Goal: Task Accomplishment & Management: Complete application form

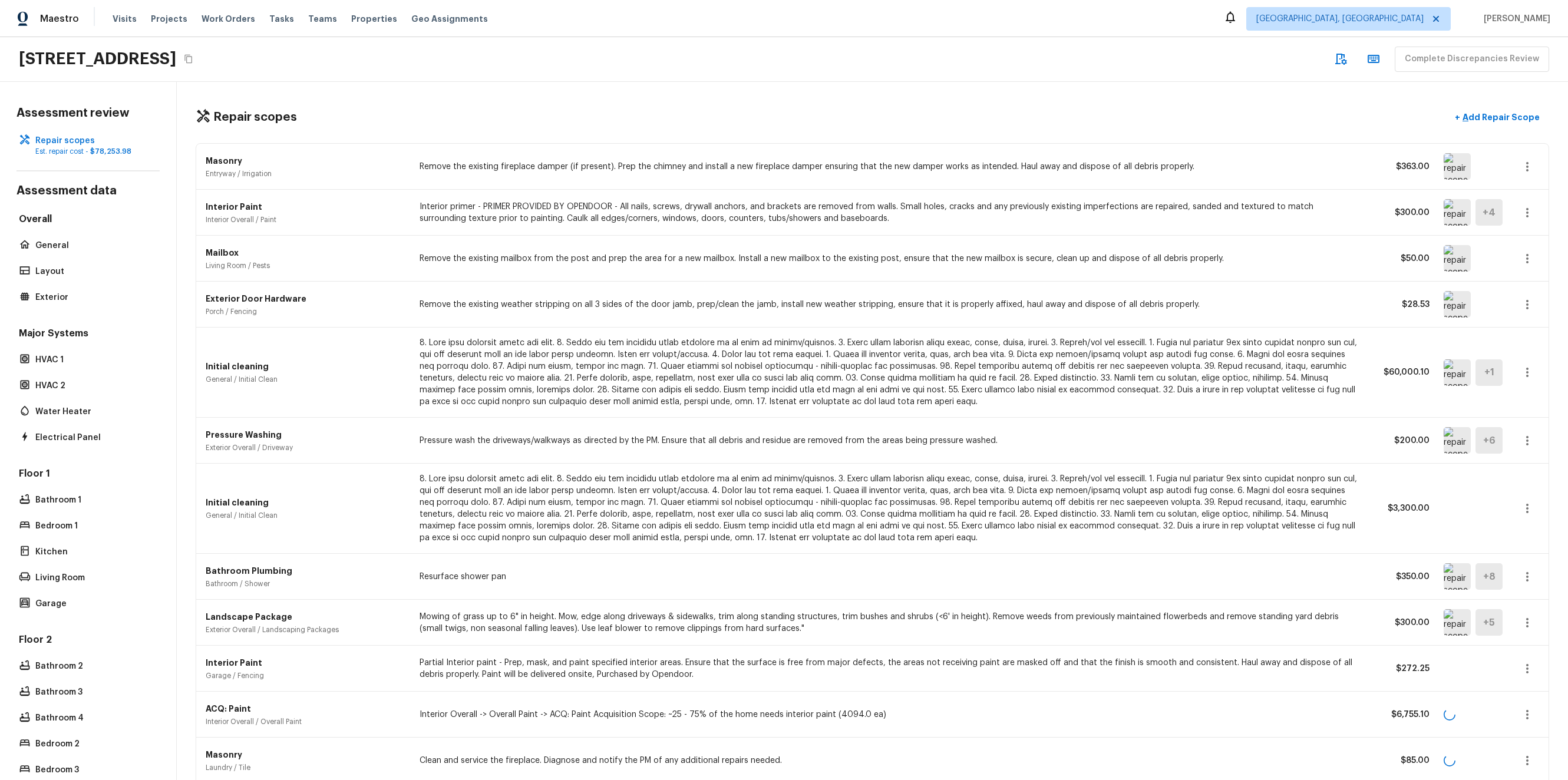
click at [1098, 392] on p at bounding box center [890, 372] width 943 height 71
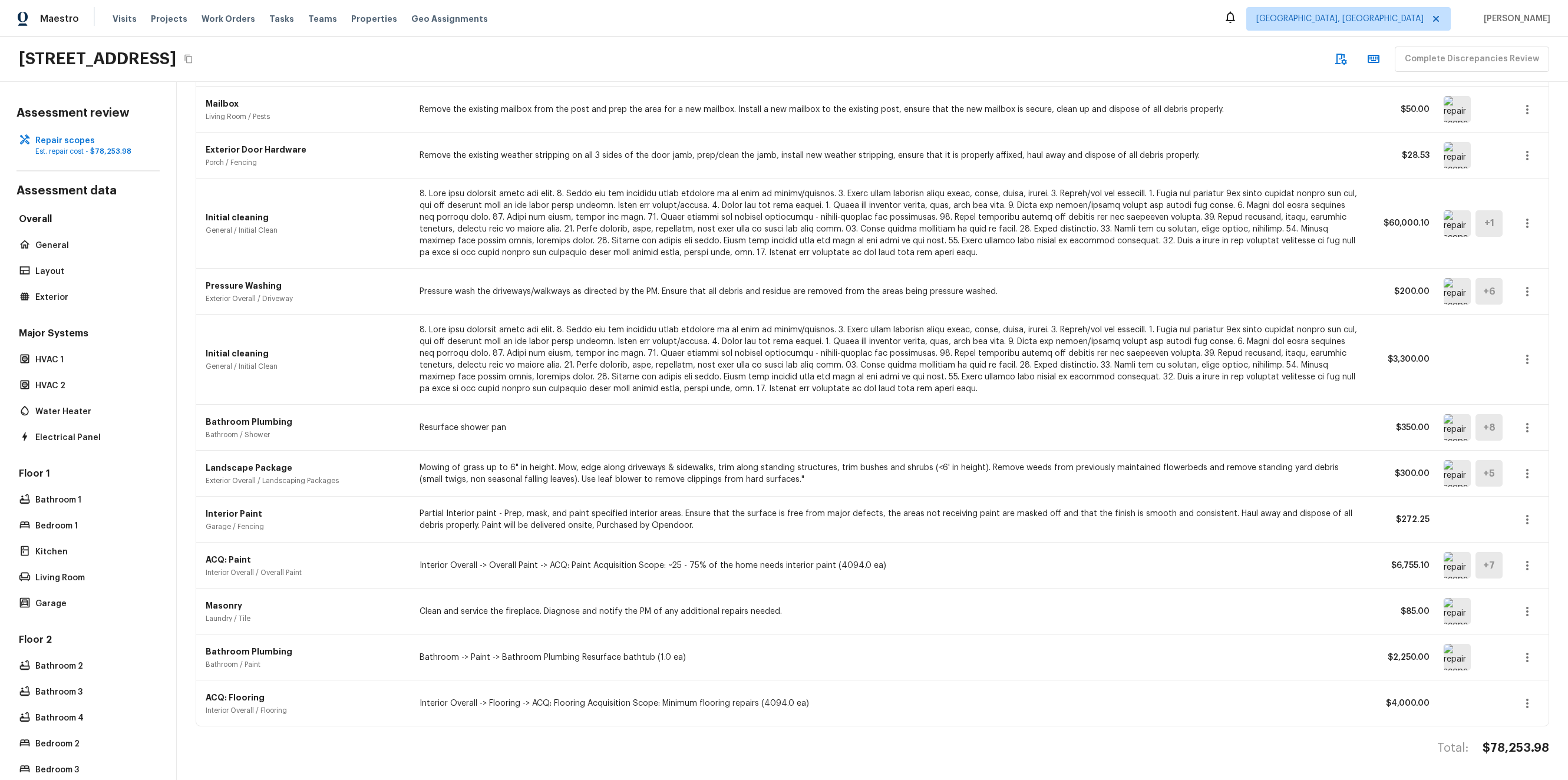
scroll to position [115, 0]
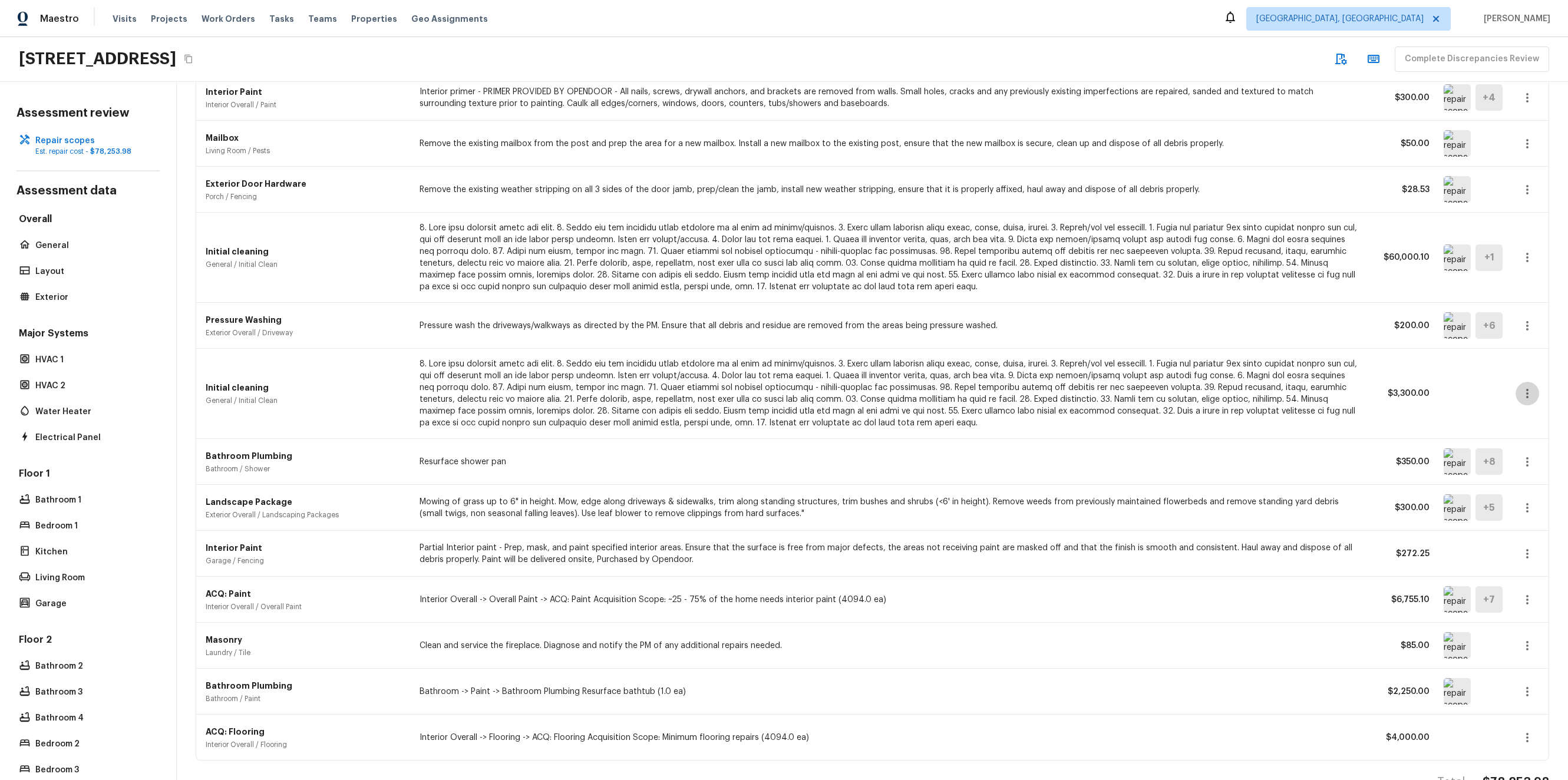
click at [1520, 395] on icon "button" at bounding box center [1527, 393] width 14 height 14
click at [1508, 428] on li "Edit" at bounding box center [1522, 427] width 76 height 35
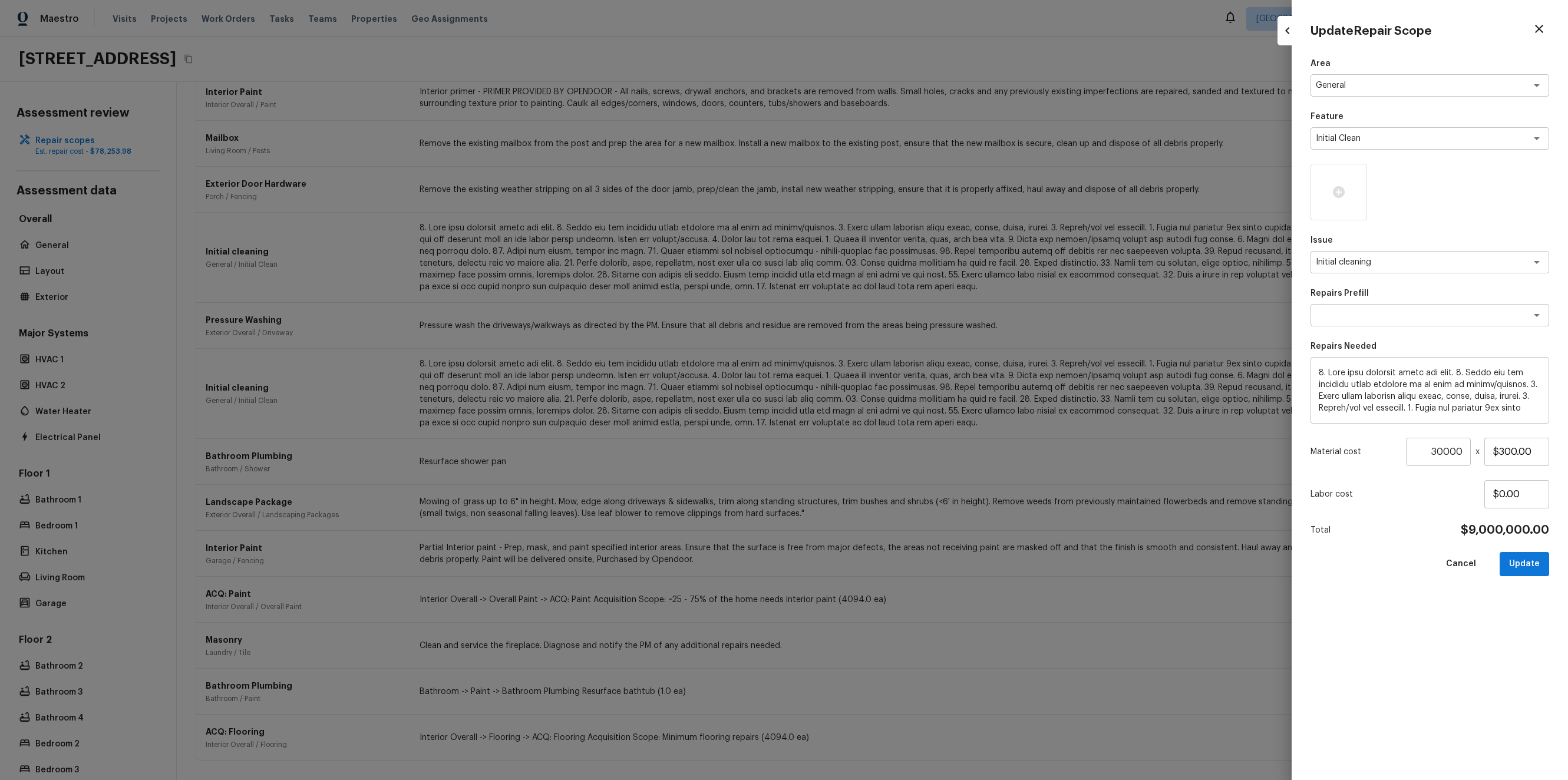
click at [1238, 379] on div at bounding box center [784, 390] width 1568 height 780
type input "1"
type input "$0.00"
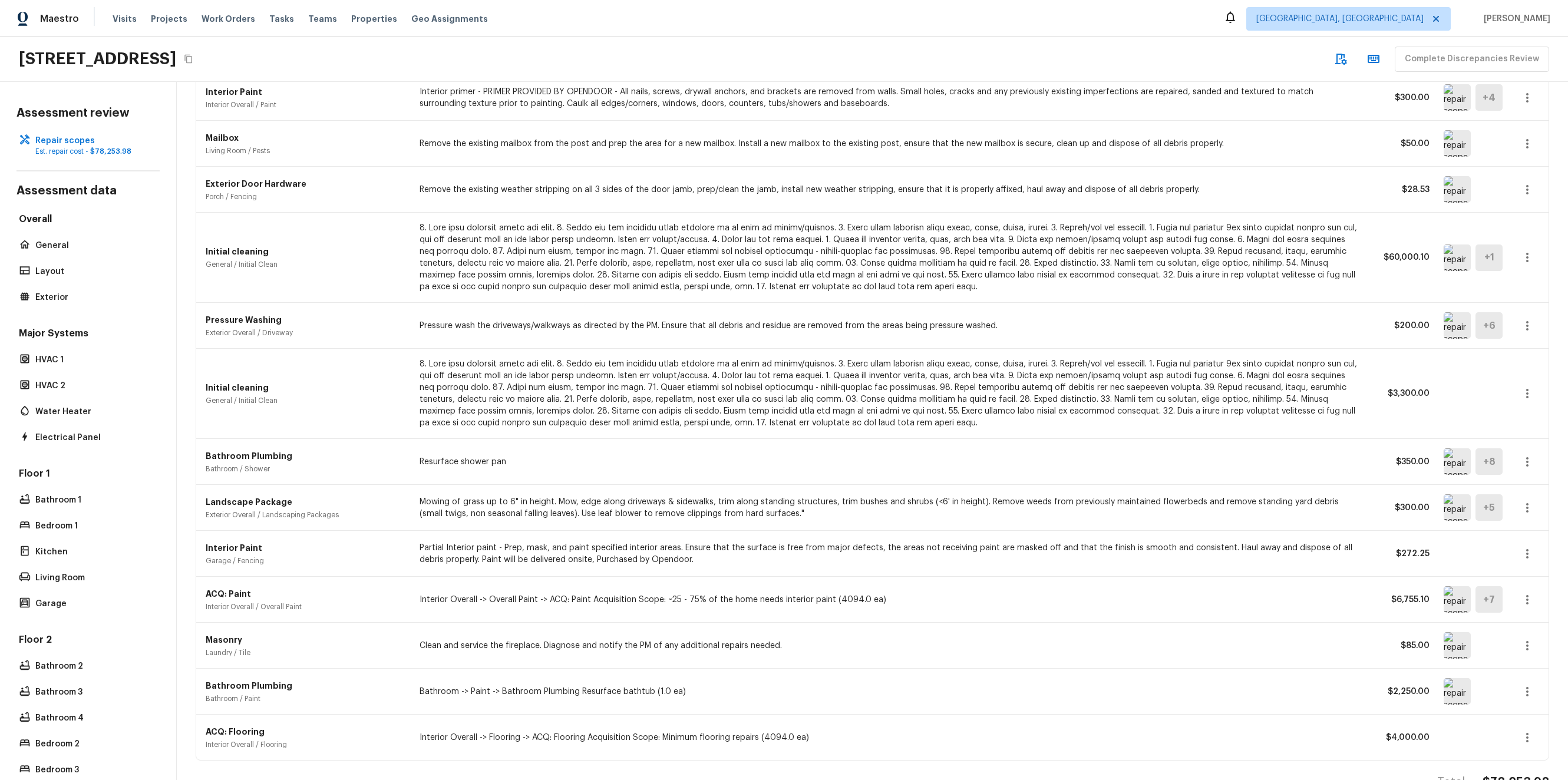
click at [1520, 397] on icon "button" at bounding box center [1527, 393] width 14 height 14
click at [1505, 417] on li "Edit" at bounding box center [1522, 427] width 76 height 35
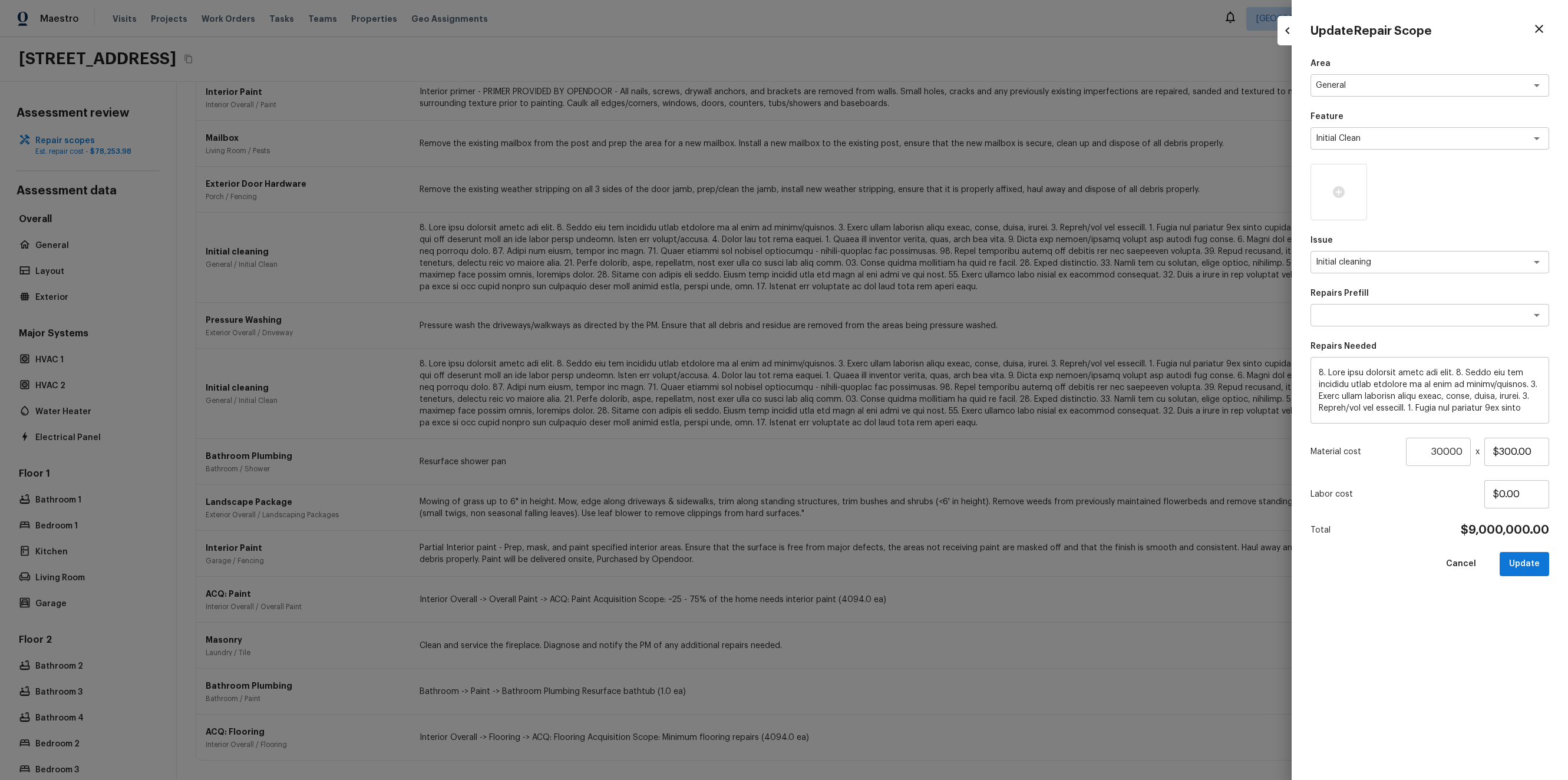
type input "1"
type input "$0.00"
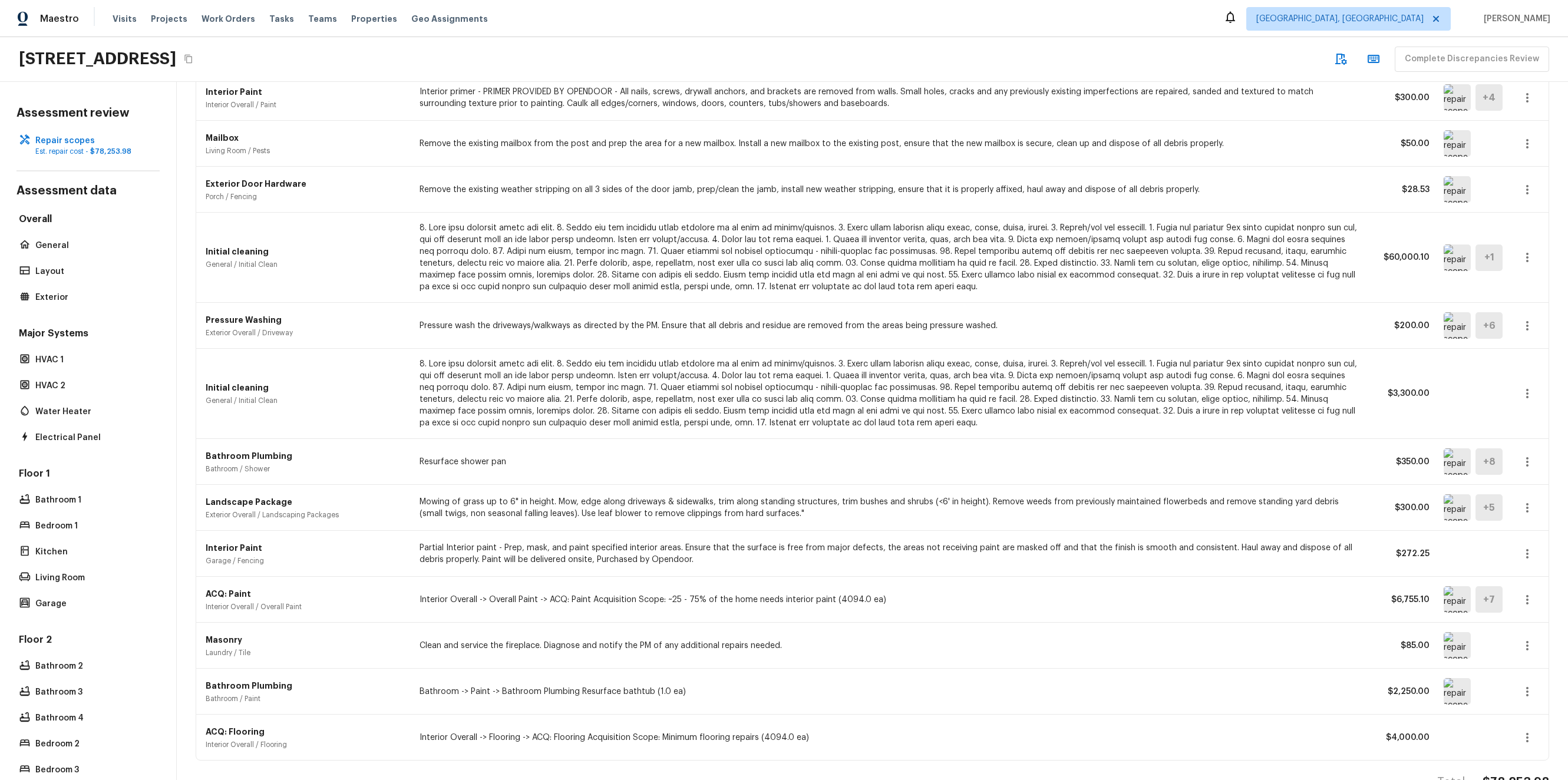
click at [1520, 320] on icon "button" at bounding box center [1527, 326] width 14 height 14
click at [1507, 357] on li "Edit" at bounding box center [1522, 359] width 76 height 35
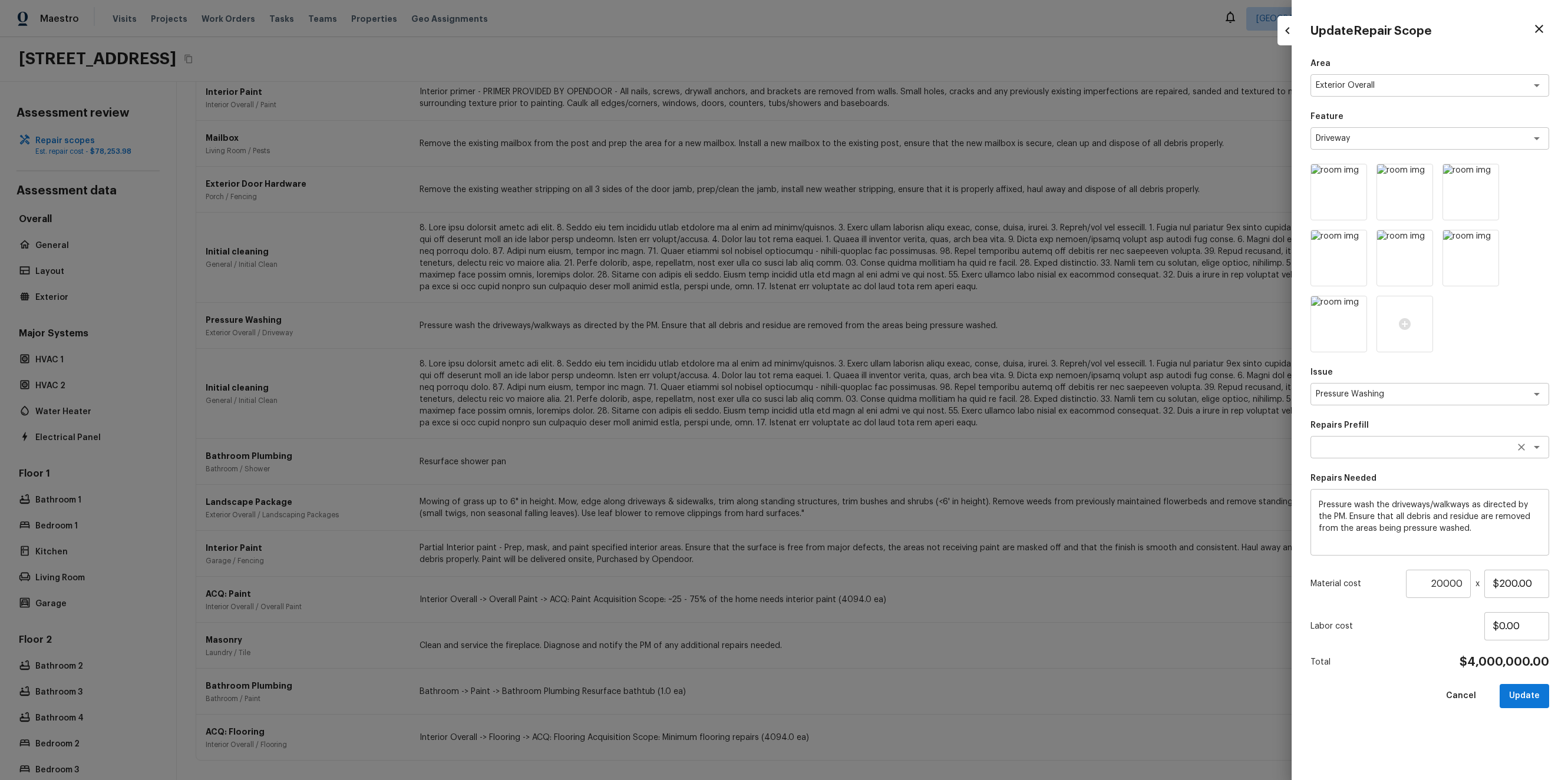
type input "1"
type input "$0.00"
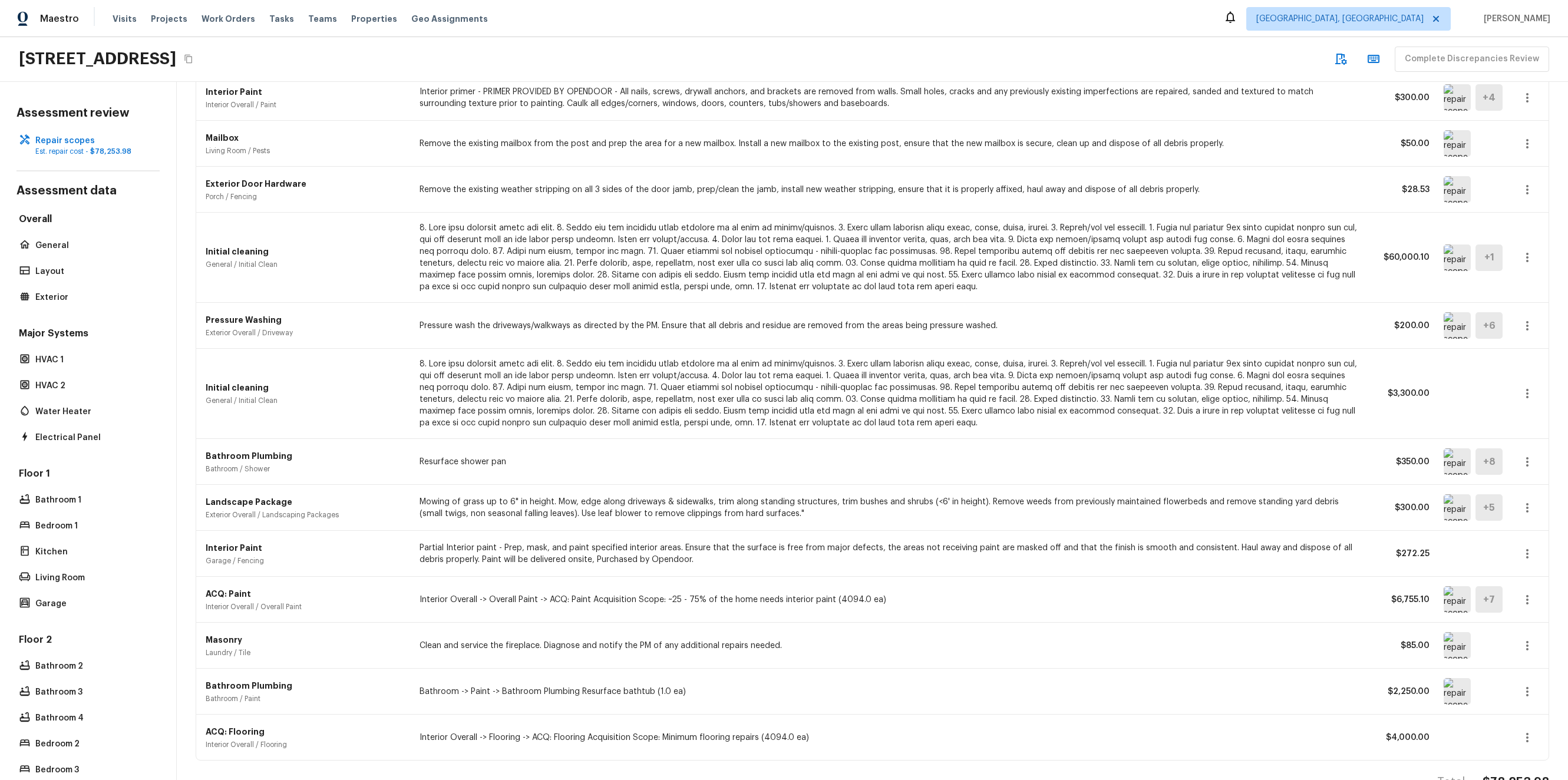
click at [1526, 322] on icon "button" at bounding box center [1527, 326] width 2 height 10
click at [1510, 352] on li "Edit" at bounding box center [1522, 359] width 76 height 35
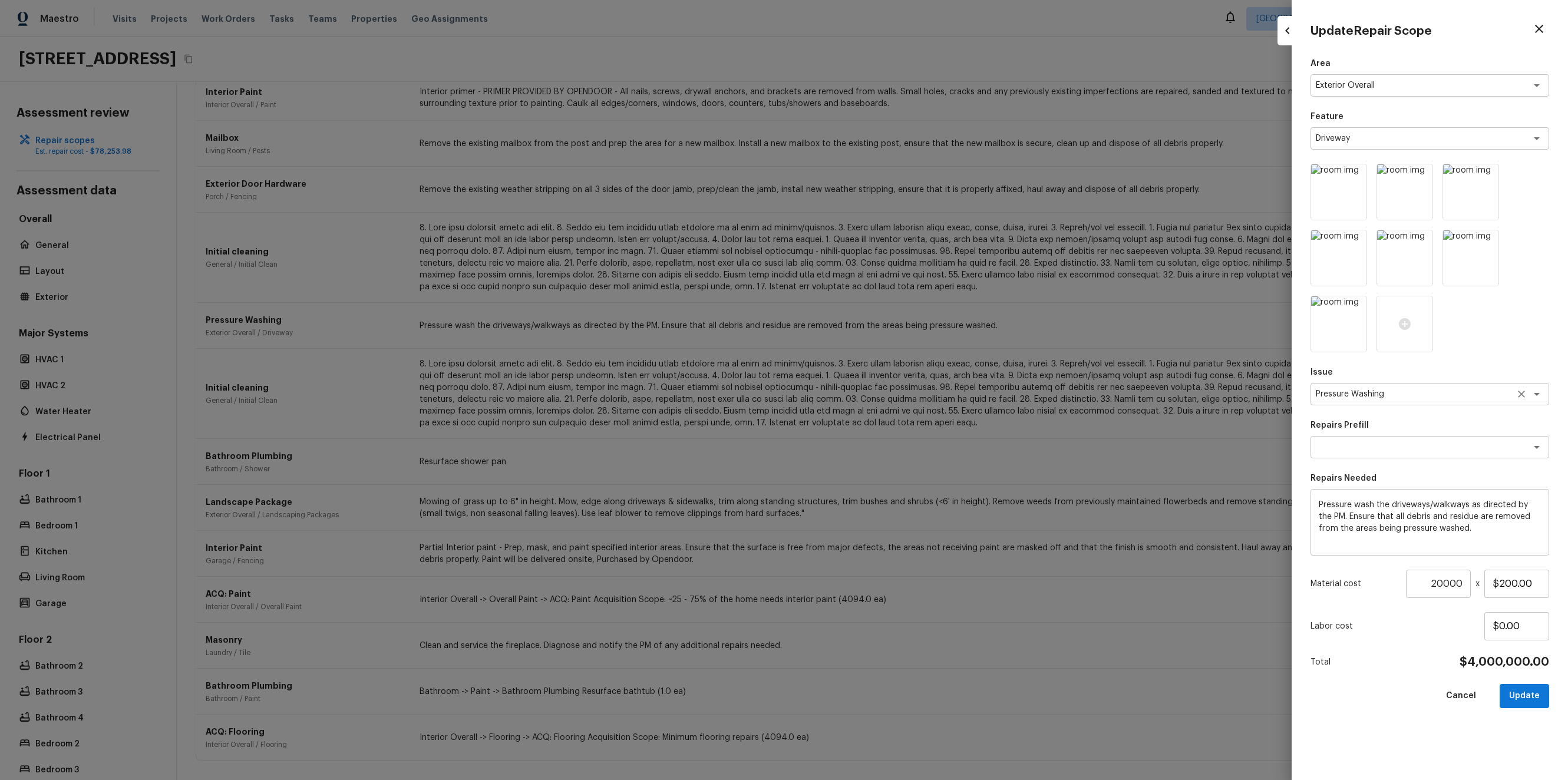
type input "1"
type input "$0.00"
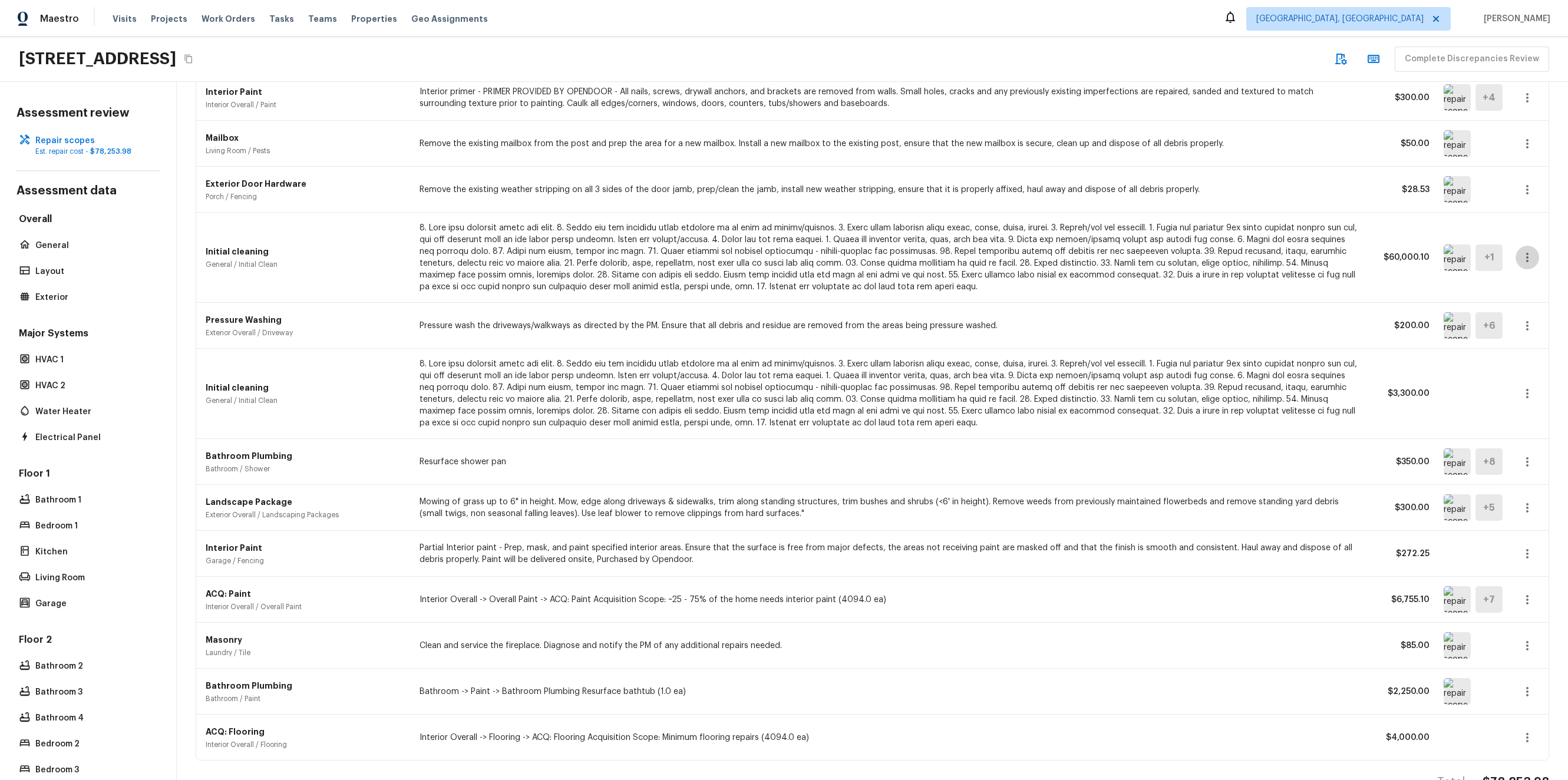
click at [1520, 251] on icon "button" at bounding box center [1527, 257] width 14 height 14
click at [1511, 290] on li "Edit" at bounding box center [1522, 291] width 76 height 35
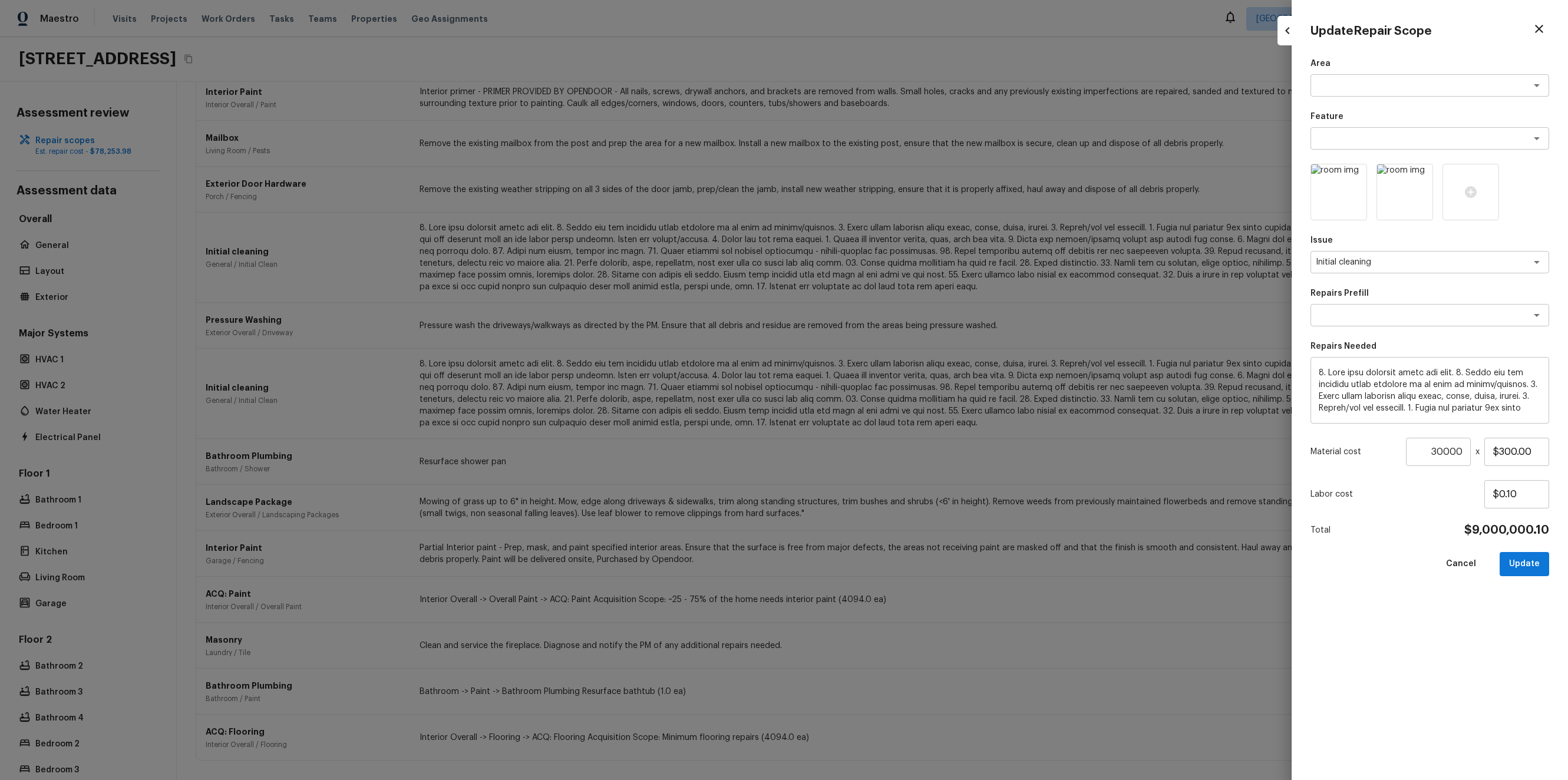
type input "1"
type input "$0.00"
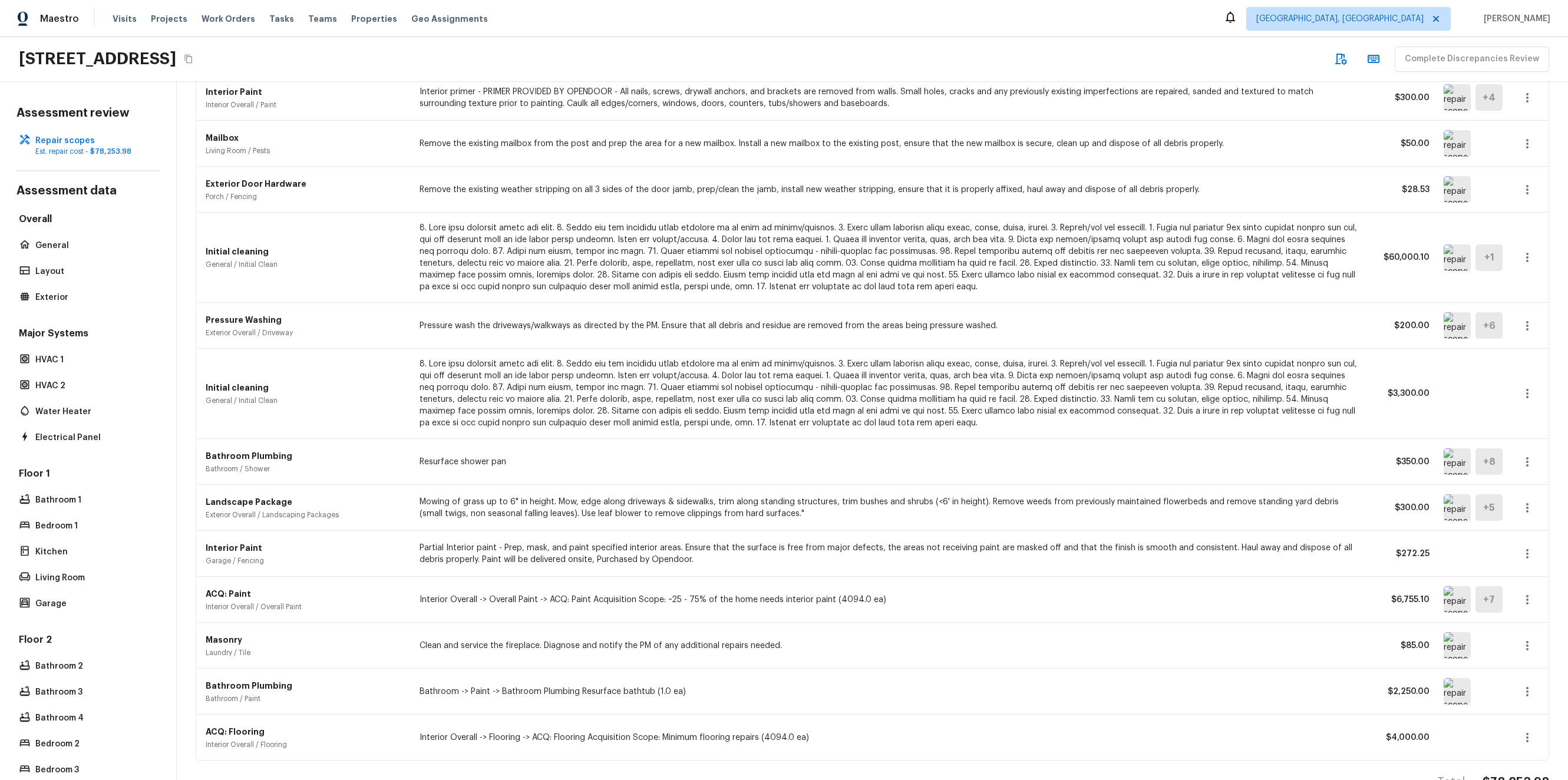
click at [1518, 253] on div "Initial cleaning General / Initial Clean $60,000.10 + 1" at bounding box center [872, 257] width 1352 height 90
click at [1518, 256] on button "button" at bounding box center [1527, 257] width 23 height 23
click at [1509, 288] on li "Edit" at bounding box center [1522, 291] width 76 height 35
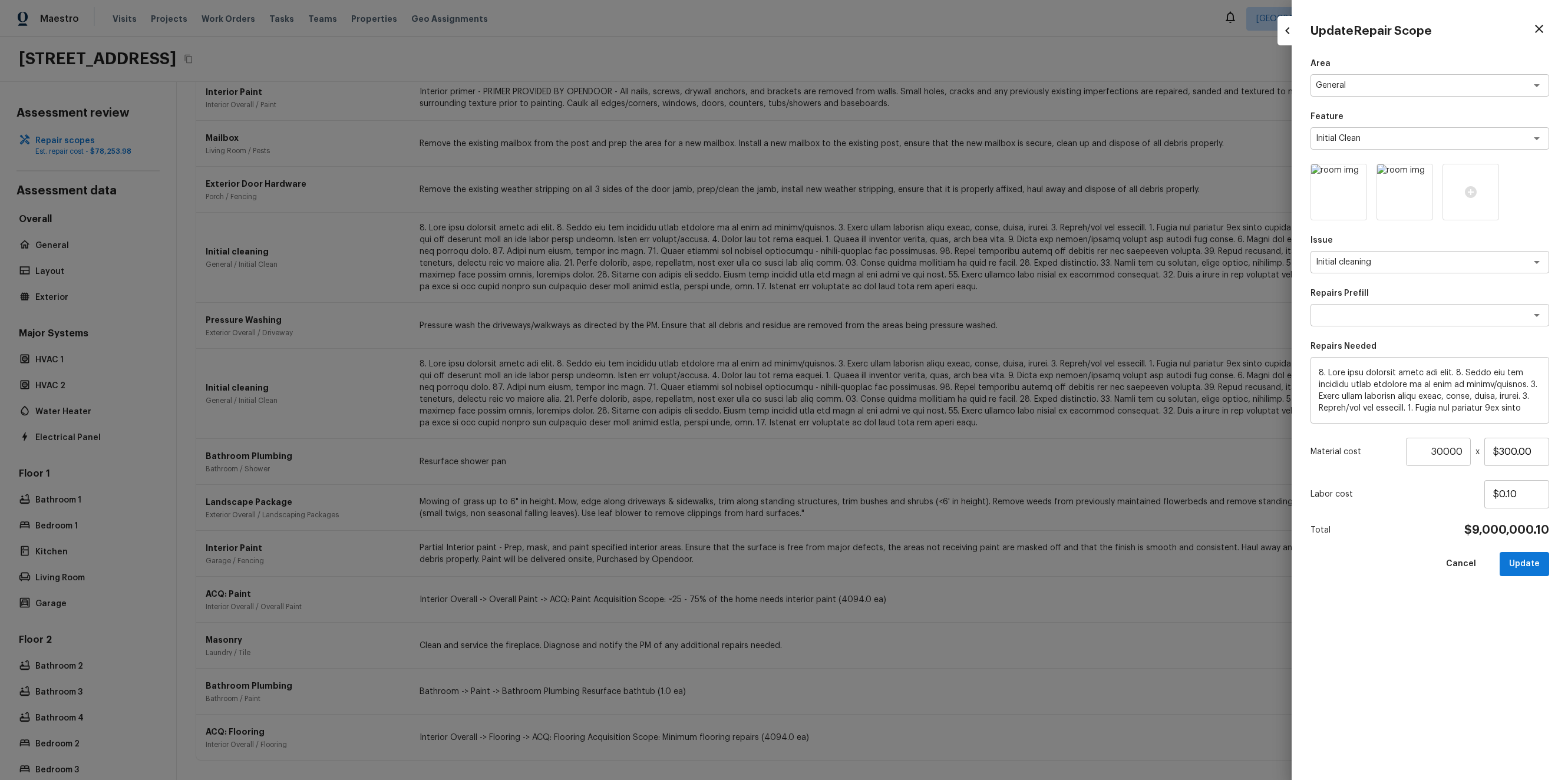
type input "1"
type input "$0.00"
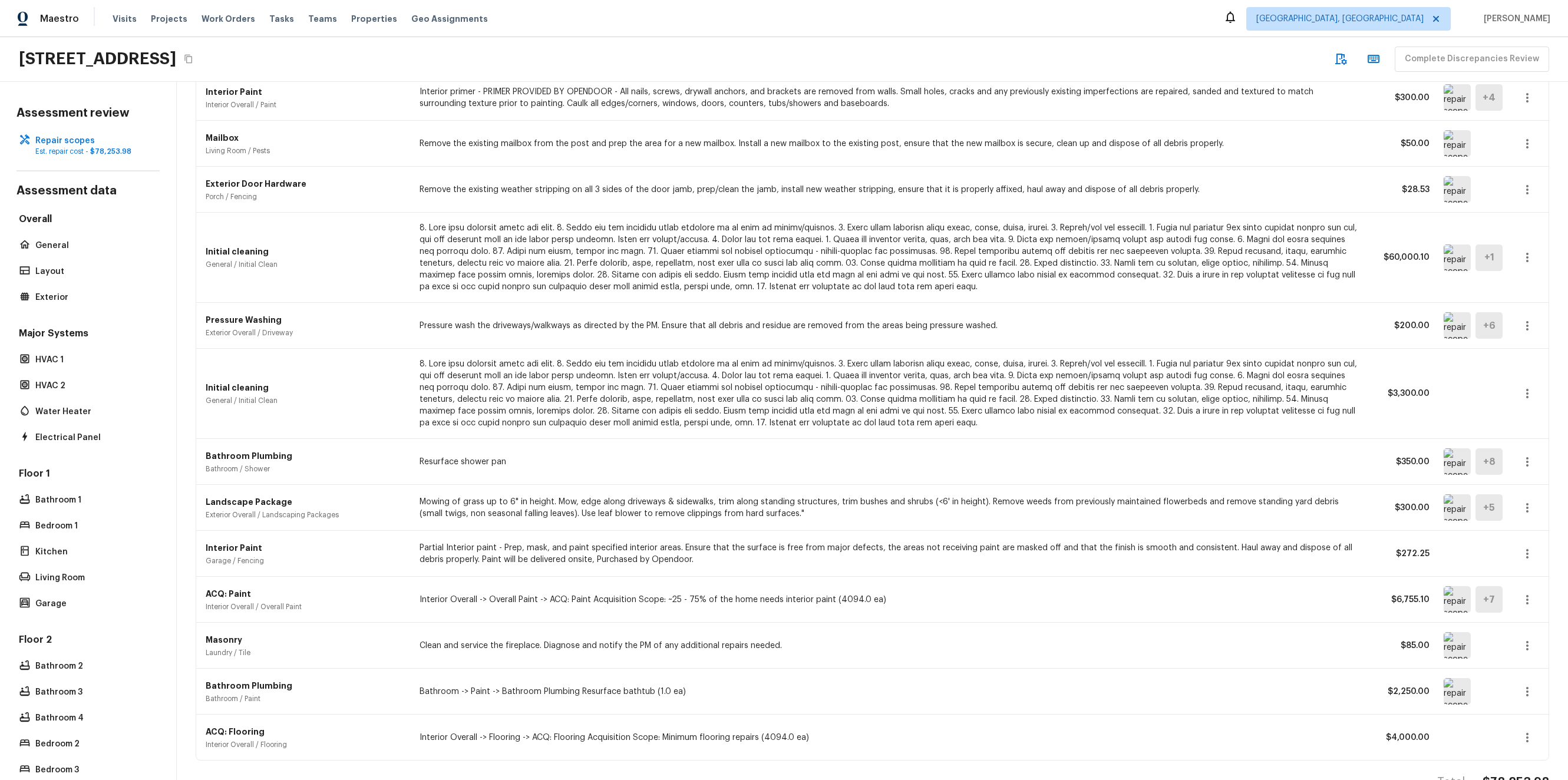
scroll to position [0, 0]
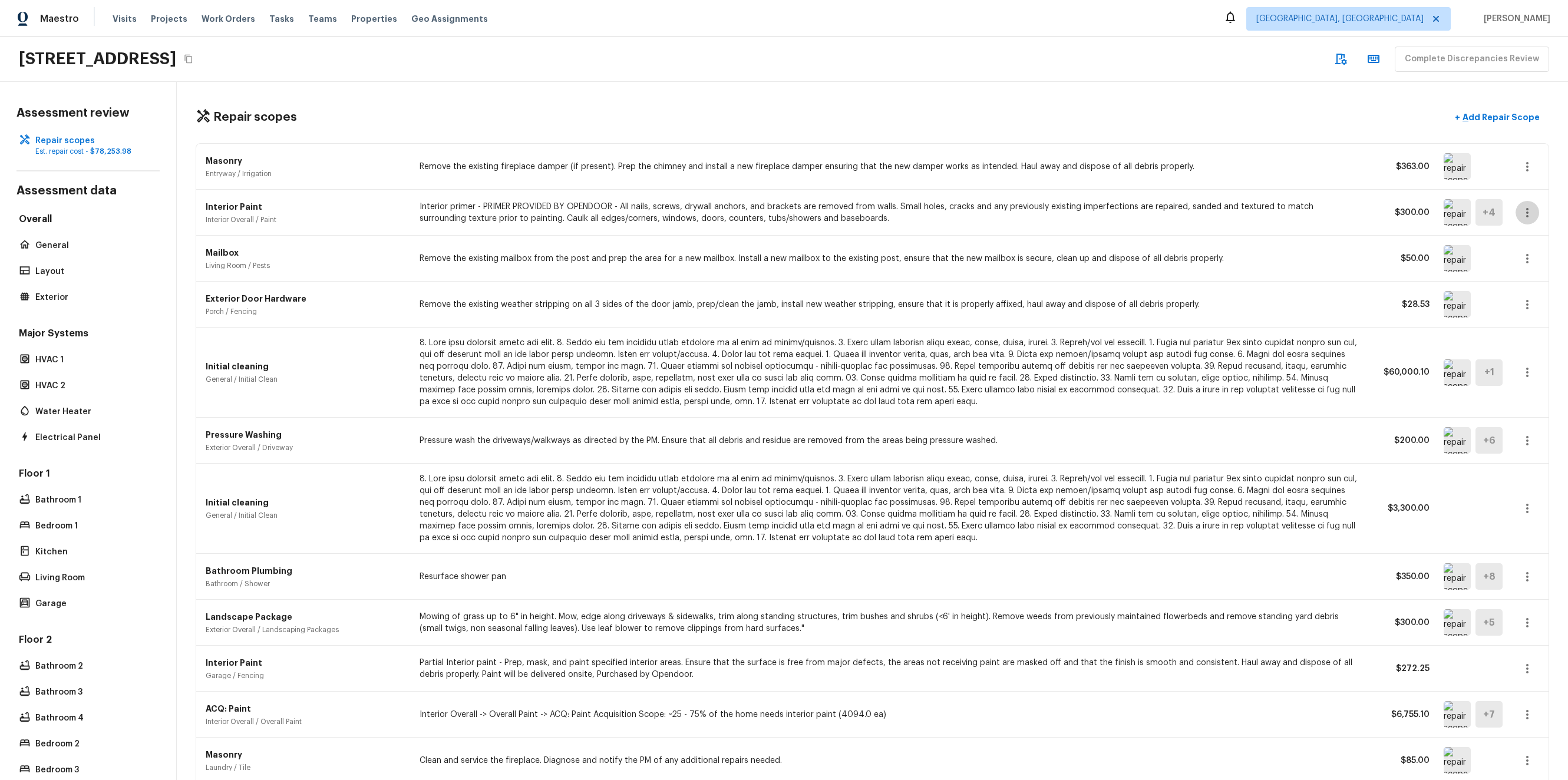
click at [1520, 219] on icon "button" at bounding box center [1527, 213] width 14 height 14
click at [1510, 255] on li "Edit" at bounding box center [1522, 246] width 76 height 35
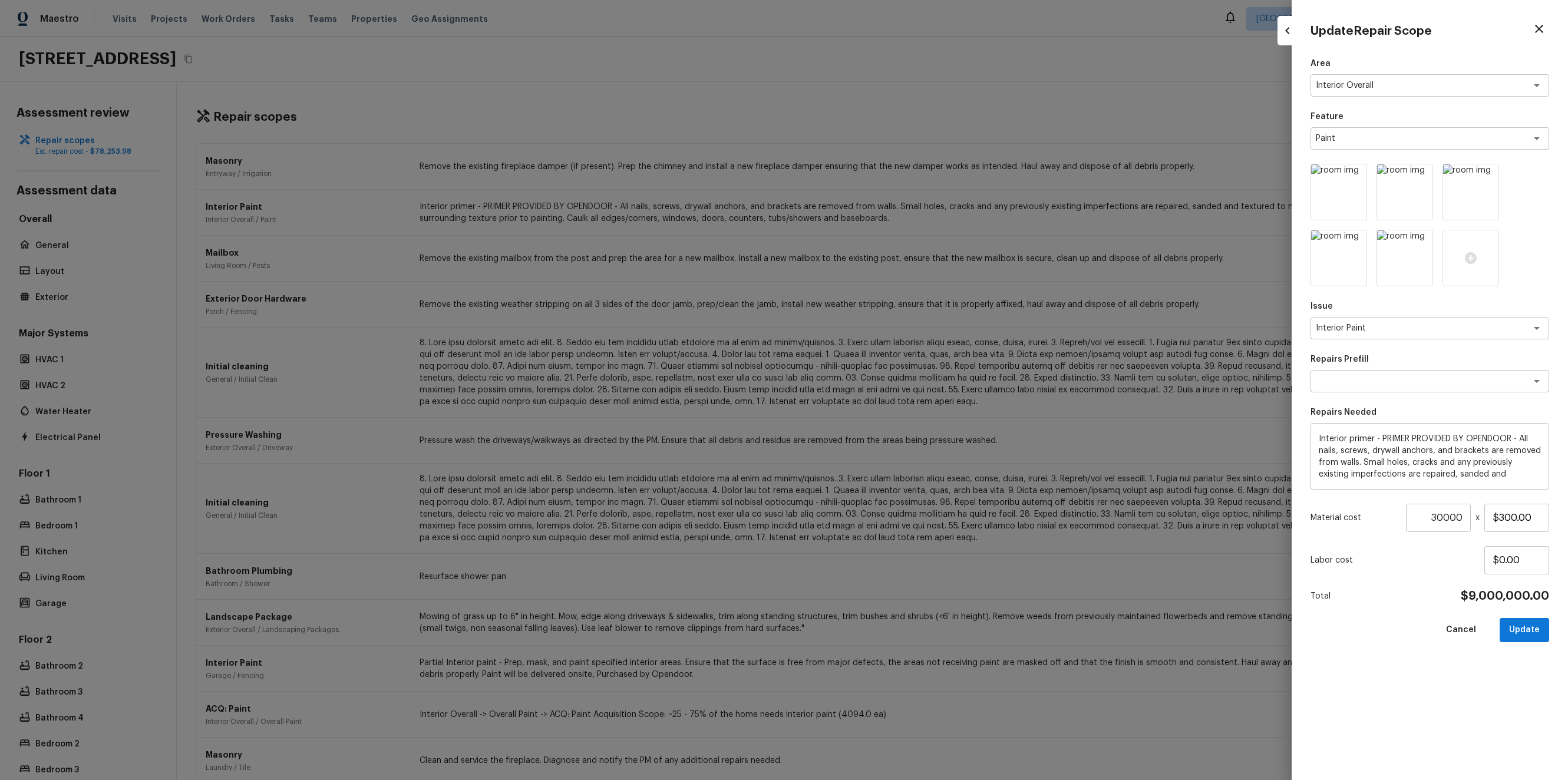
type input "1"
type input "$0.00"
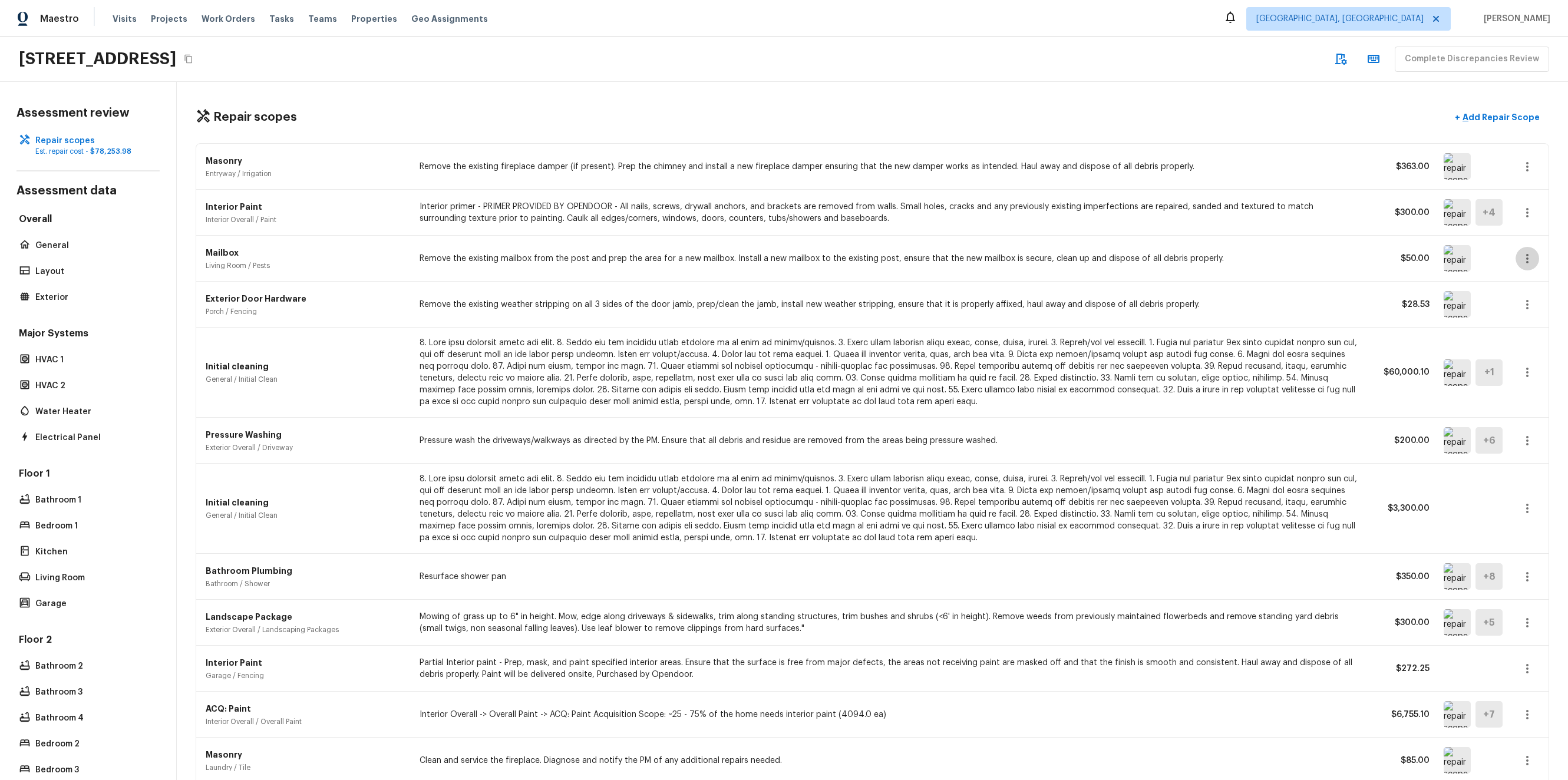
click at [1520, 259] on icon "button" at bounding box center [1527, 258] width 14 height 14
click at [1498, 306] on li "Edit" at bounding box center [1522, 293] width 76 height 35
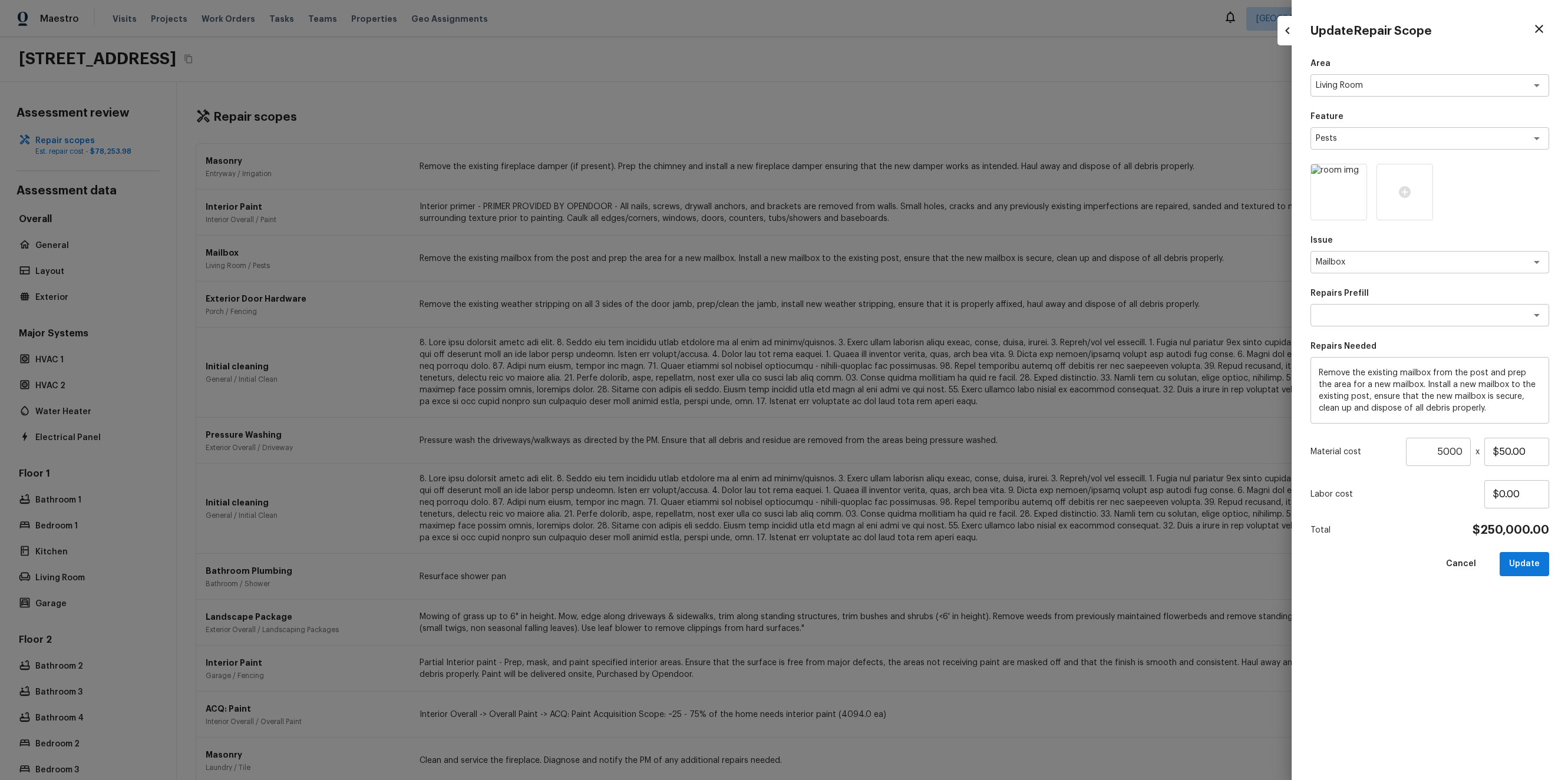
click at [1277, 355] on div at bounding box center [784, 390] width 1568 height 780
type input "1"
type input "$0.00"
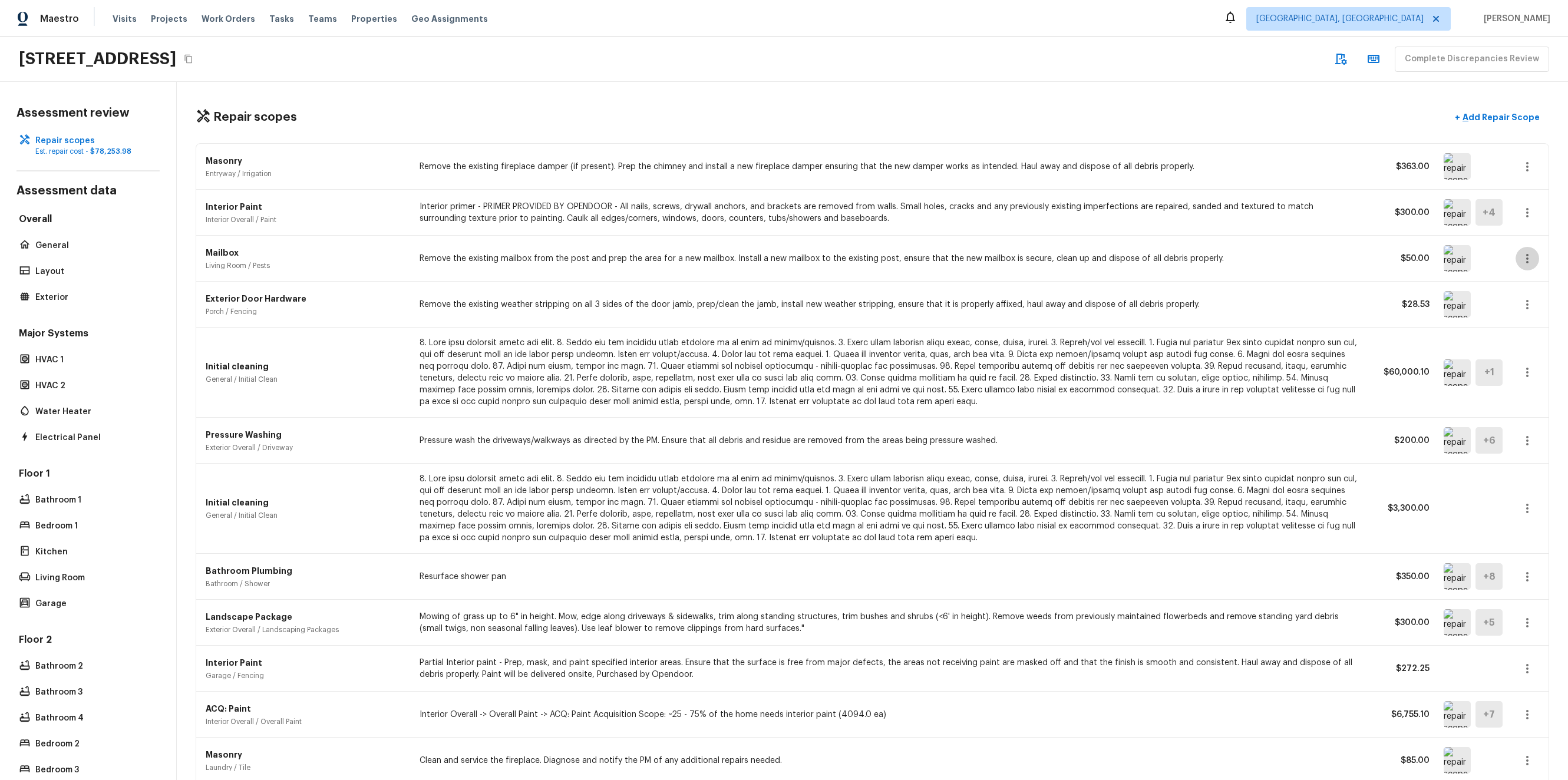
click at [1520, 252] on icon "button" at bounding box center [1527, 258] width 14 height 14
click at [1505, 305] on li "Edit" at bounding box center [1522, 293] width 76 height 35
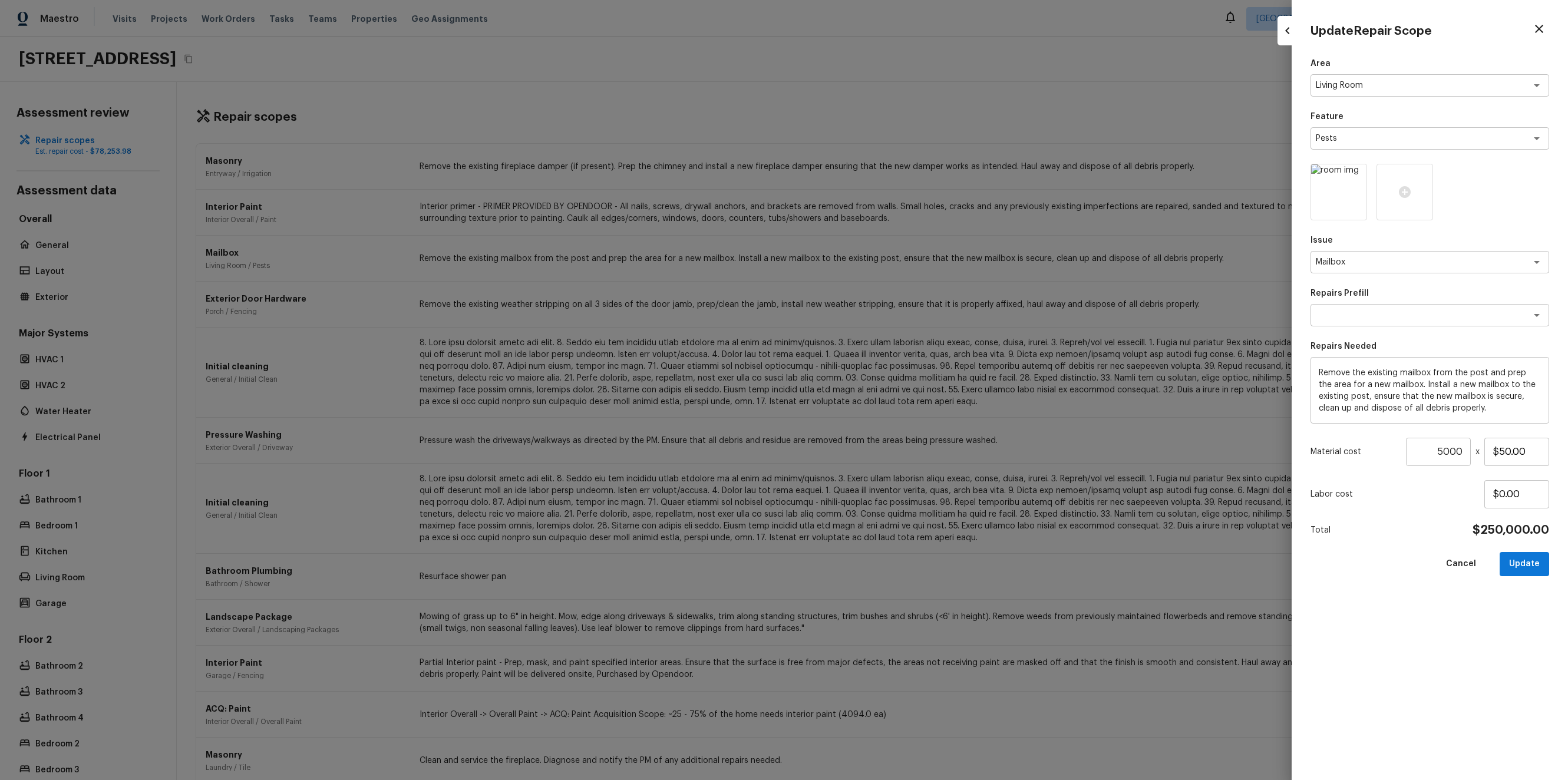
click at [1085, 365] on div at bounding box center [784, 390] width 1568 height 780
type input "1"
type input "$0.00"
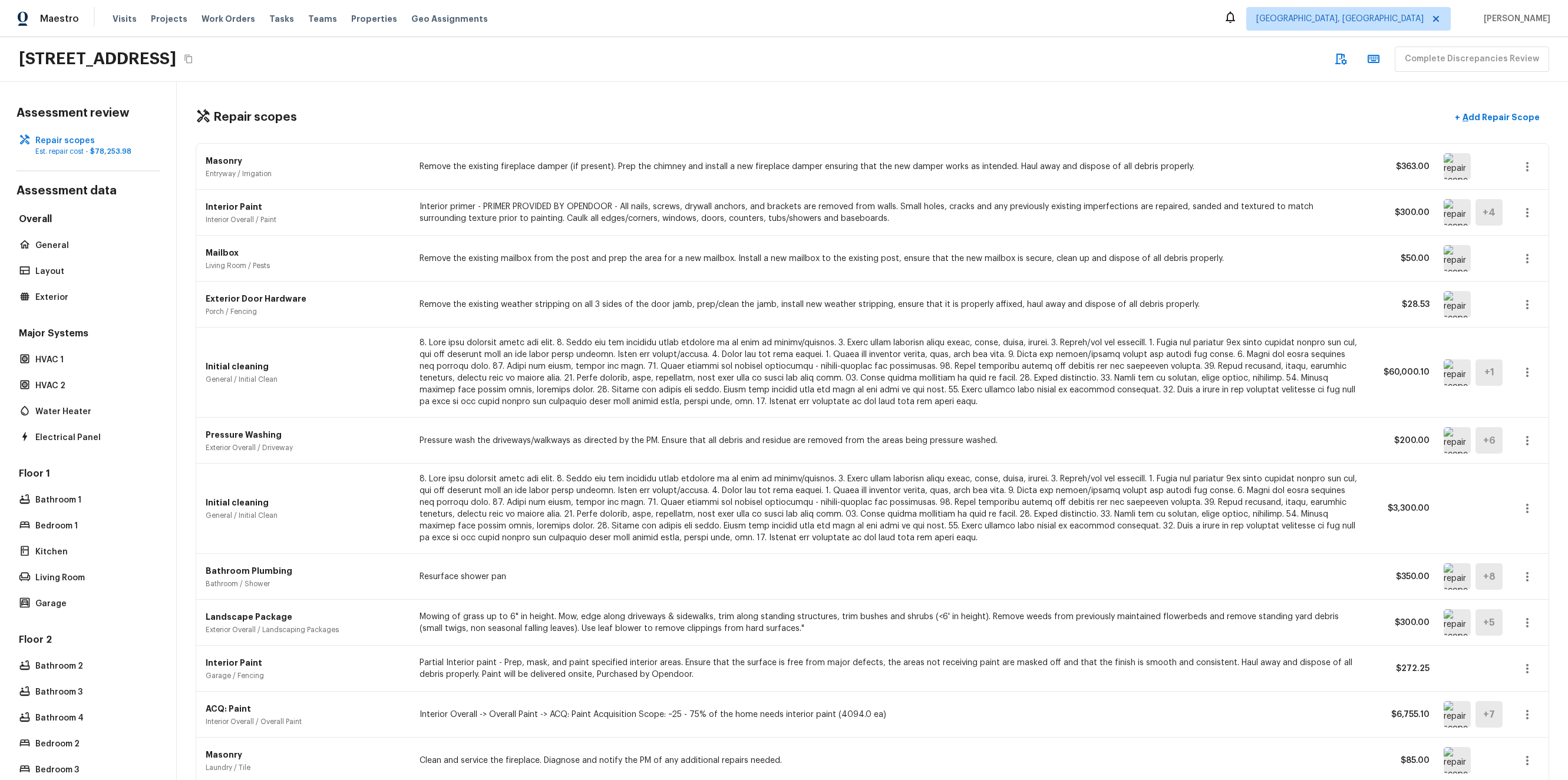
click at [1532, 215] on div "Repair scopes + Add Repair Scope Masonry Entryway / Irrigation Remove the exist…" at bounding box center [872, 431] width 1391 height 698
click at [1523, 211] on div "Interior Paint Interior Overall / Paint Interior primer - PRIMER PROVIDED BY OP…" at bounding box center [872, 212] width 1352 height 46
click at [1520, 217] on icon "button" at bounding box center [1527, 213] width 14 height 14
click at [1518, 240] on li "Edit" at bounding box center [1522, 246] width 76 height 35
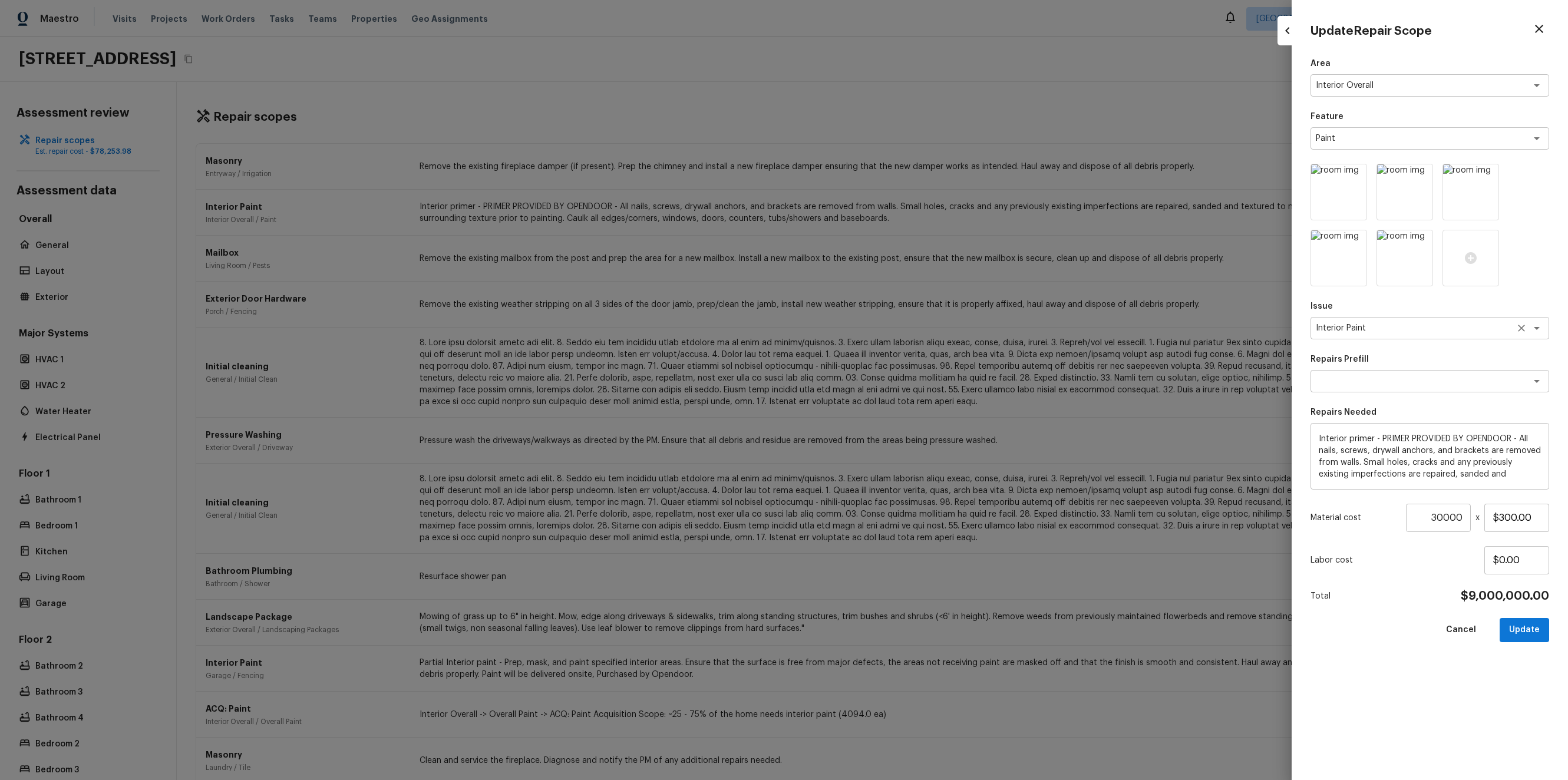
type input "1"
type input "$0.00"
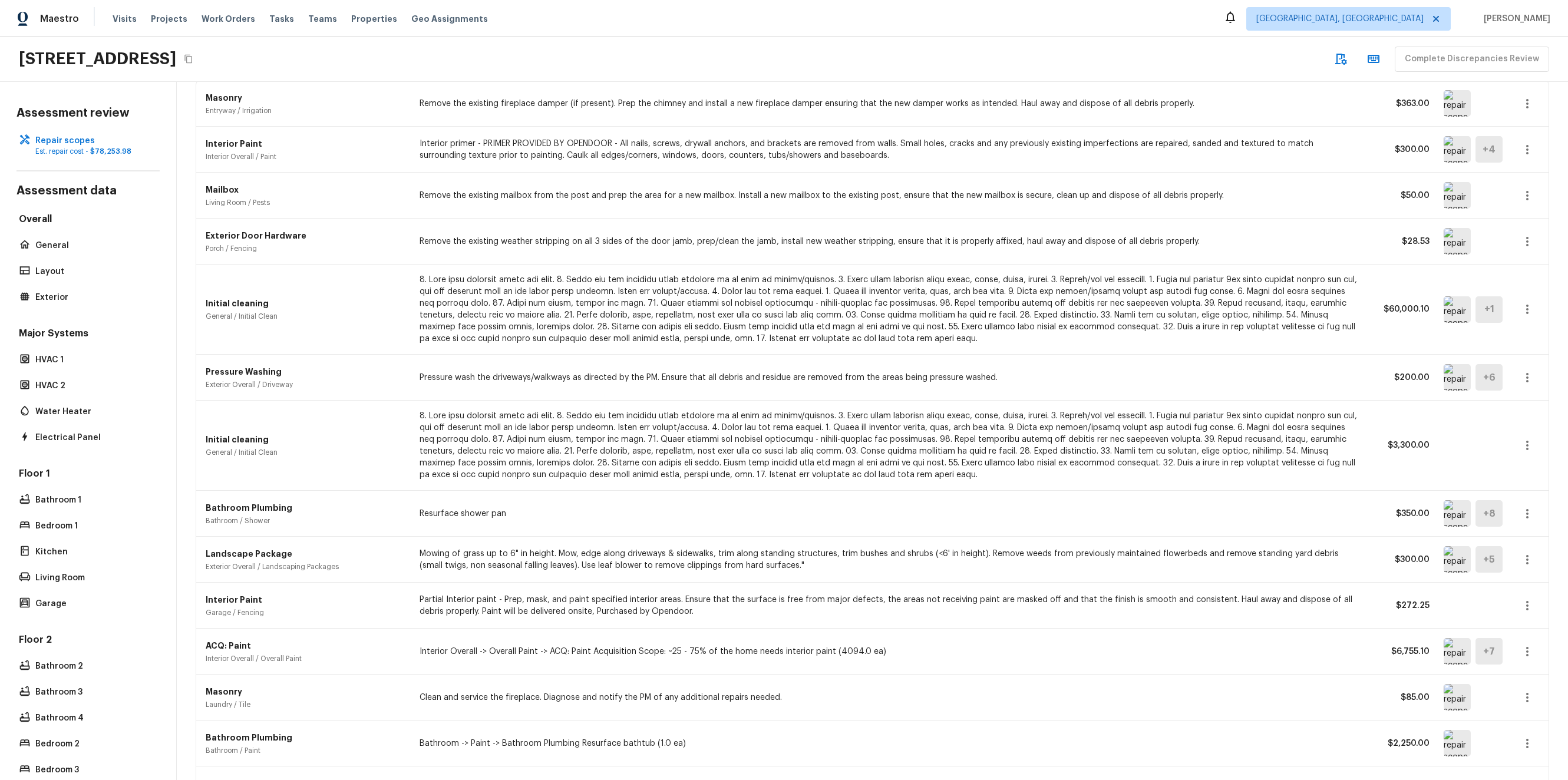
scroll to position [158, 0]
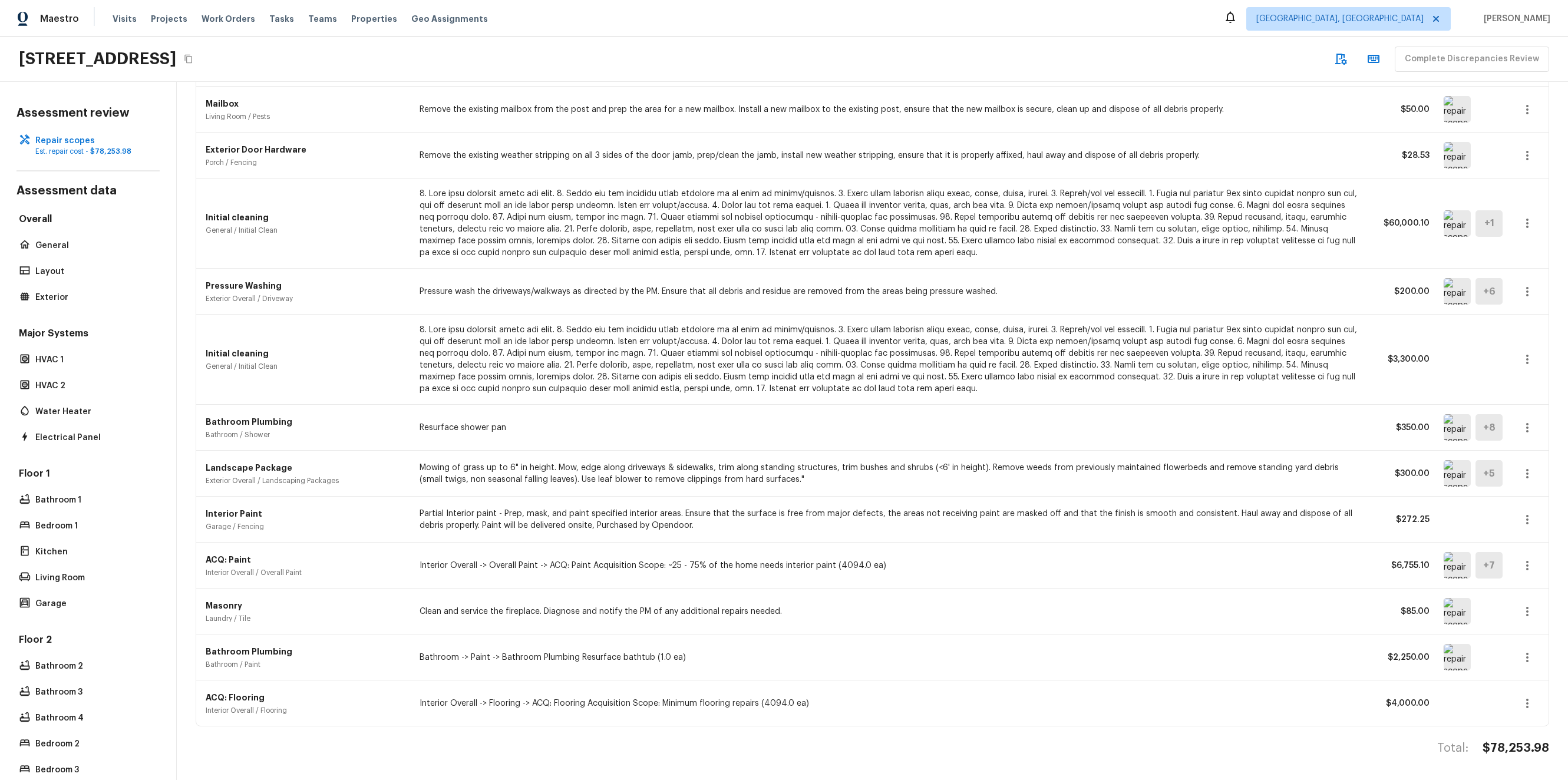
click at [1520, 217] on icon "button" at bounding box center [1527, 223] width 14 height 14
click at [1517, 238] on li "Edit" at bounding box center [1522, 248] width 76 height 35
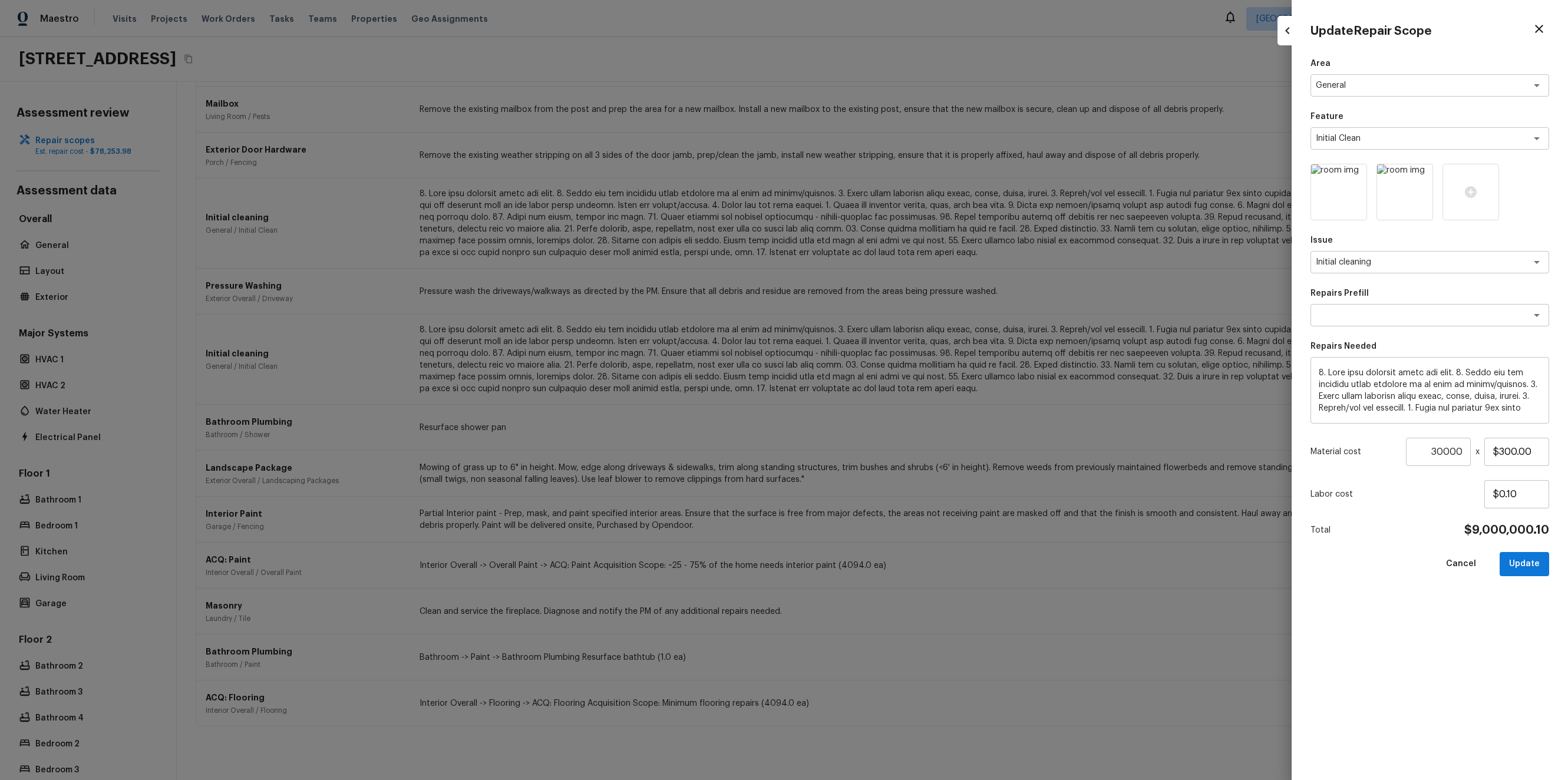
drag, startPoint x: 1446, startPoint y: 452, endPoint x: 1512, endPoint y: 452, distance: 66.0
click at [1470, 452] on input "30000" at bounding box center [1438, 452] width 65 height 28
type input "3"
type input "3333"
type input "1"
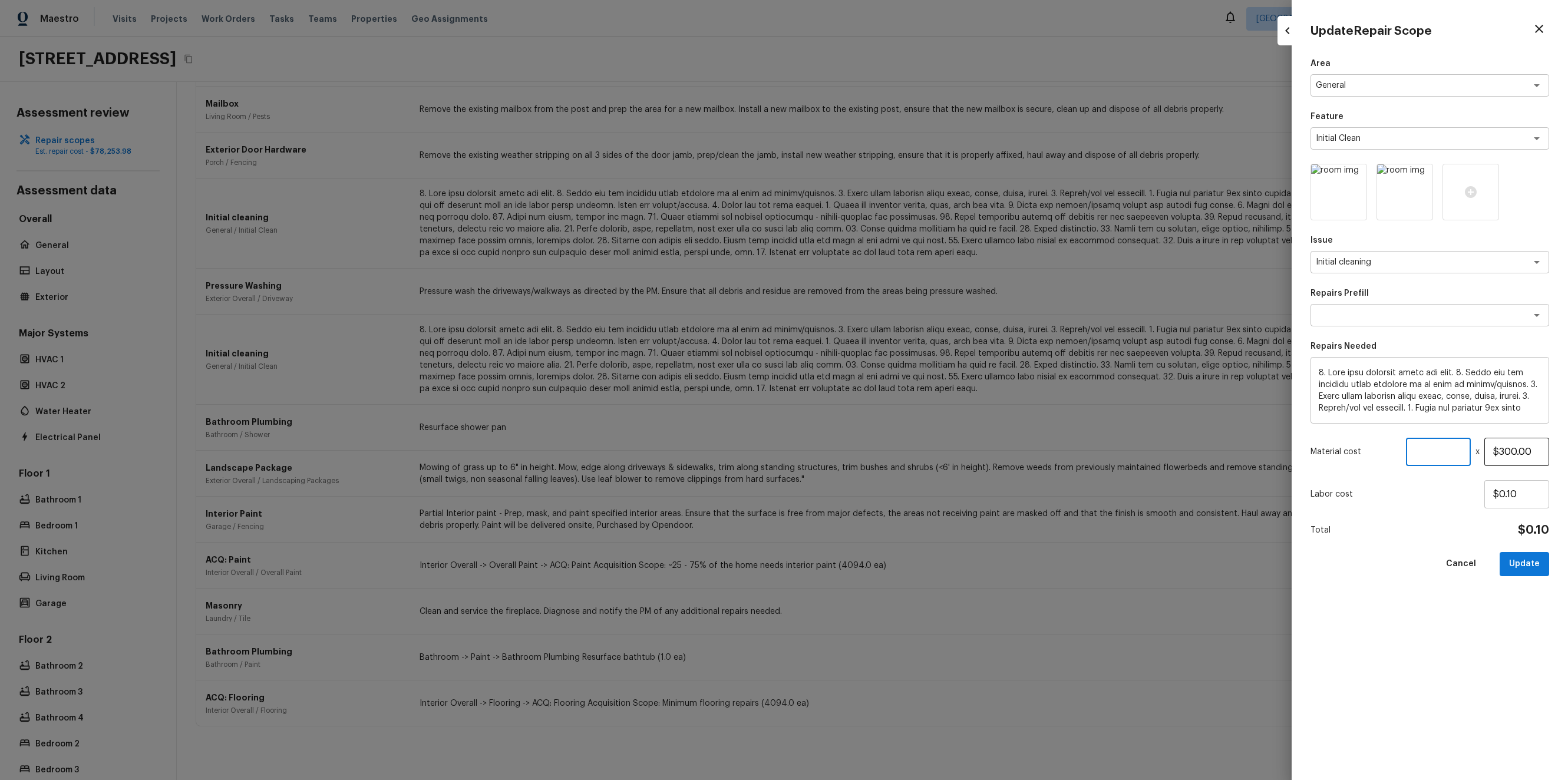
type input "$0.00"
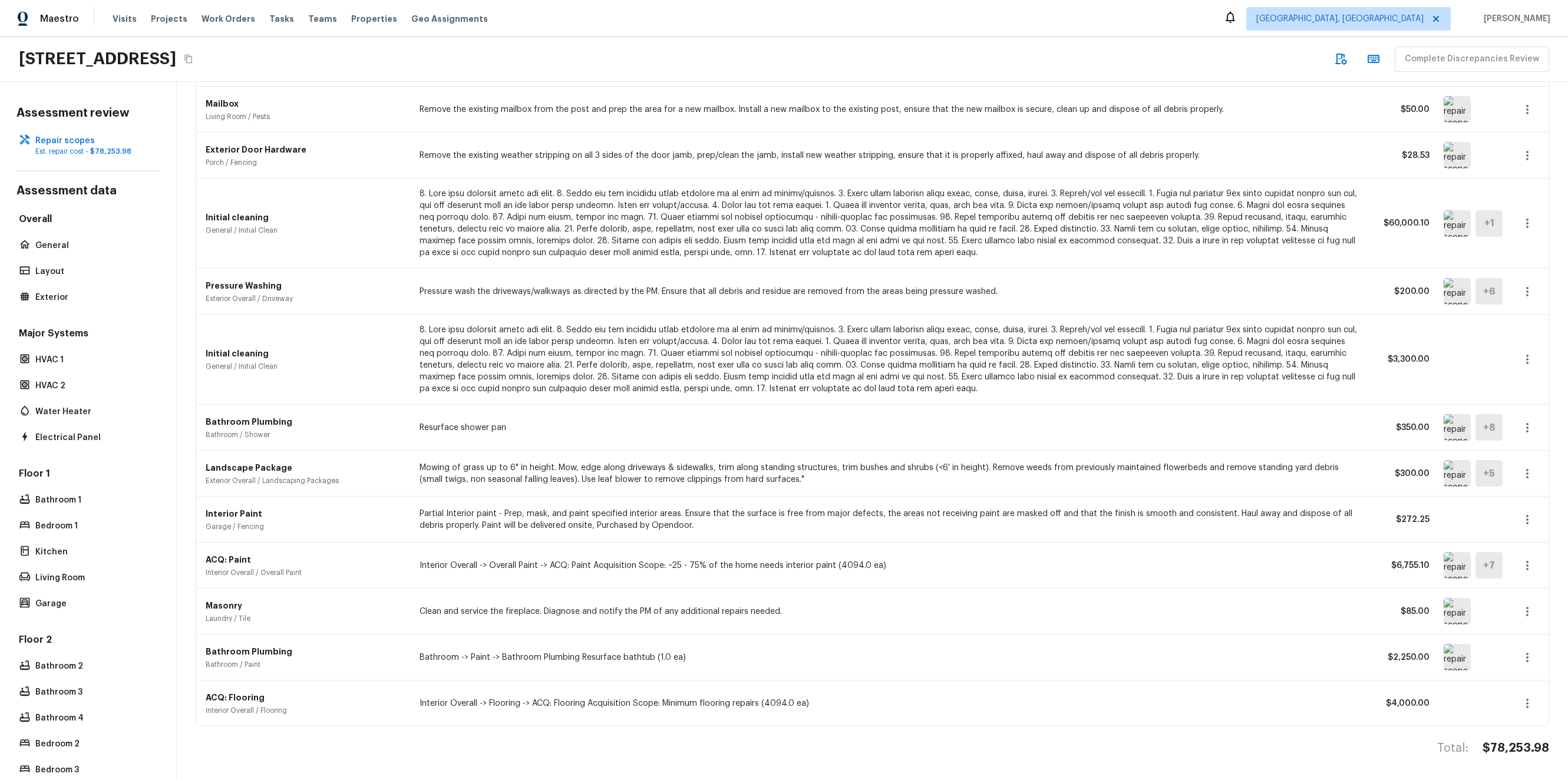
click at [1522, 613] on div "Masonry Laundry / Tile Clean and service the fireplace. Diagnose and notify the…" at bounding box center [872, 611] width 1352 height 46
click at [1520, 605] on icon "button" at bounding box center [1527, 611] width 14 height 14
click at [1508, 622] on li "Edit" at bounding box center [1522, 636] width 76 height 35
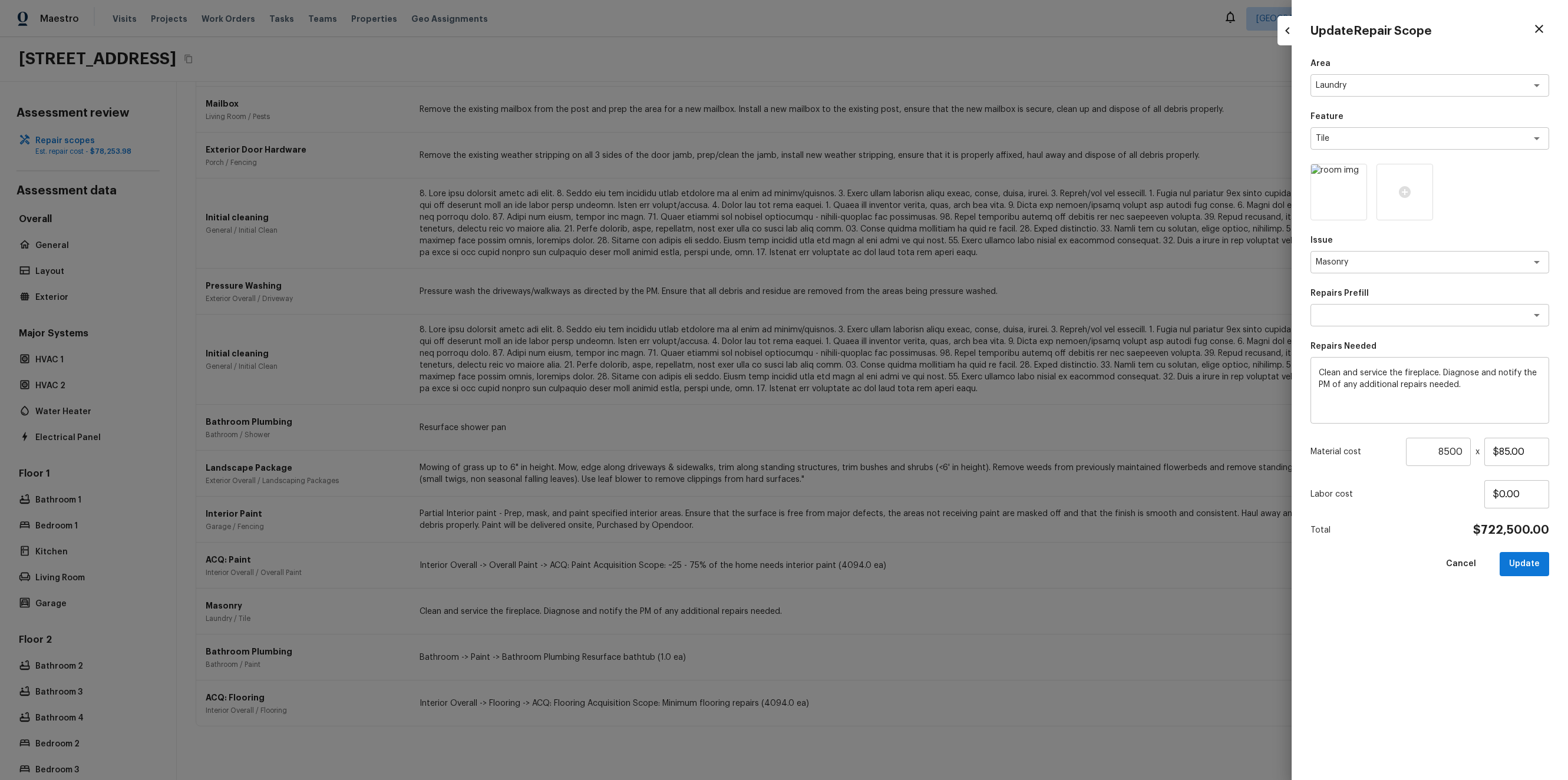
type input "1"
type input "$0.00"
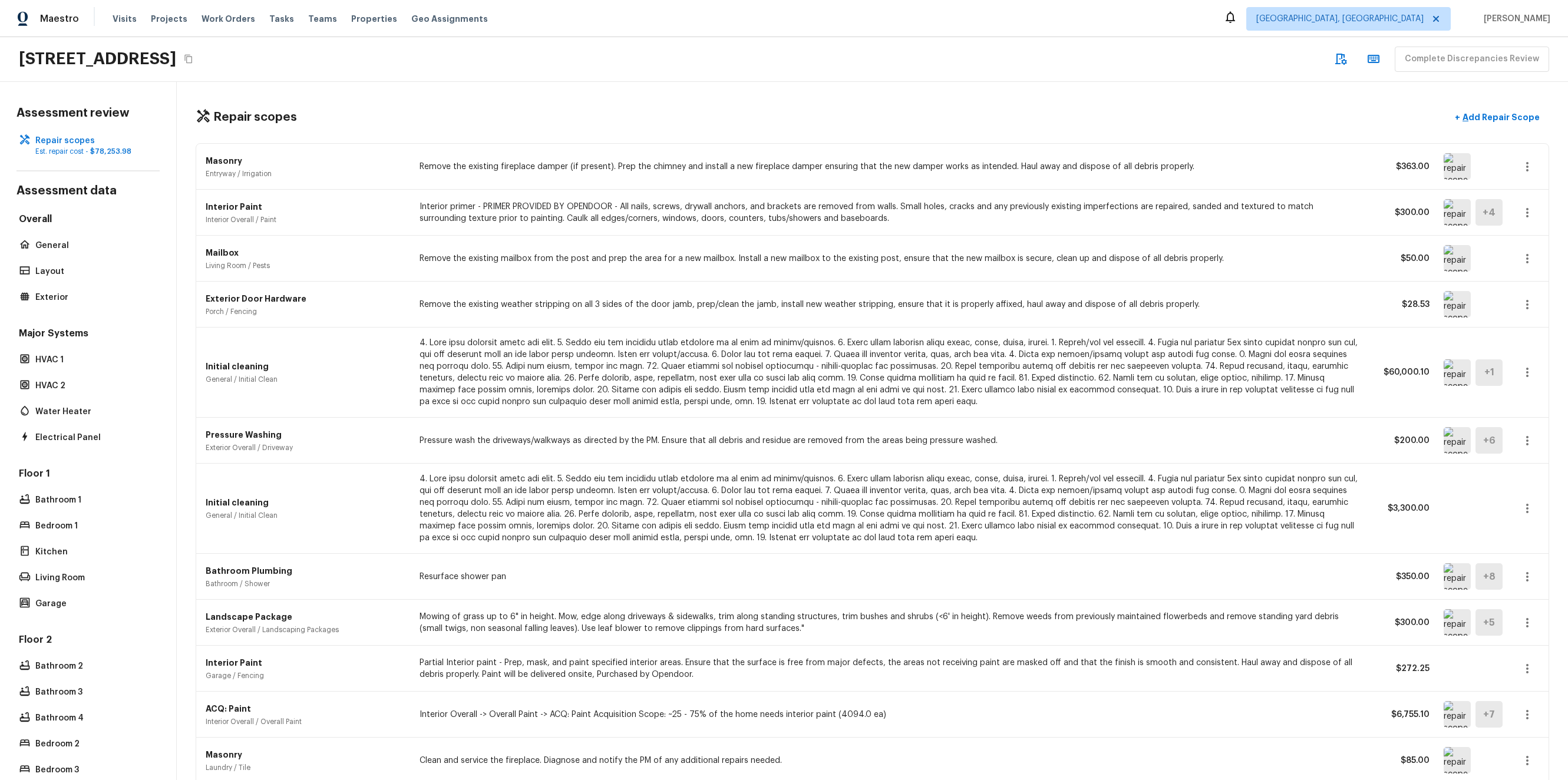
click at [1494, 100] on div "Repair scopes + Add Repair Scope Masonry Entryway / Irrigation Remove the exist…" at bounding box center [872, 431] width 1391 height 698
click at [1494, 111] on button "+ Add Repair Scope" at bounding box center [1497, 117] width 104 height 24
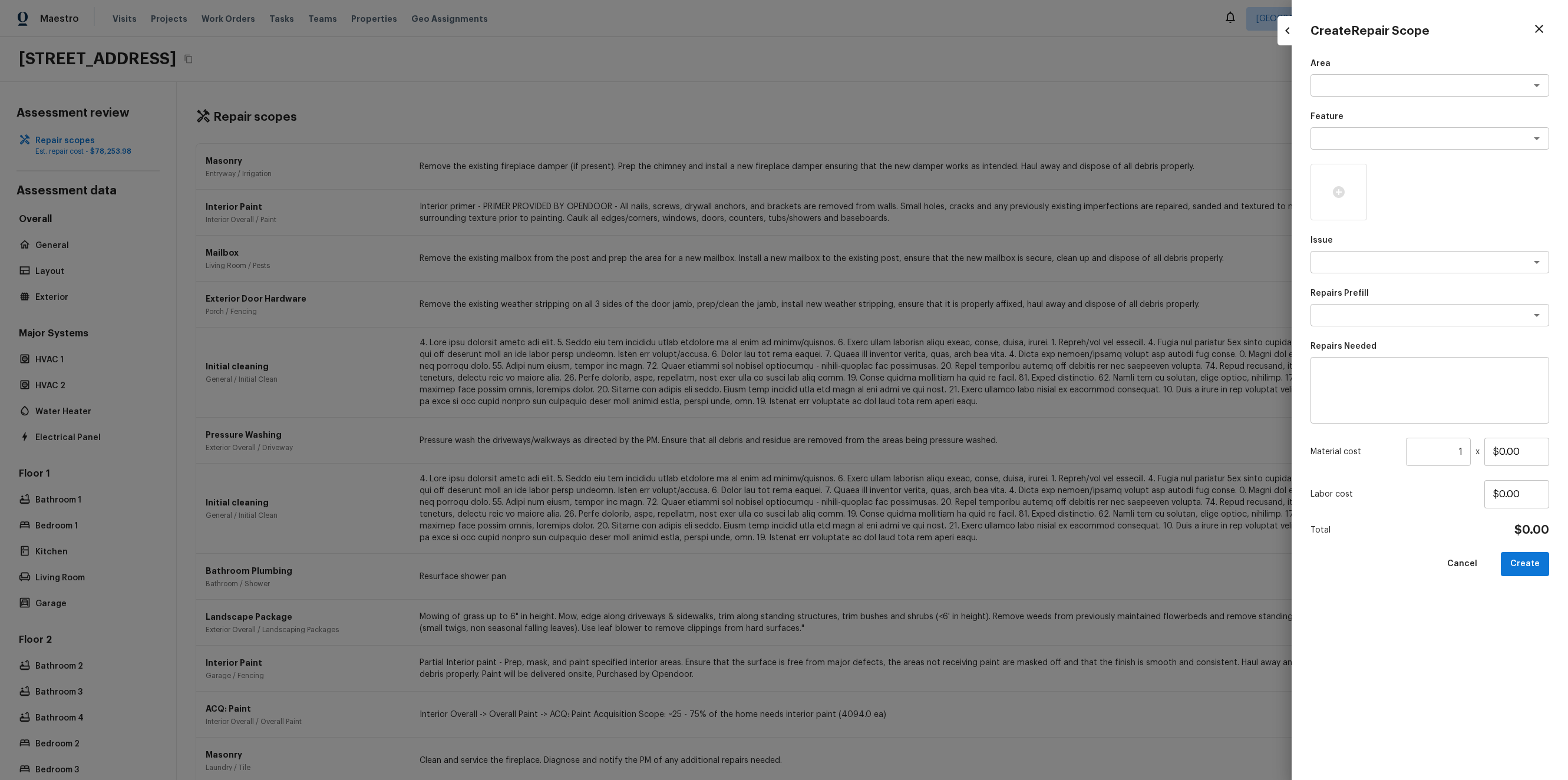
click at [1401, 100] on div "Area x ​ Feature x ​ Issue x ​ Repairs Prefill x ​ Repairs Needed x ​ Material …" at bounding box center [1430, 409] width 238 height 703
click at [1401, 92] on div "x ​" at bounding box center [1430, 85] width 238 height 23
click at [1403, 140] on li "Living Room" at bounding box center [1430, 148] width 238 height 19
type textarea "Living Room"
click at [1428, 315] on textarea at bounding box center [1412, 315] width 195 height 12
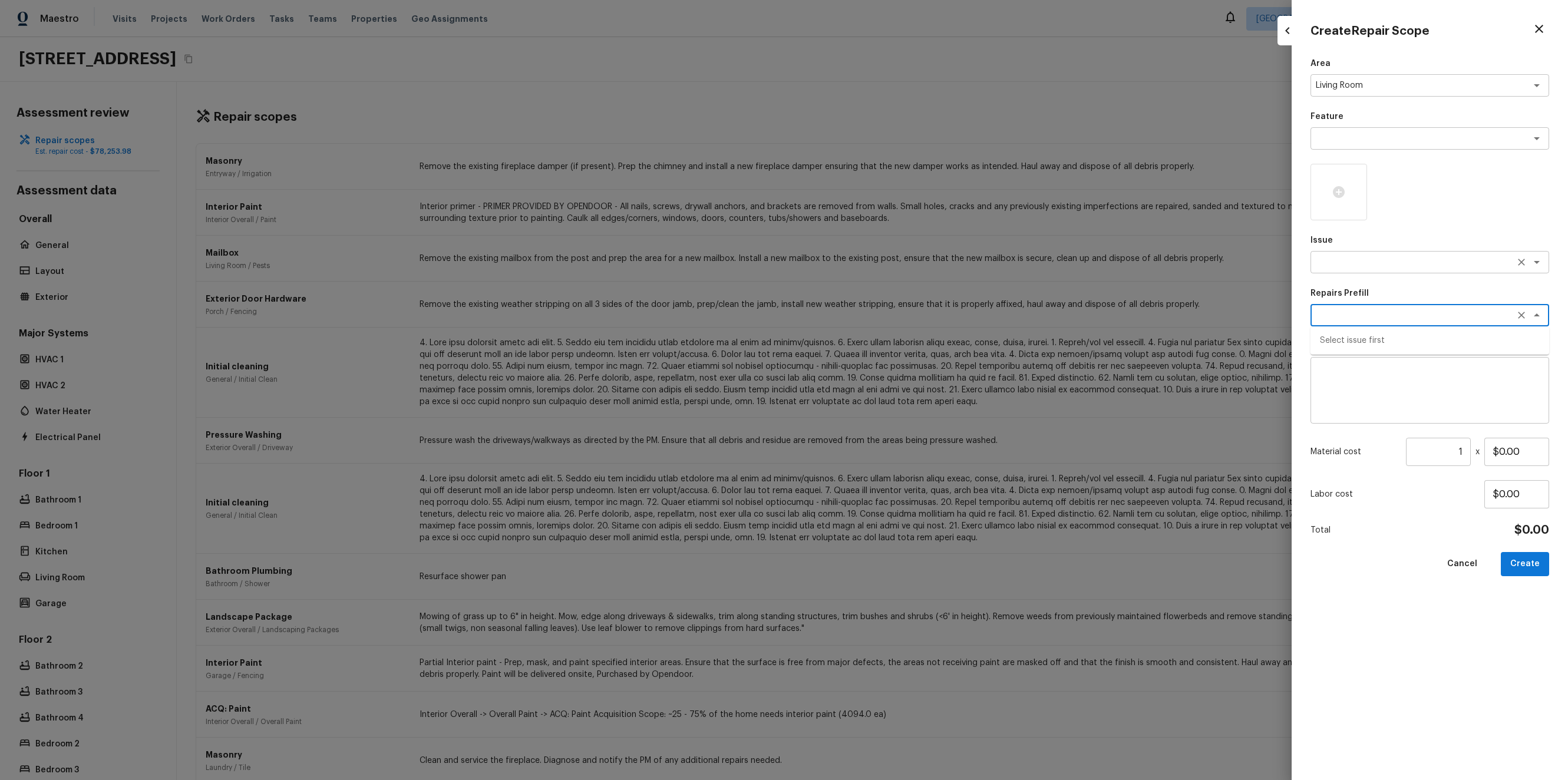
click at [1394, 264] on textarea at bounding box center [1412, 262] width 195 height 12
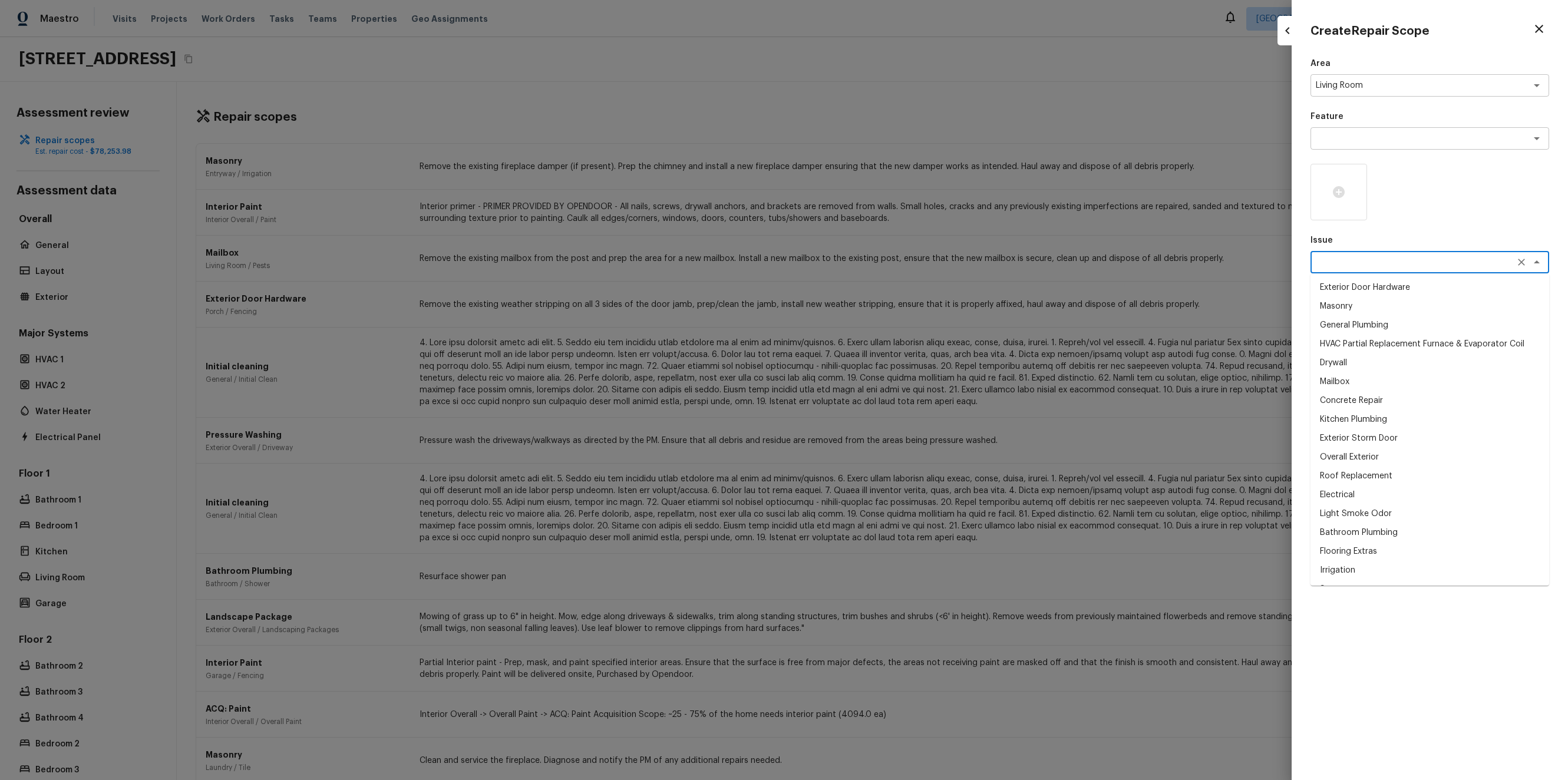
click at [1401, 308] on li "Masonry" at bounding box center [1430, 306] width 238 height 19
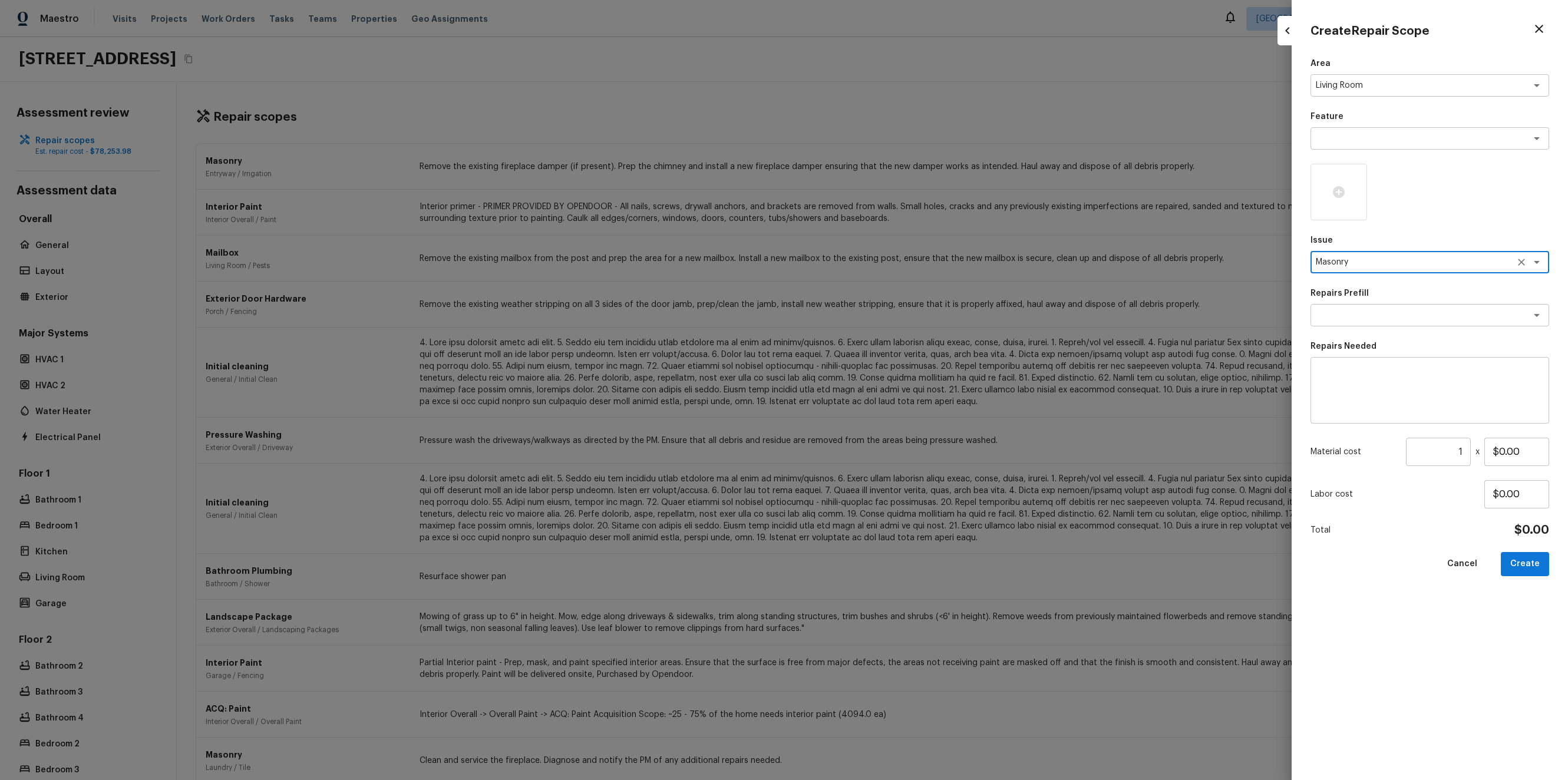
type textarea "Masonry"
drag, startPoint x: 1401, startPoint y: 309, endPoint x: 1403, endPoint y: 316, distance: 7.3
click at [1402, 311] on textarea at bounding box center [1412, 315] width 195 height 12
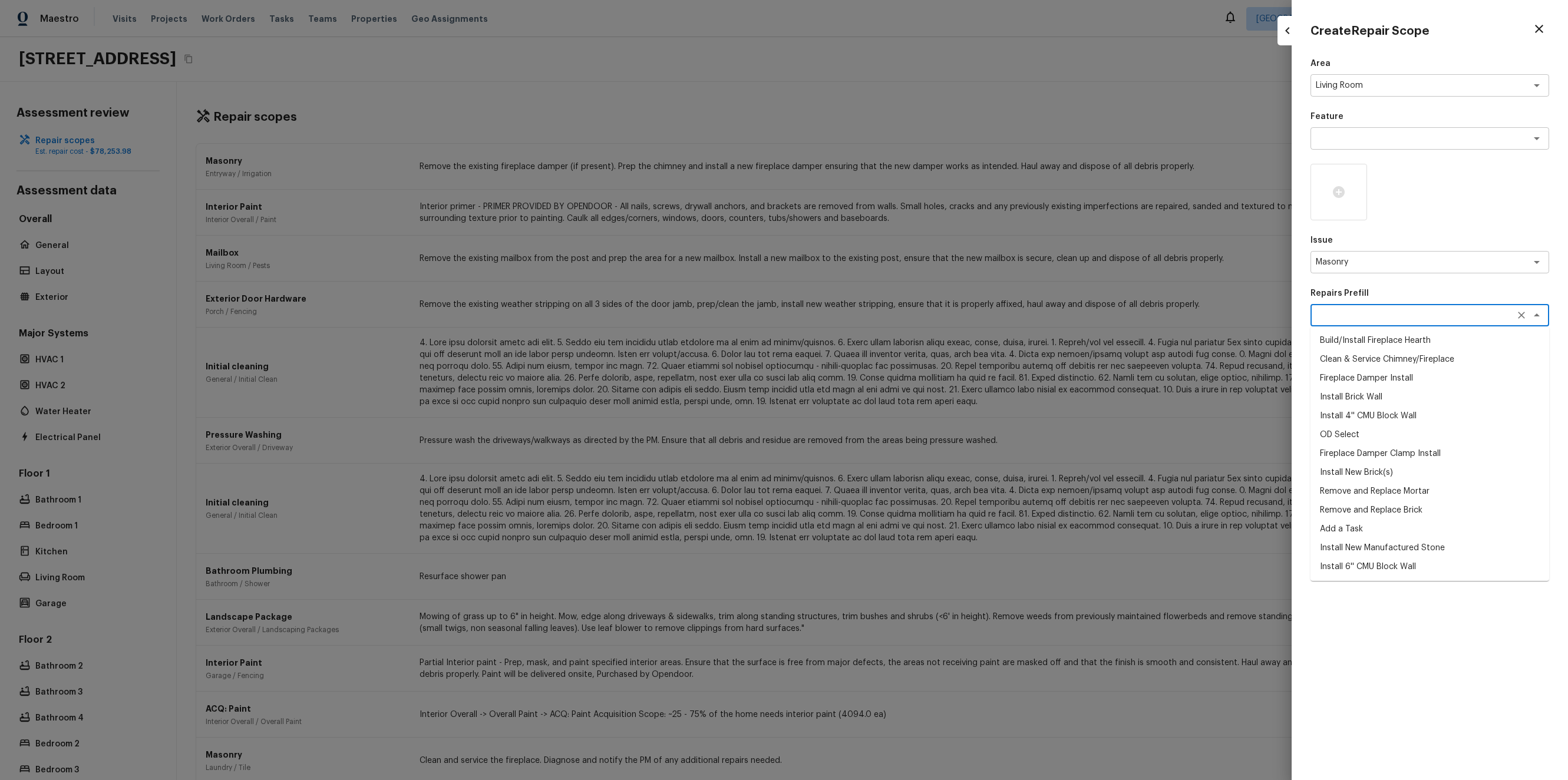
click at [1408, 381] on li "Fireplace Damper Install" at bounding box center [1430, 378] width 238 height 19
type textarea "Fireplace Damper Install"
type textarea "Remove the existing fireplace damper (if present). Prep the chimney and install…"
type input "$363.00"
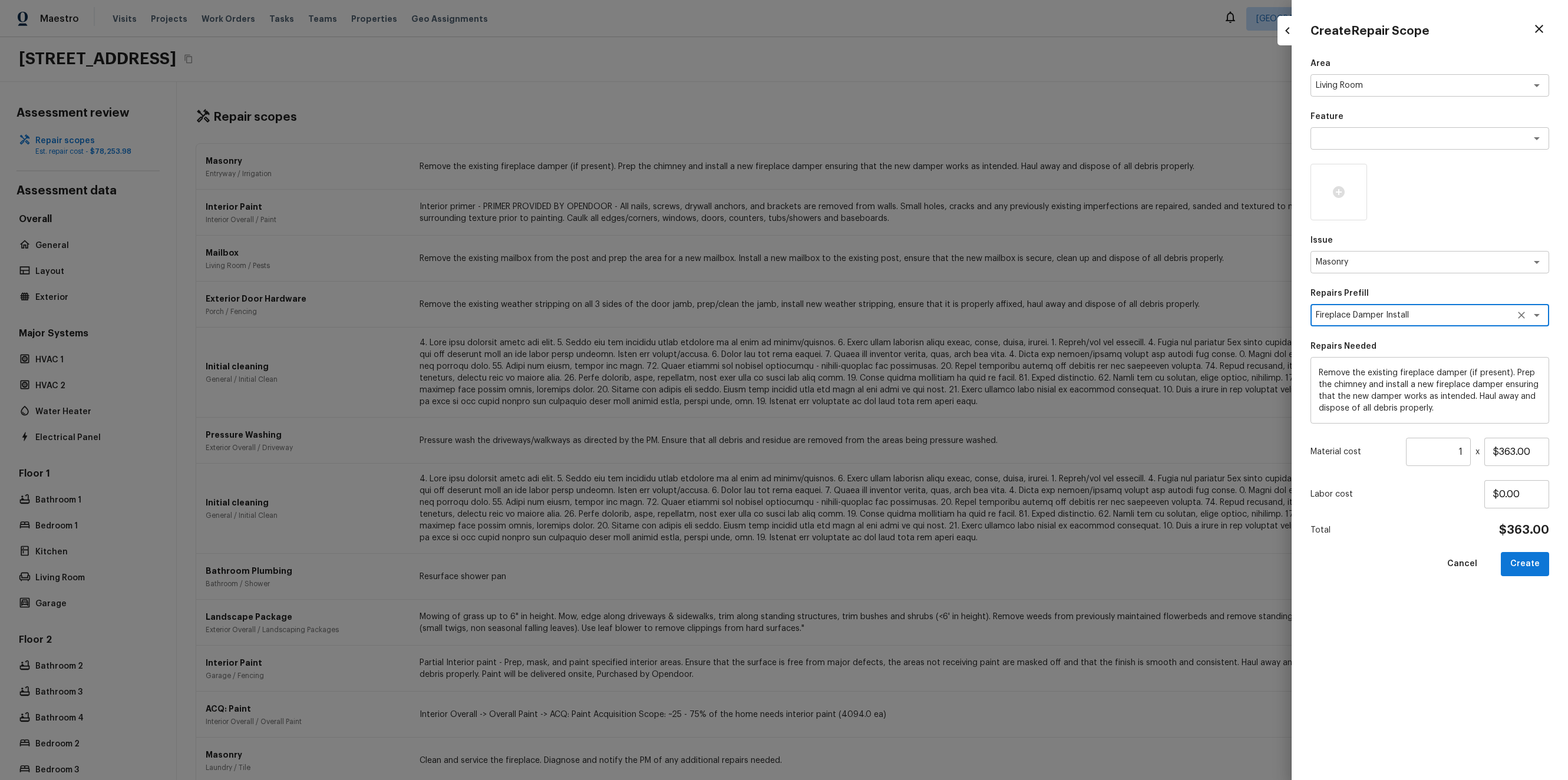
click at [1461, 450] on input "1" at bounding box center [1438, 452] width 65 height 28
click at [1447, 549] on div "Area Living Room x ​ Feature x ​ Issue Masonry x ​ Repairs Prefill Fireplace Da…" at bounding box center [1430, 409] width 238 height 703
click at [1526, 565] on button "Create" at bounding box center [1525, 564] width 48 height 24
type input "1"
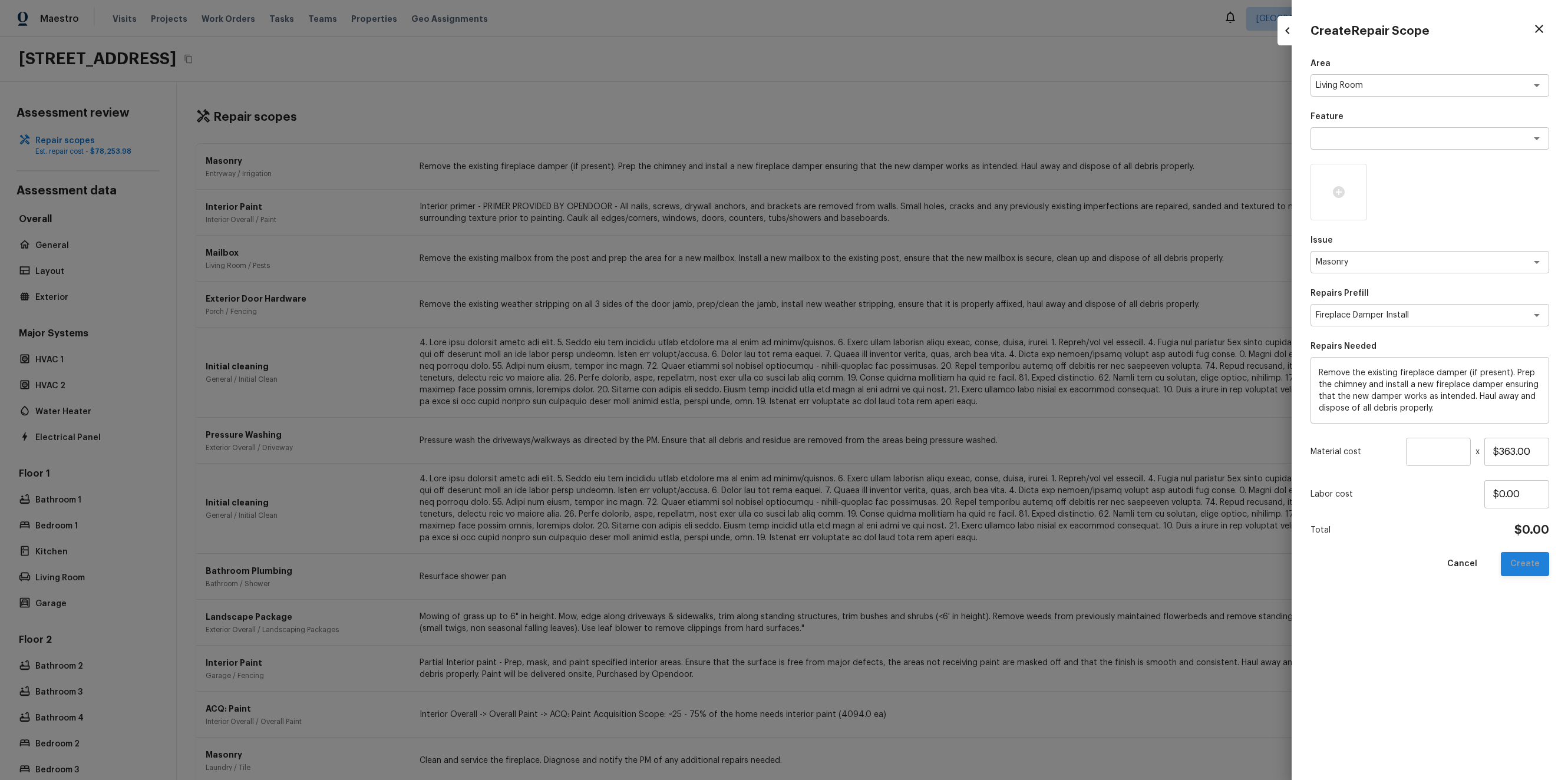
type input "$0.00"
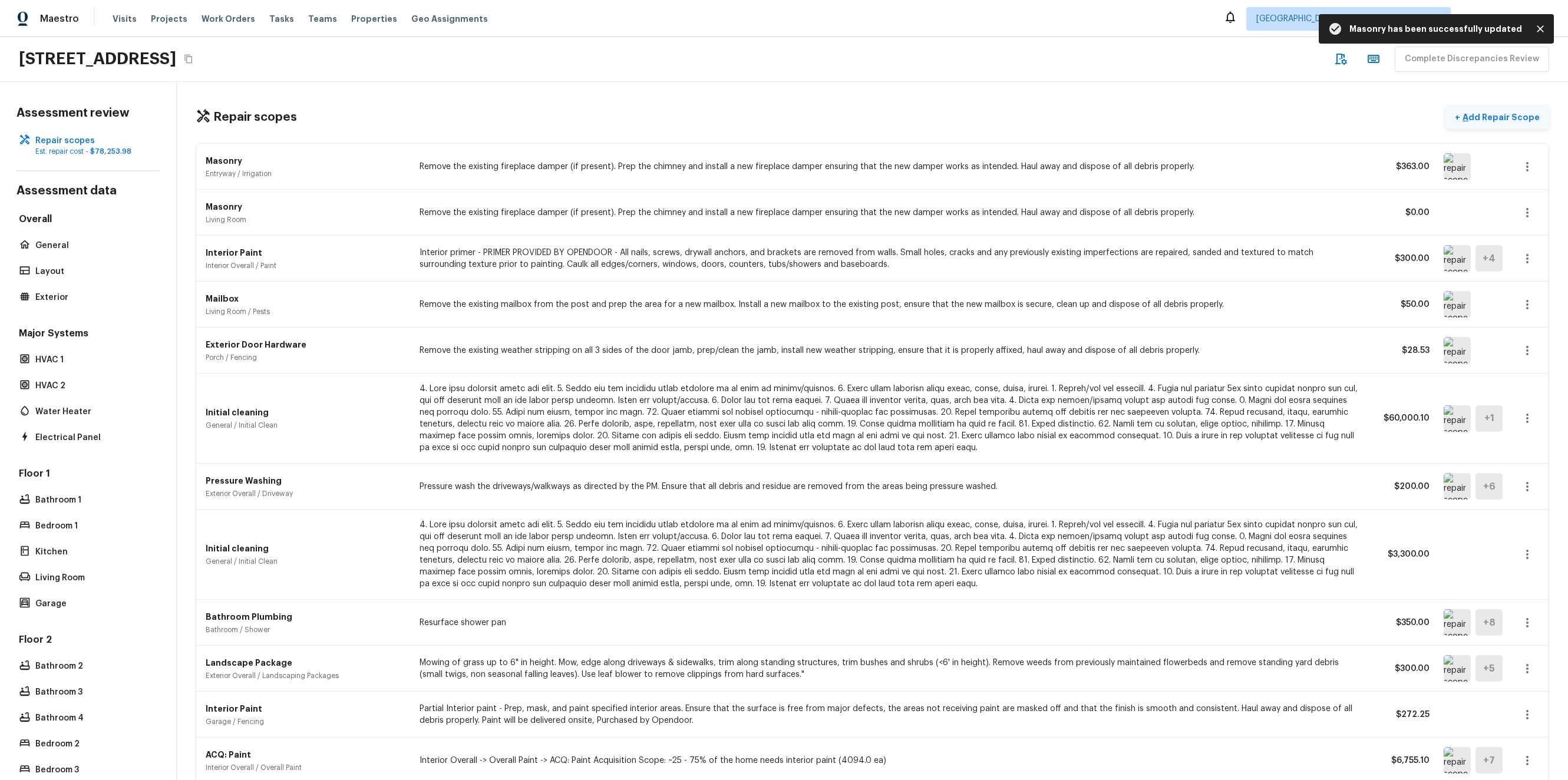
click at [1497, 112] on p "Add Repair Scope" at bounding box center [1499, 117] width 79 height 12
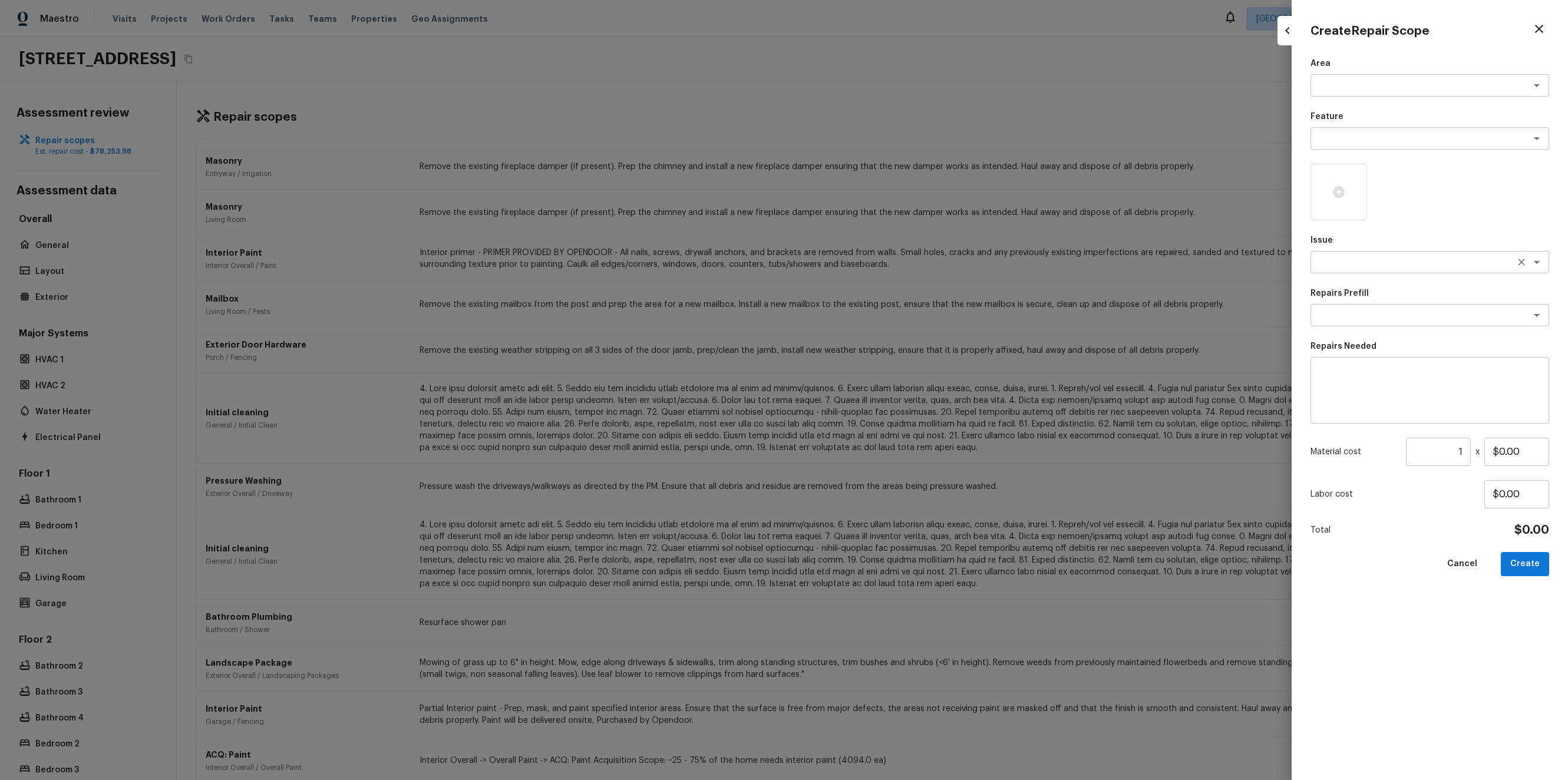
click at [1394, 263] on textarea at bounding box center [1412, 262] width 195 height 12
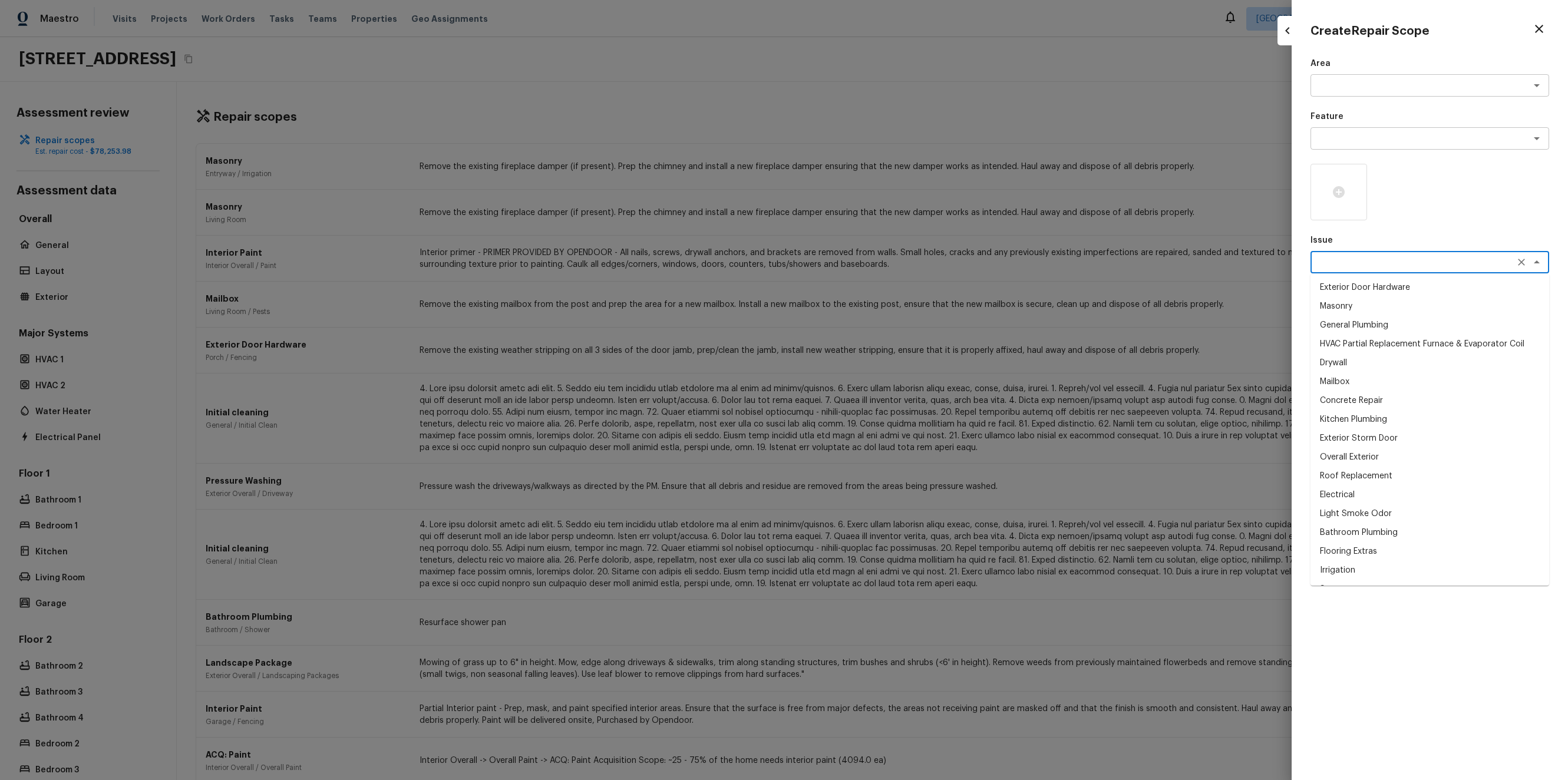
click at [1405, 341] on li "HVAC Partial Replacement Furnace & Evaporator Coil" at bounding box center [1430, 344] width 238 height 19
type textarea "HVAC Partial Replacement Furnace & Evaporator Coil"
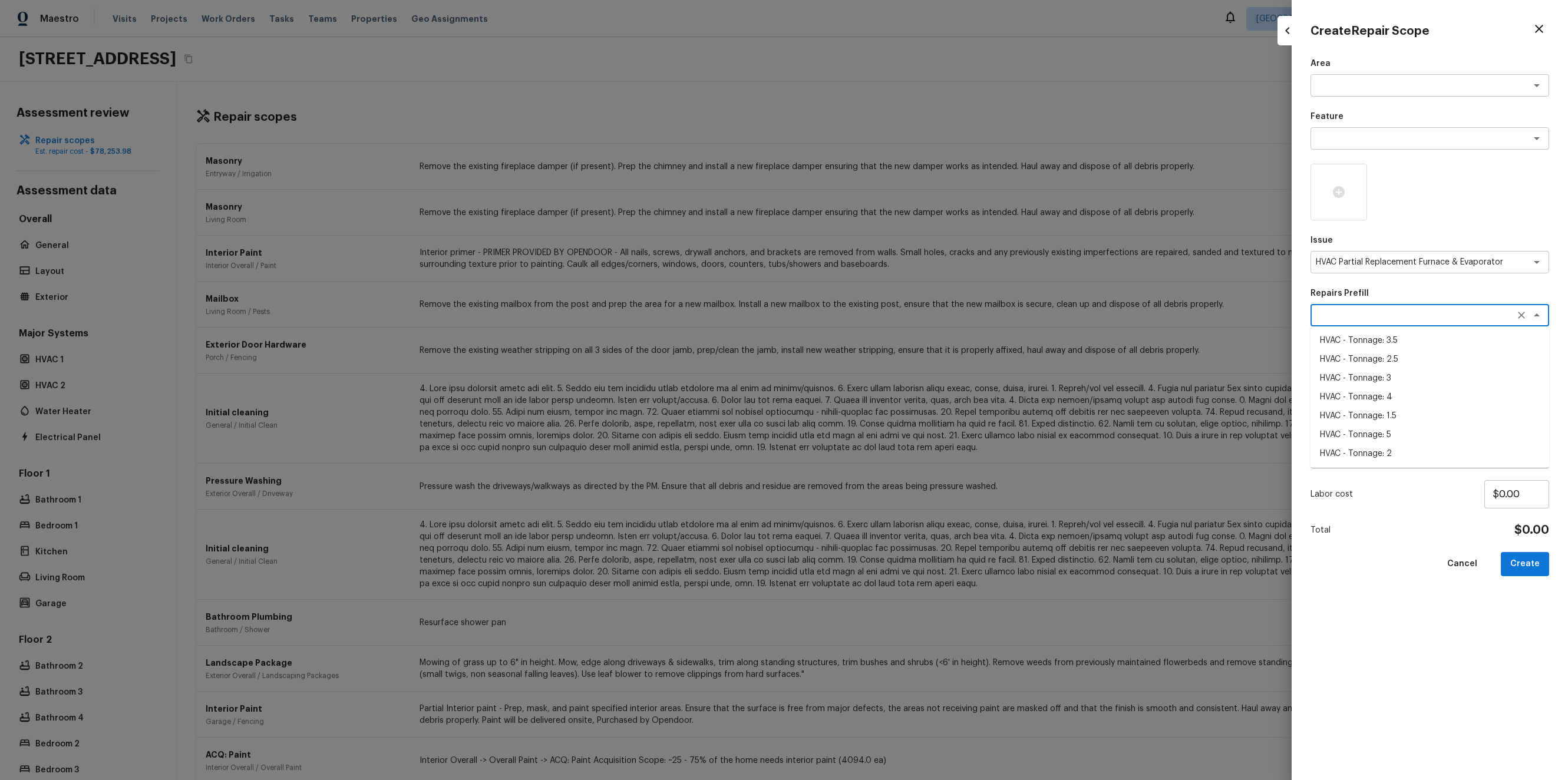
click at [1410, 318] on textarea at bounding box center [1412, 315] width 195 height 12
click at [1417, 394] on li "HVAC - Tonnage: 4" at bounding box center [1430, 397] width 238 height 19
type textarea "HVAC - Tonnage: 4"
type textarea "Replace 4 Ton Furnace & Evaporator Coil. SEER2 14.3 Furnace & Evaporator Coil M…"
type input "$2,830.00"
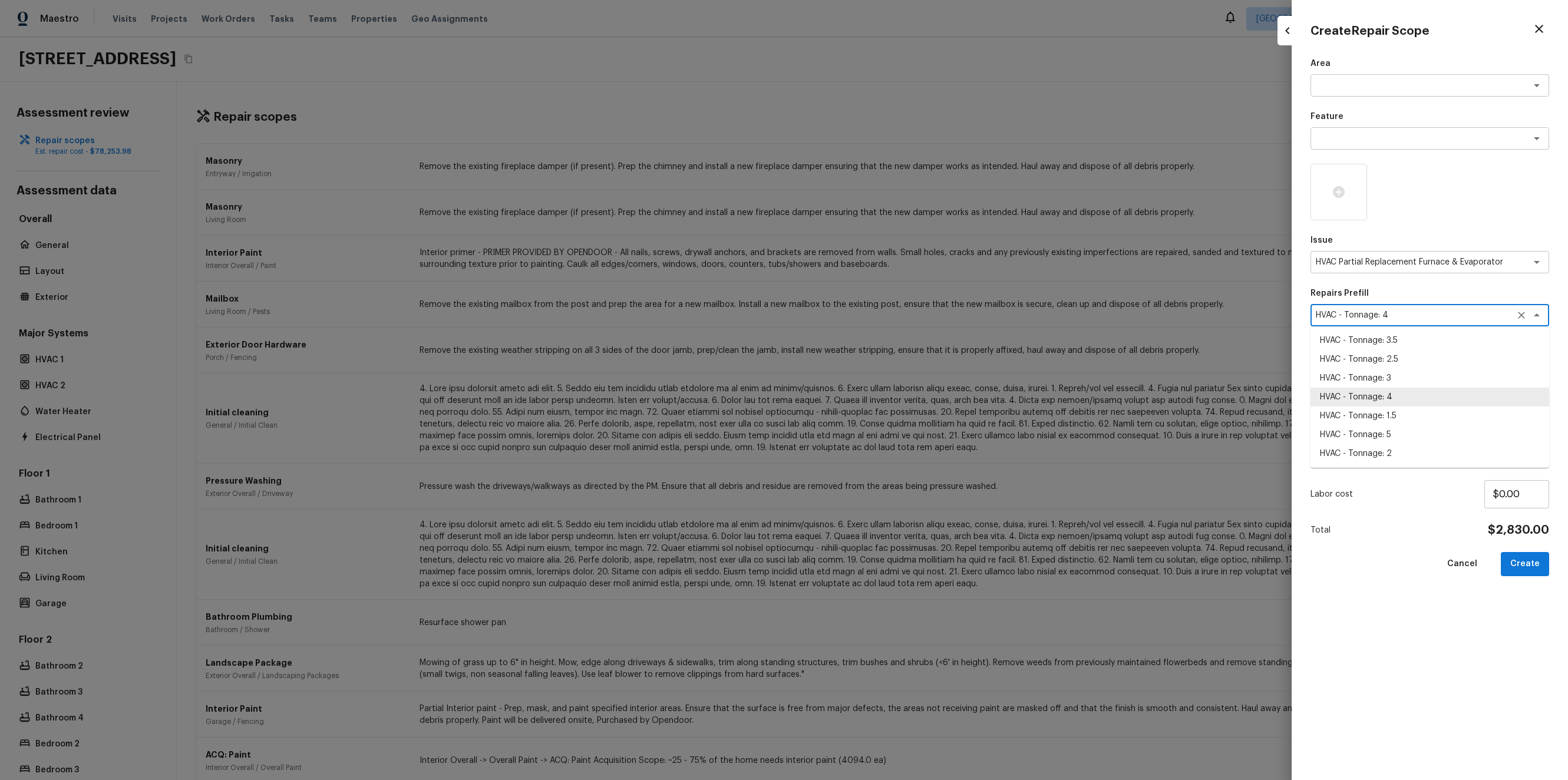
click at [1425, 317] on textarea "HVAC - Tonnage: 4" at bounding box center [1412, 315] width 195 height 12
click at [1421, 248] on div "Issue HVAC Partial Replacement Furnace & Evaporator Coil x ​" at bounding box center [1430, 253] width 238 height 39
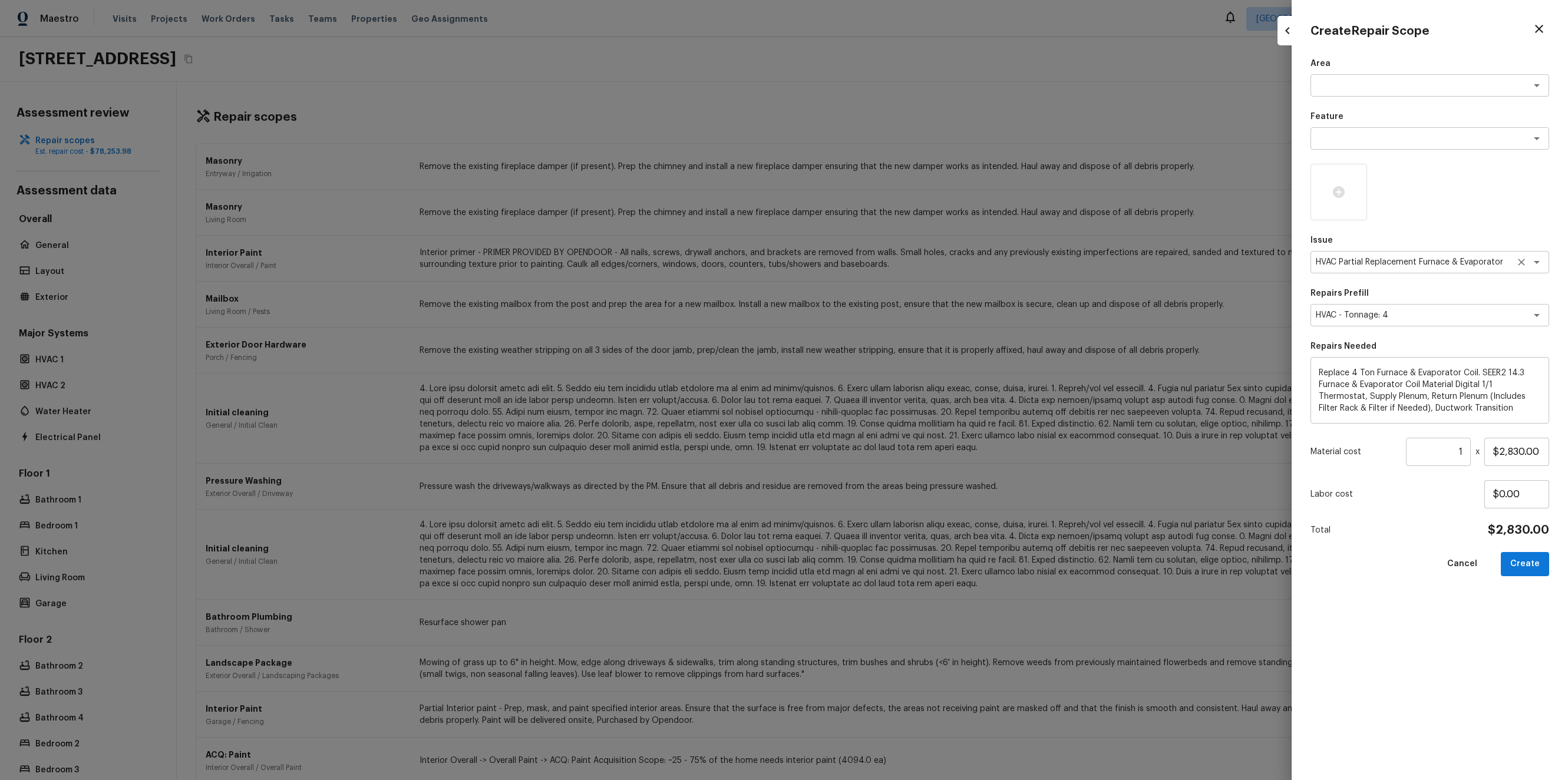
click at [1425, 260] on textarea "HVAC Partial Replacement Furnace & Evaporator Coil" at bounding box center [1412, 262] width 195 height 12
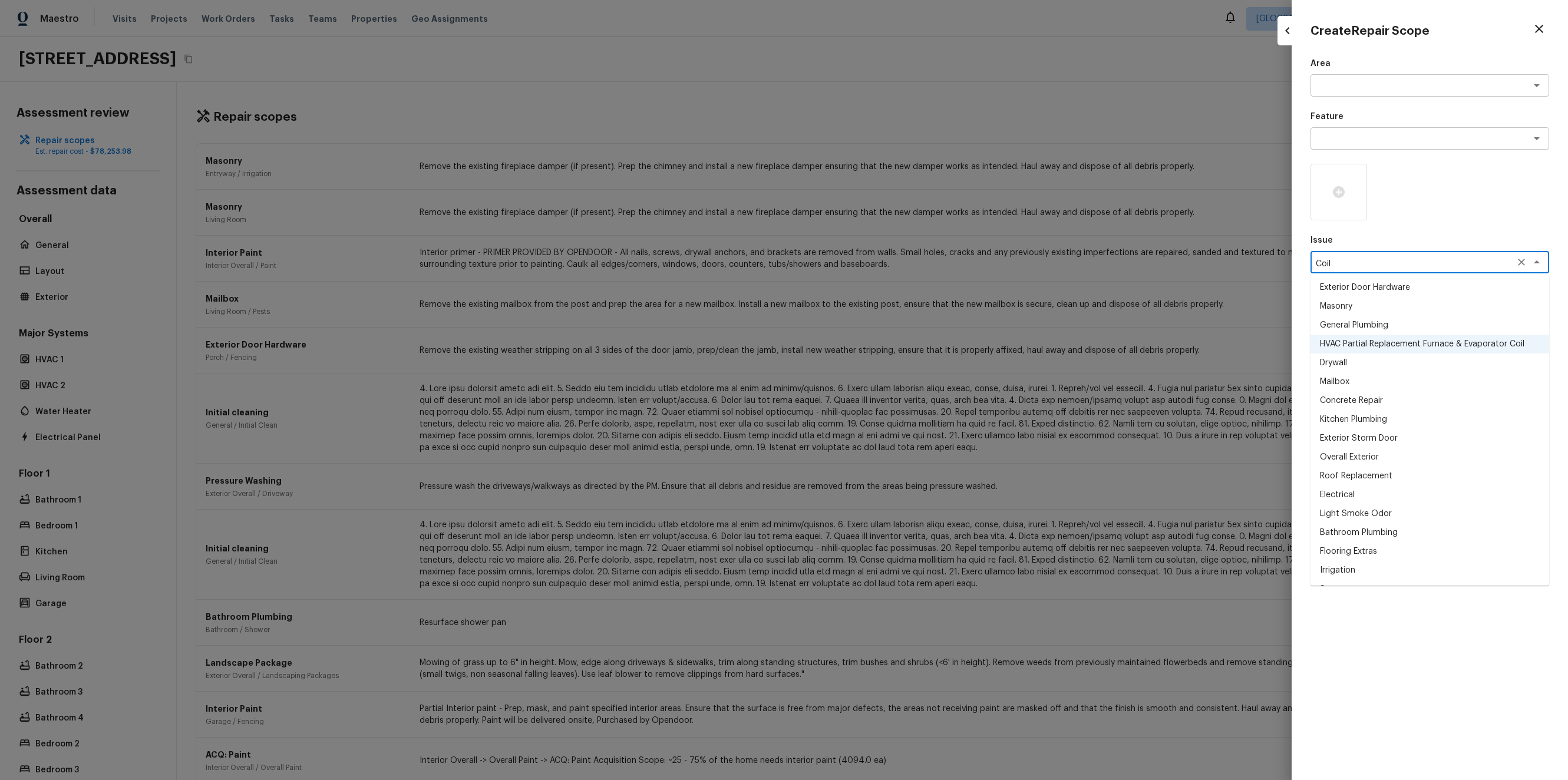
click at [1425, 503] on li "Electrical" at bounding box center [1430, 494] width 238 height 19
type textarea "Electrical"
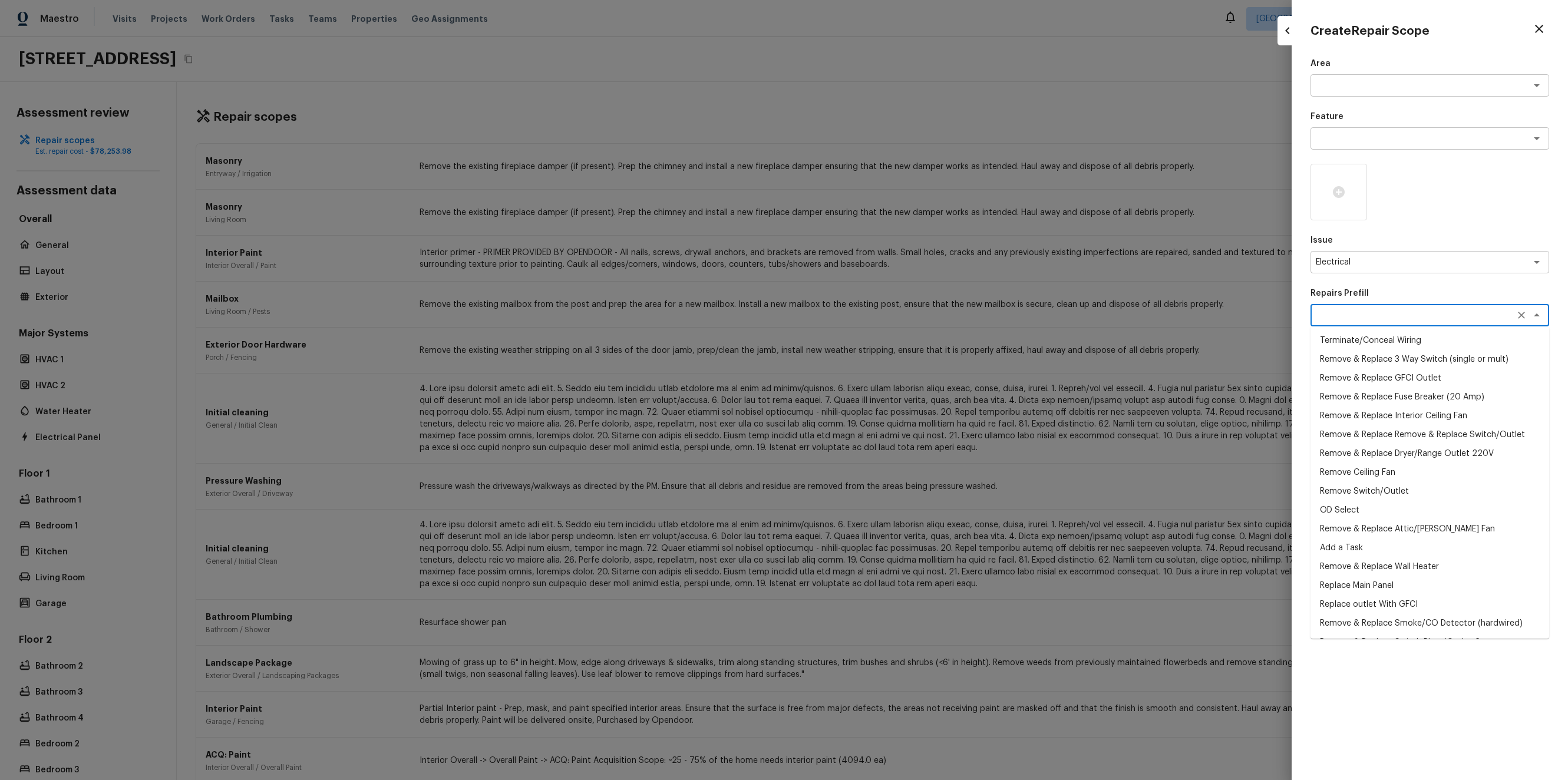
click at [1405, 310] on textarea at bounding box center [1412, 315] width 195 height 12
click at [1397, 439] on li "Remove & Replace Remove & Replace Switch/Outlet" at bounding box center [1430, 434] width 238 height 19
type textarea "Remove & Replace Remove & Replace Switch/Outlet"
type textarea "Remove and replace switch(es) and/or outlet(s) with new (covers to match the re…"
type input "$13.05"
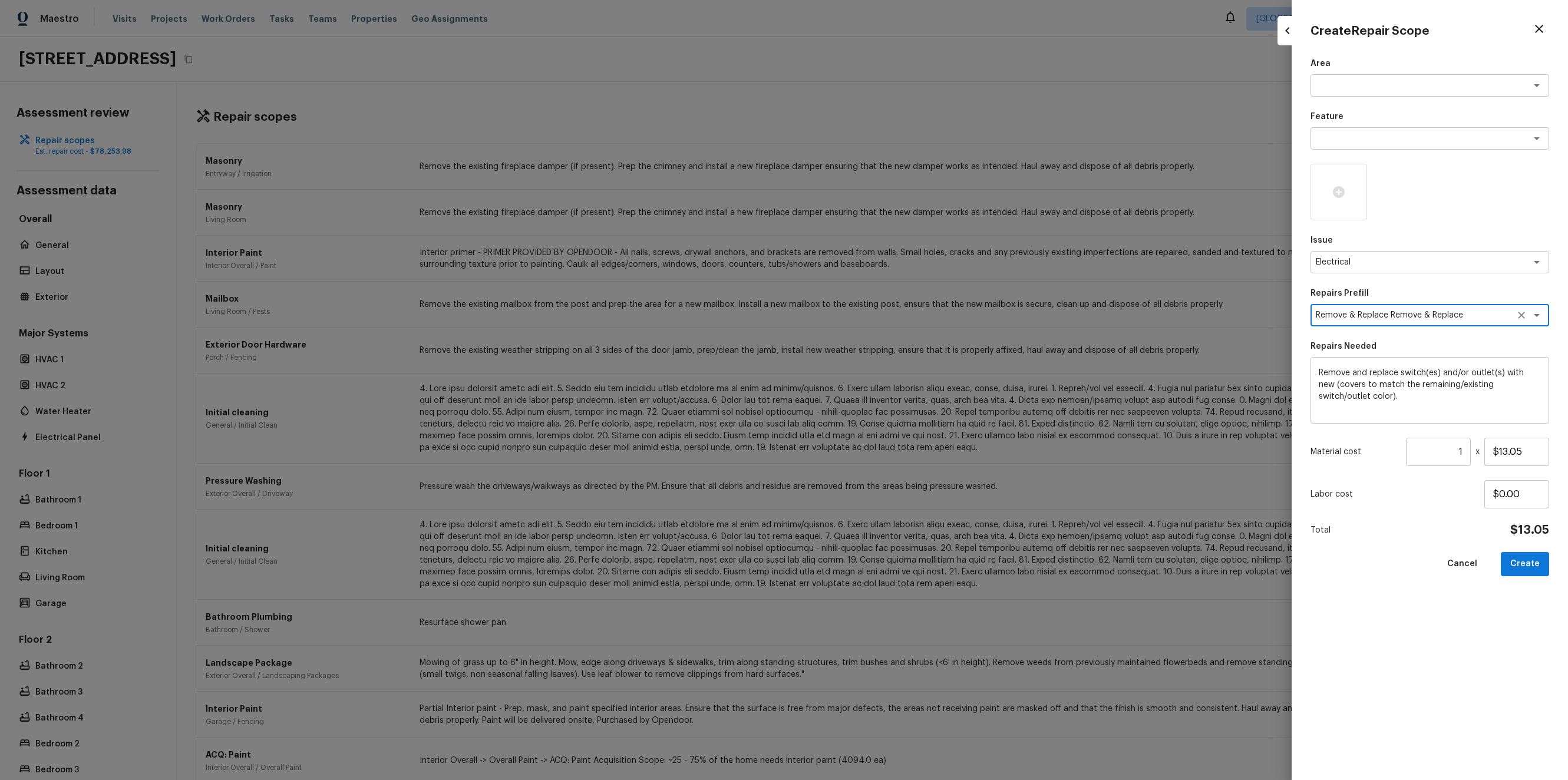
click at [1390, 470] on div "Area x ​ Feature x ​ Issue Electrical x ​ Repairs Prefill Remove & Replace Remo…" at bounding box center [1430, 409] width 238 height 703
click at [1465, 358] on div "Remove and replace switch(es) and/or outlet(s) with new (covers to match the re…" at bounding box center [1430, 390] width 238 height 67
click at [1450, 310] on textarea "Remove & Replace Remove & Replace Switch/Outlet" at bounding box center [1412, 315] width 195 height 12
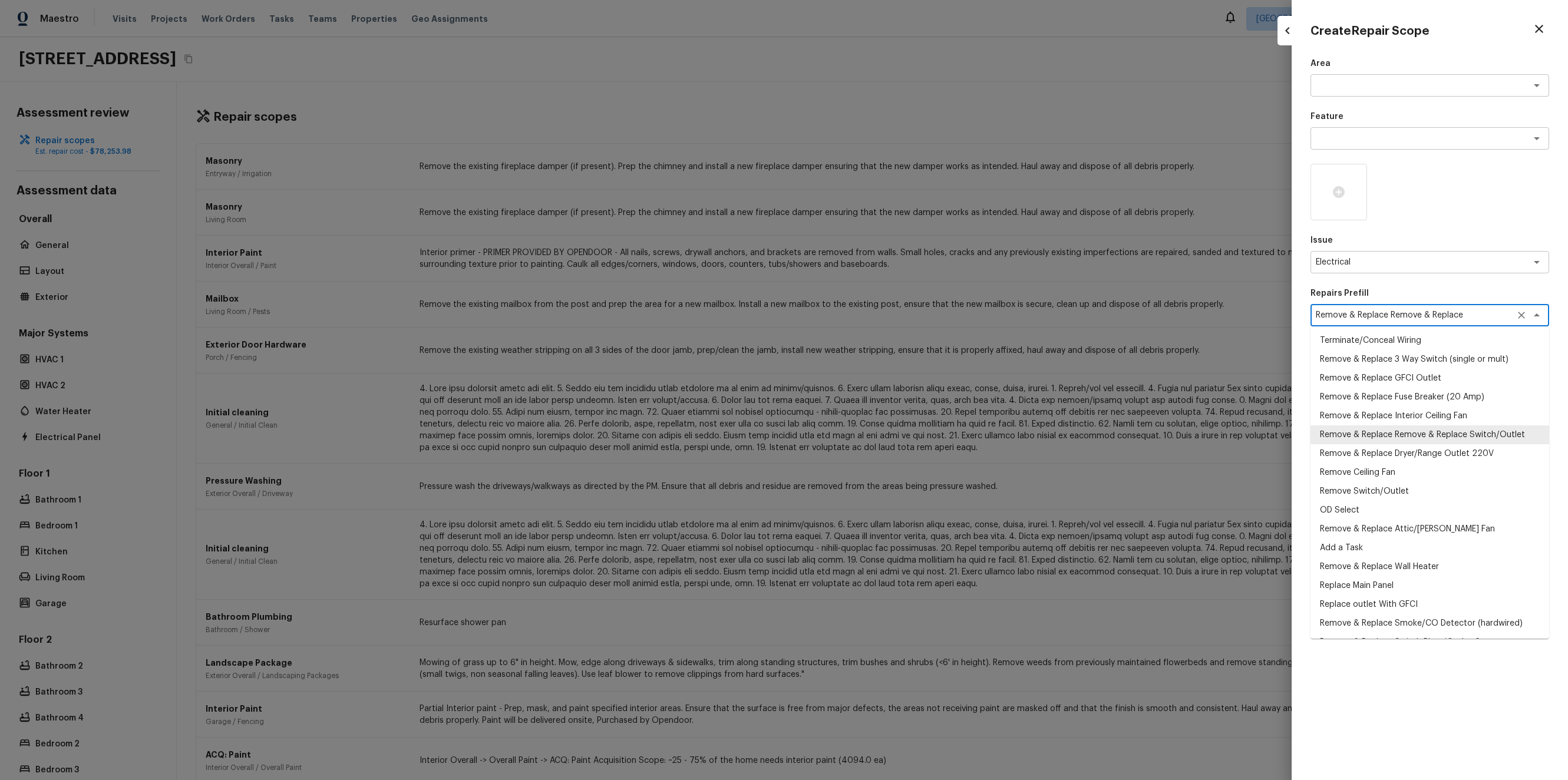
scroll to position [10, 0]
click at [1458, 434] on li "Remove & Replace Remove & Replace Switch/Outlet" at bounding box center [1430, 434] width 238 height 19
click at [1441, 309] on textarea "Remove & Replace Remove & Replace Switch/Outlet" at bounding box center [1412, 315] width 195 height 12
click at [1446, 445] on li "Remove & Replace Dryer/Range Outlet 220V" at bounding box center [1430, 453] width 238 height 19
type textarea "Remove & Replace Dryer/Range Outlet 220V"
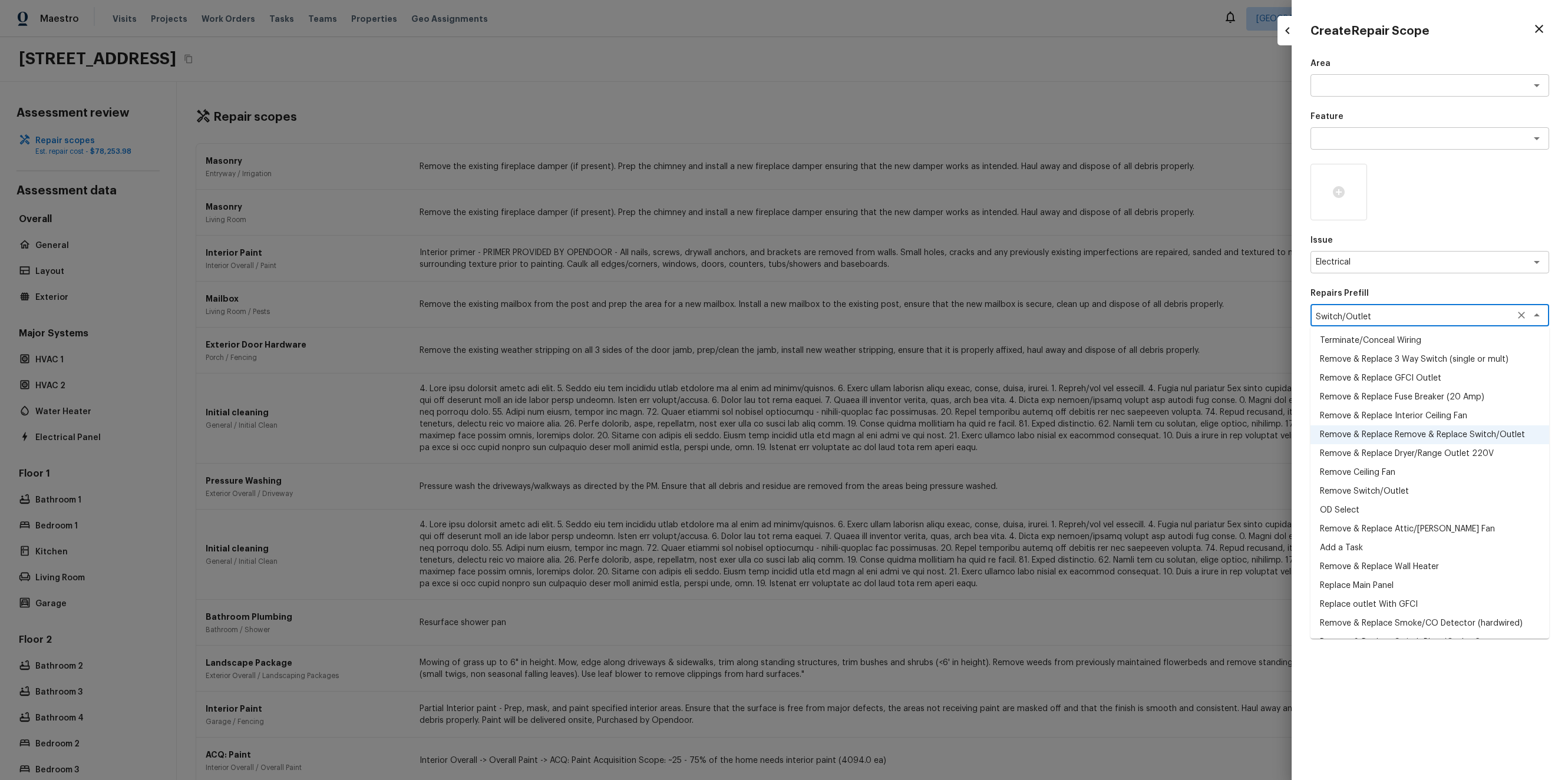
type textarea "Remove and replace the 220 AMP range/dryer outlet with new. Ensure all connecti…"
type input "$165.46"
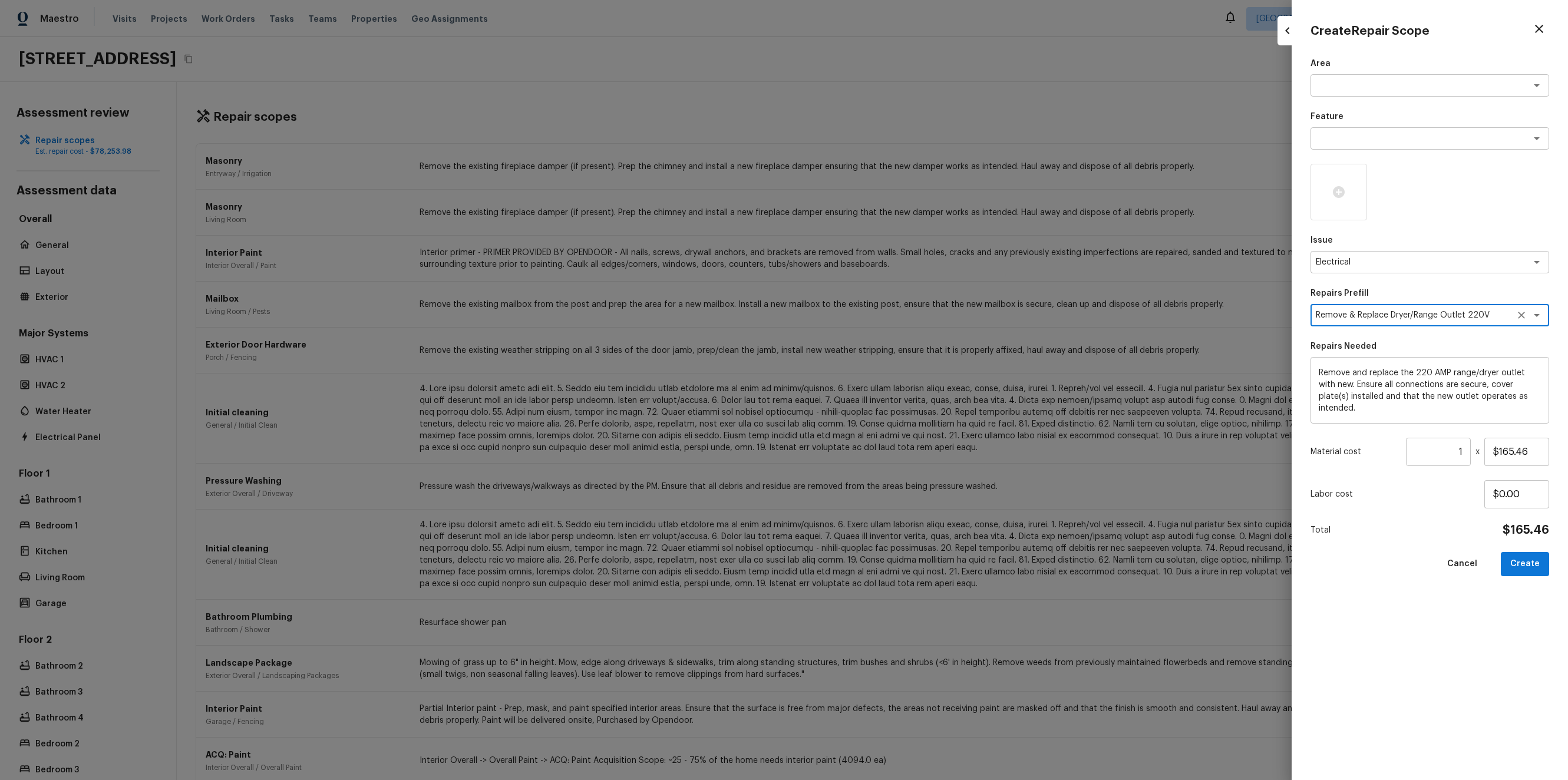
scroll to position [0, 0]
type input "$0.00"
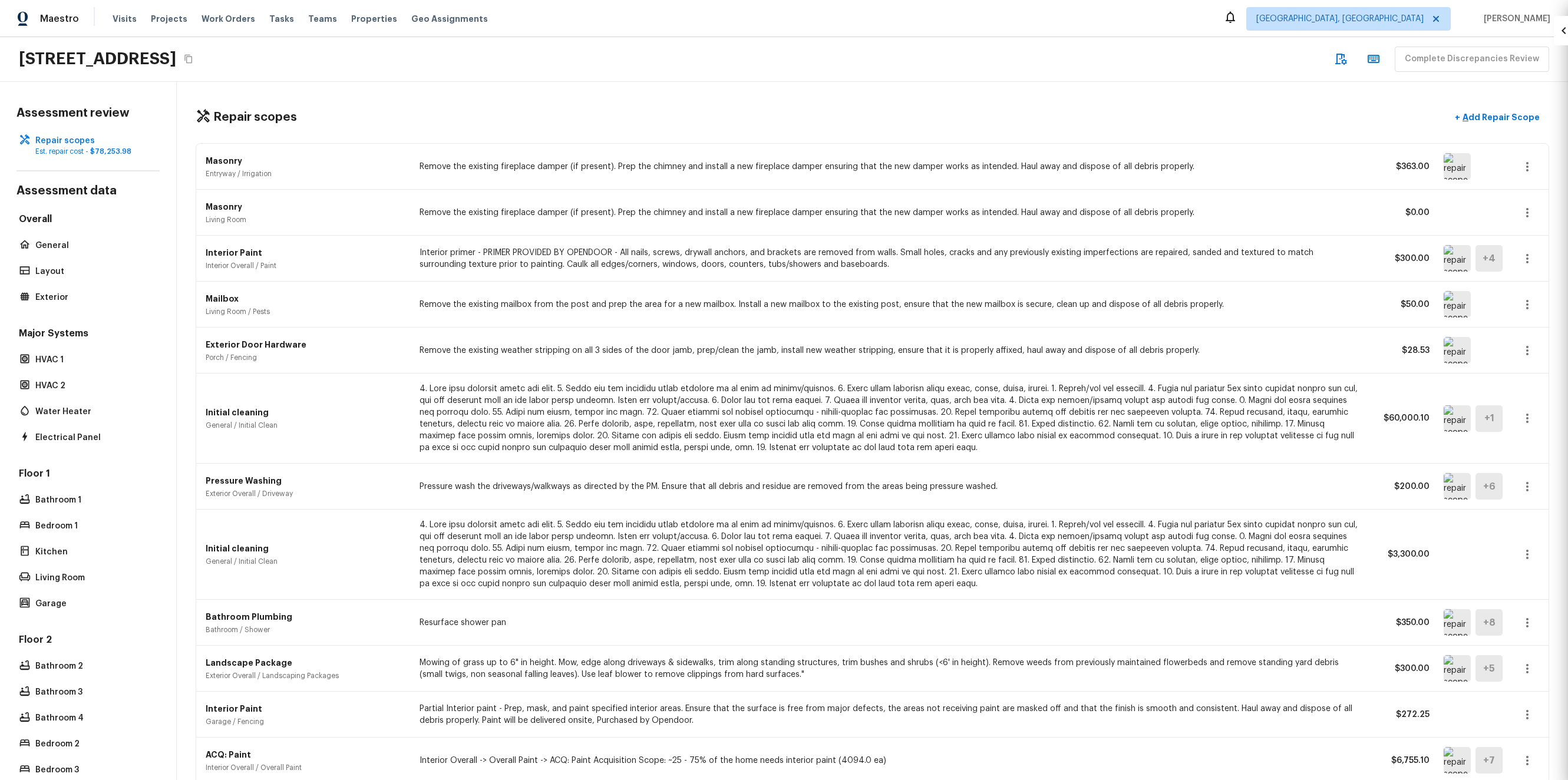
click at [1195, 514] on div "Initial cleaning General / Initial Clean $3,300.00" at bounding box center [872, 554] width 1352 height 90
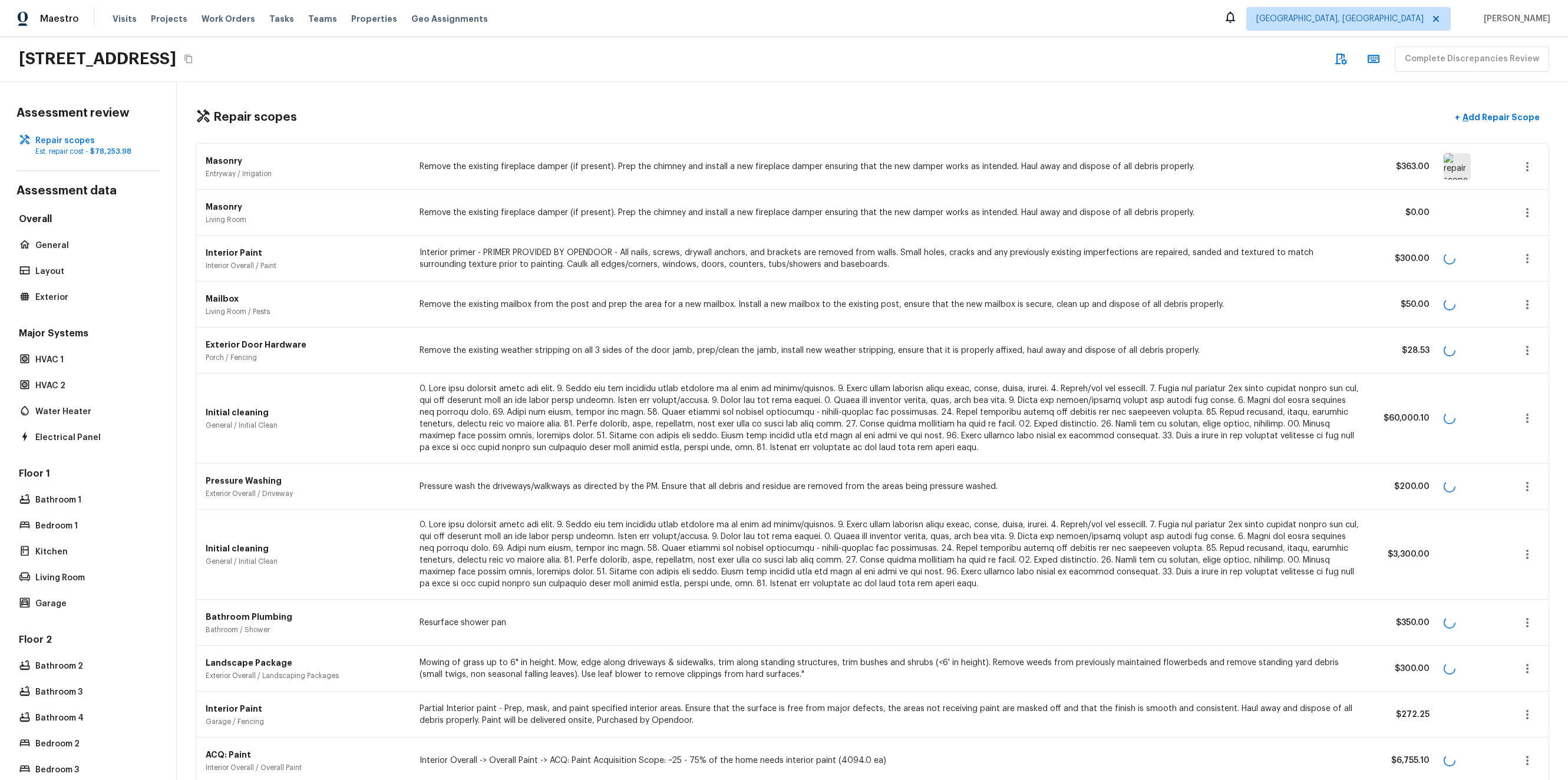
scroll to position [204, 0]
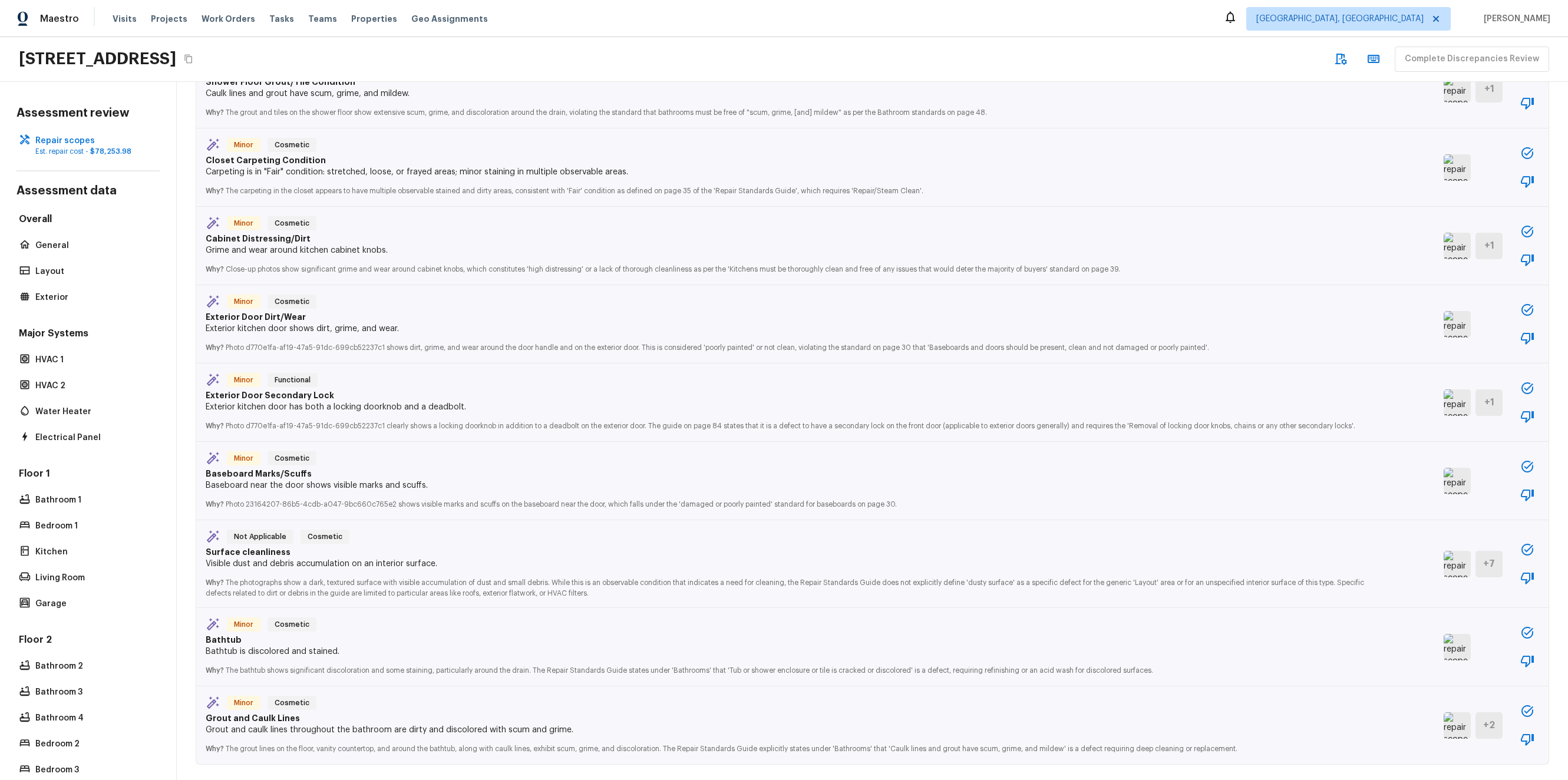
scroll to position [2476, 0]
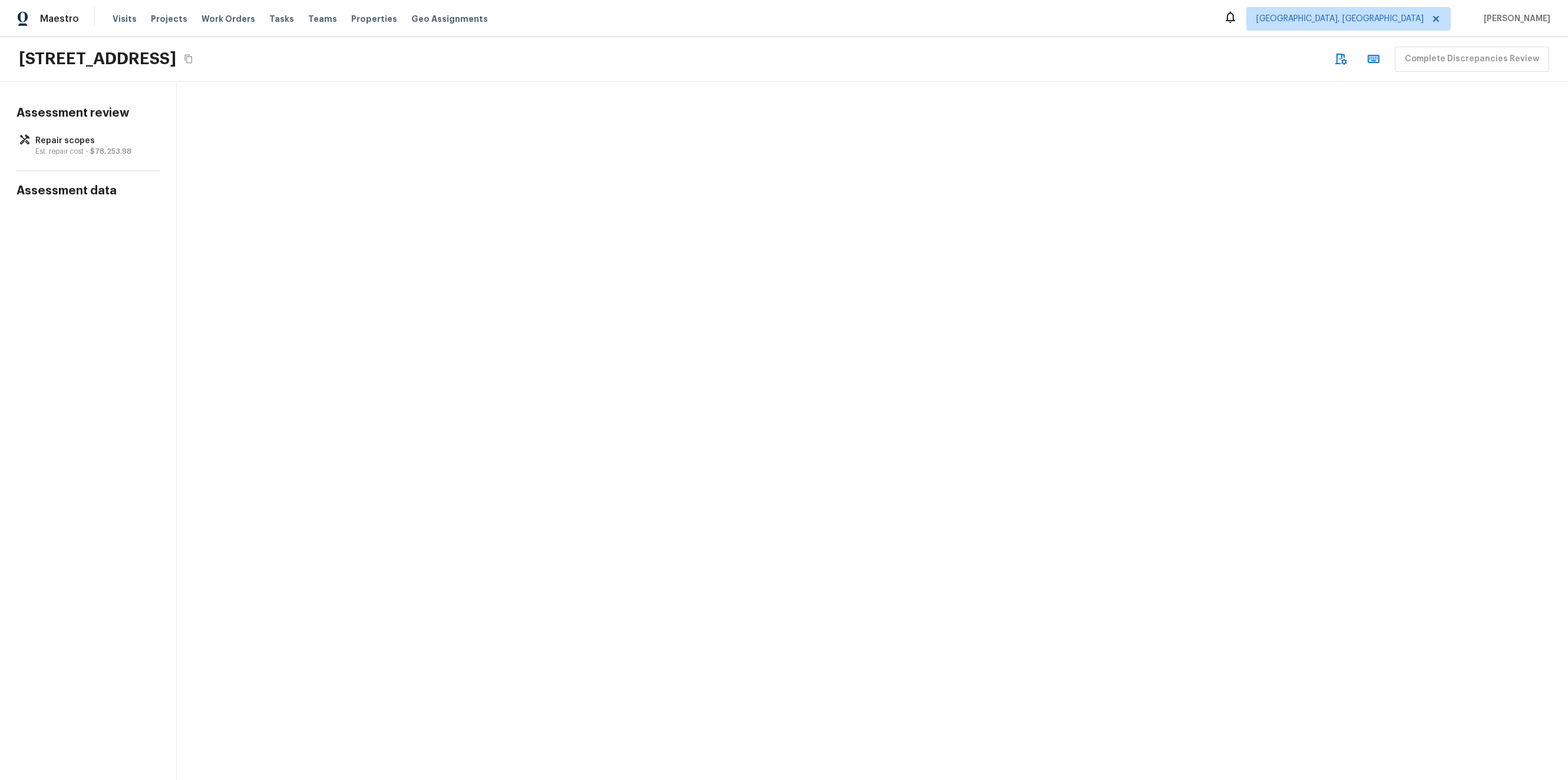
scroll to position [9, 0]
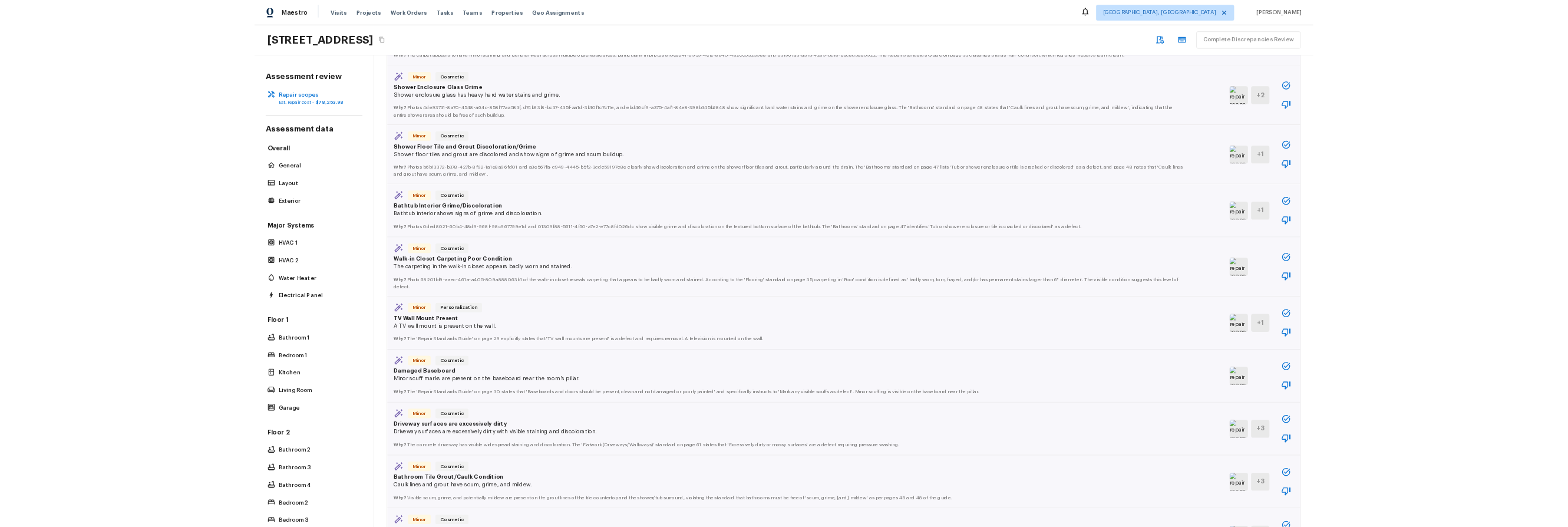
scroll to position [1248, 0]
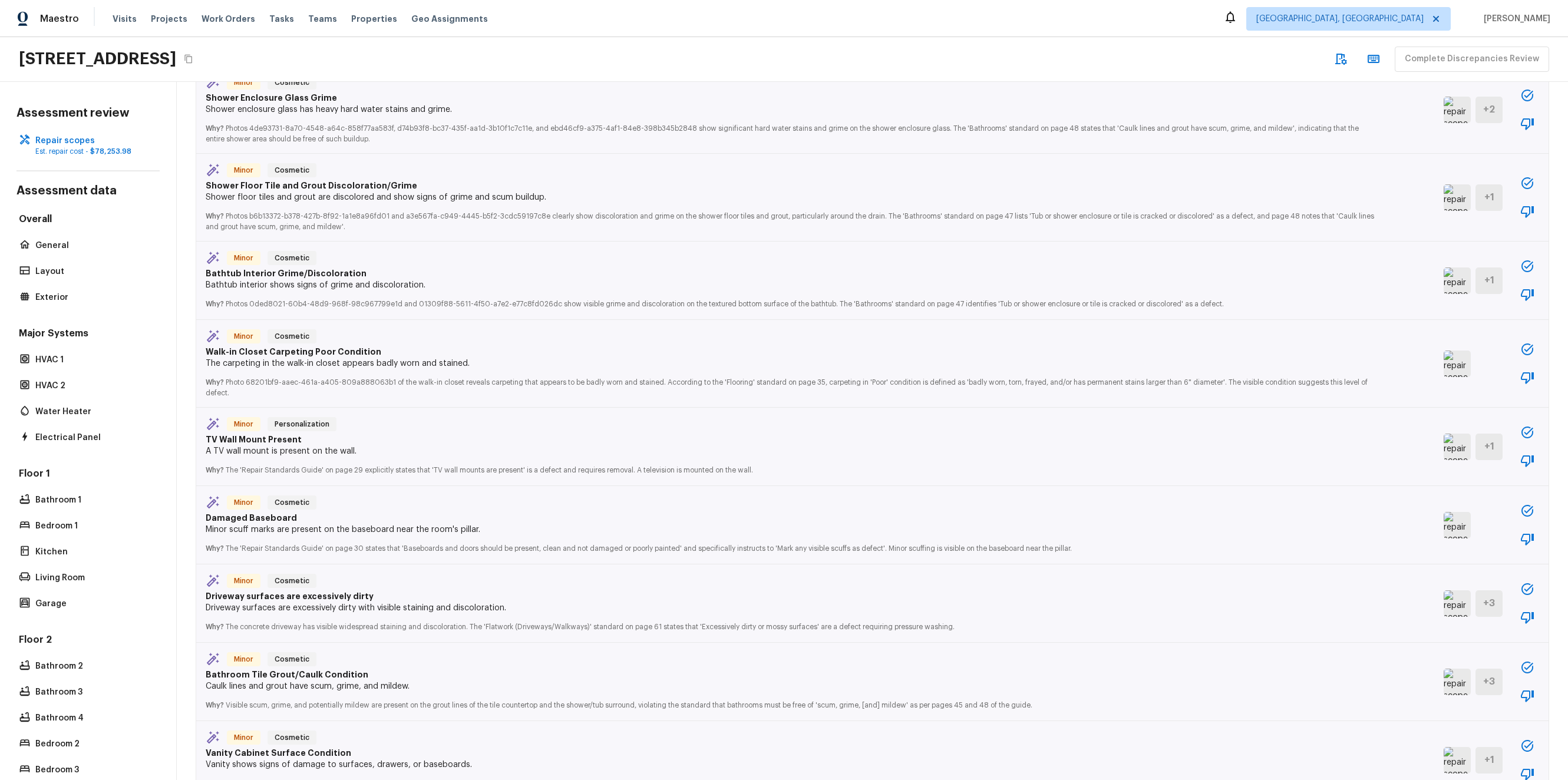
click at [1450, 523] on img at bounding box center [1456, 525] width 27 height 26
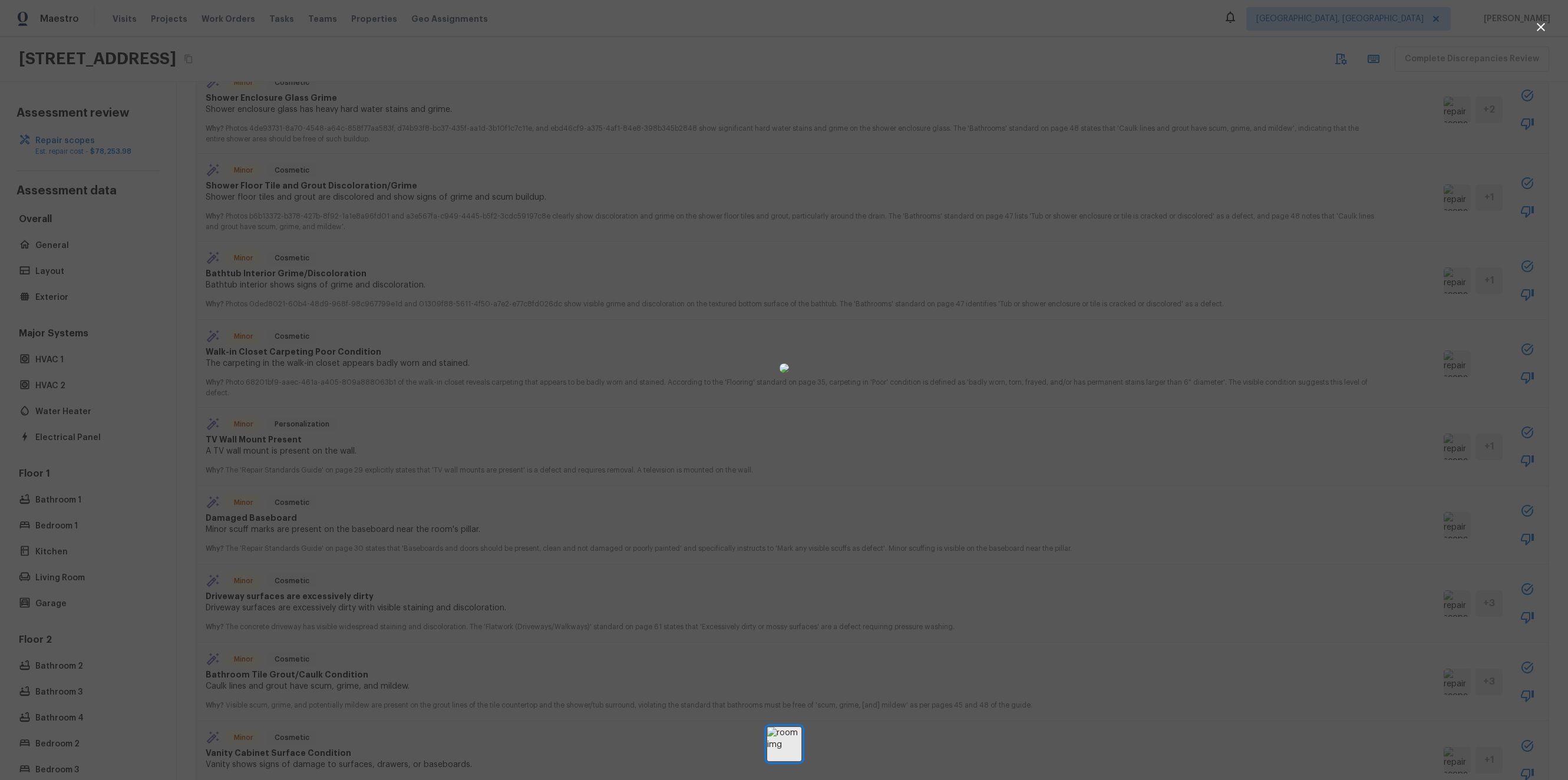
click at [1411, 529] on div at bounding box center [784, 368] width 1568 height 699
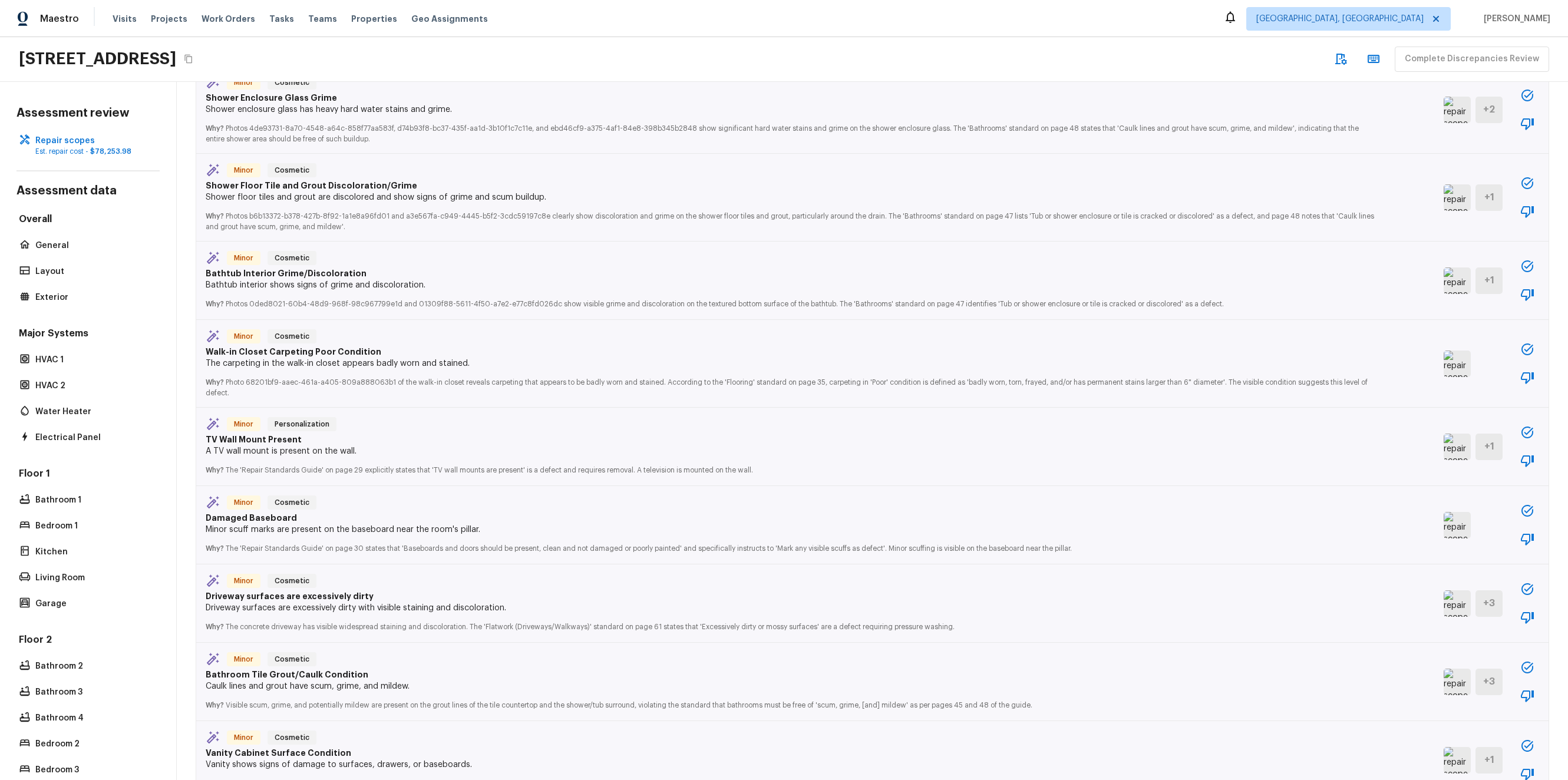
click at [1448, 522] on img at bounding box center [1456, 525] width 27 height 26
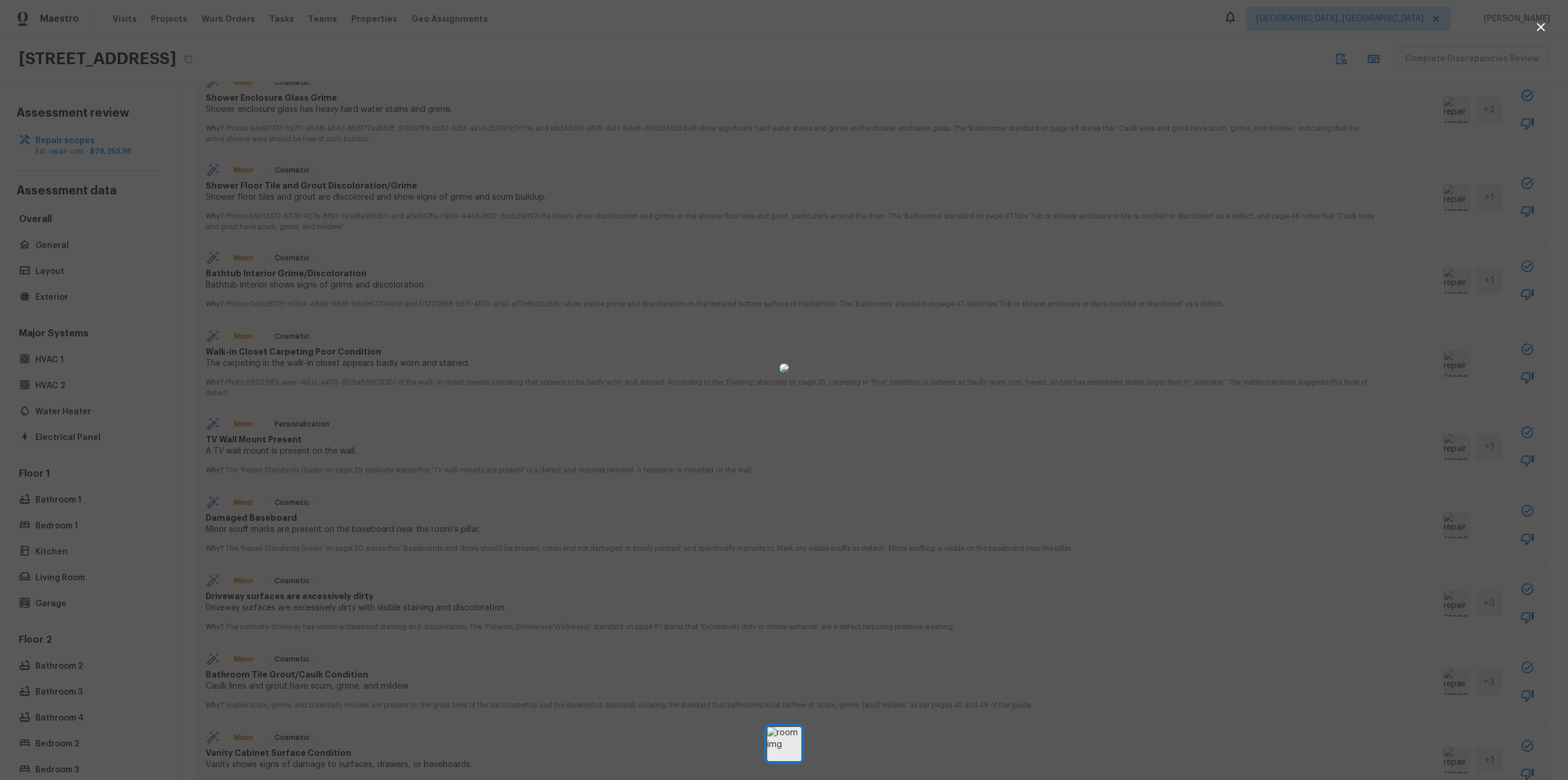
click at [789, 373] on img at bounding box center [784, 368] width 10 height 10
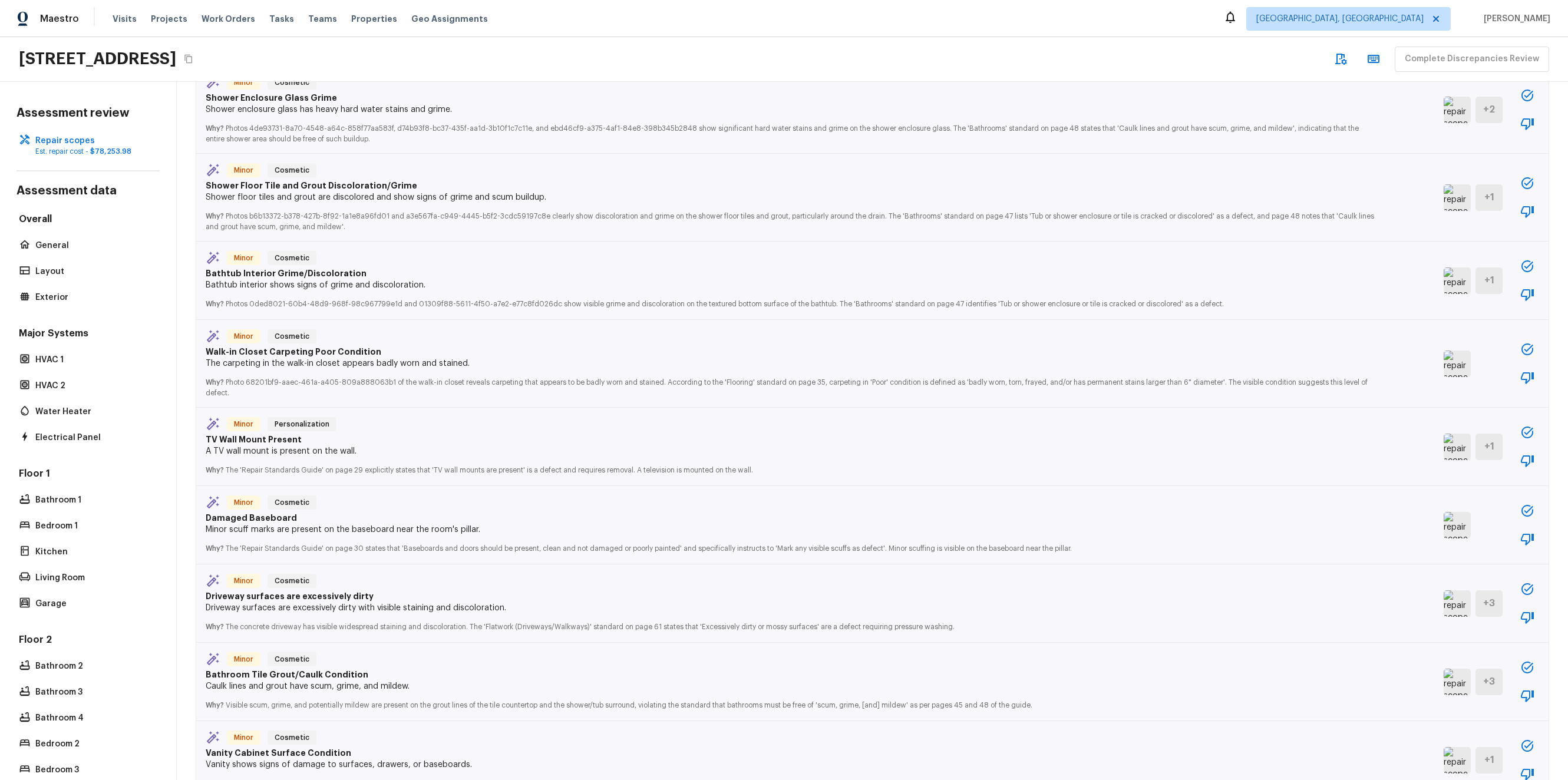
click at [1520, 544] on icon "button" at bounding box center [1527, 539] width 14 height 14
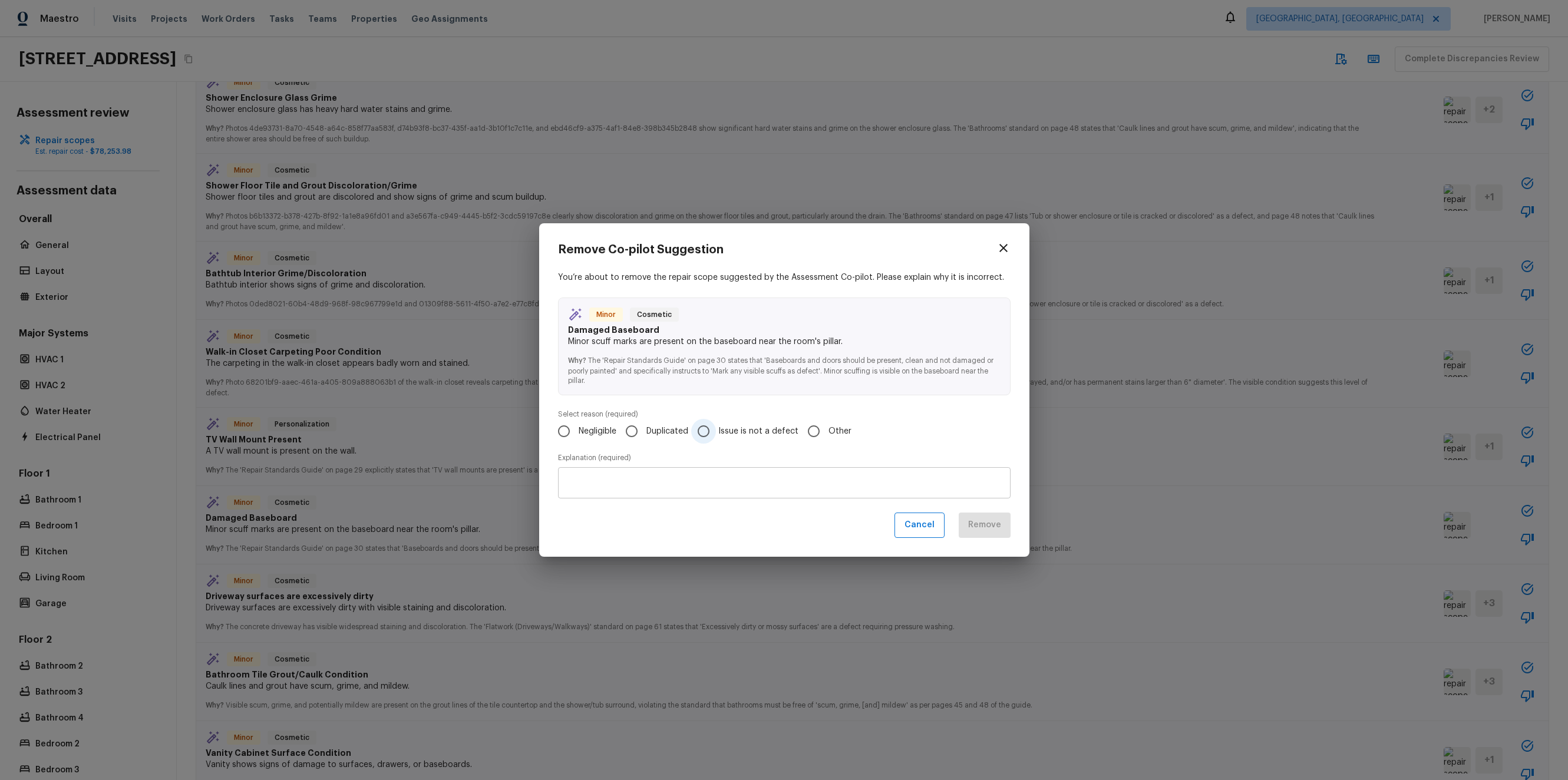
click at [773, 432] on span "Issue is not a defect" at bounding box center [758, 431] width 80 height 12
click at [715, 432] on input "Issue is not a defect" at bounding box center [704, 431] width 25 height 25
radio input "true"
click at [996, 529] on div "Cancel Remove" at bounding box center [784, 525] width 452 height 25
click at [870, 492] on div "x ​" at bounding box center [784, 482] width 452 height 31
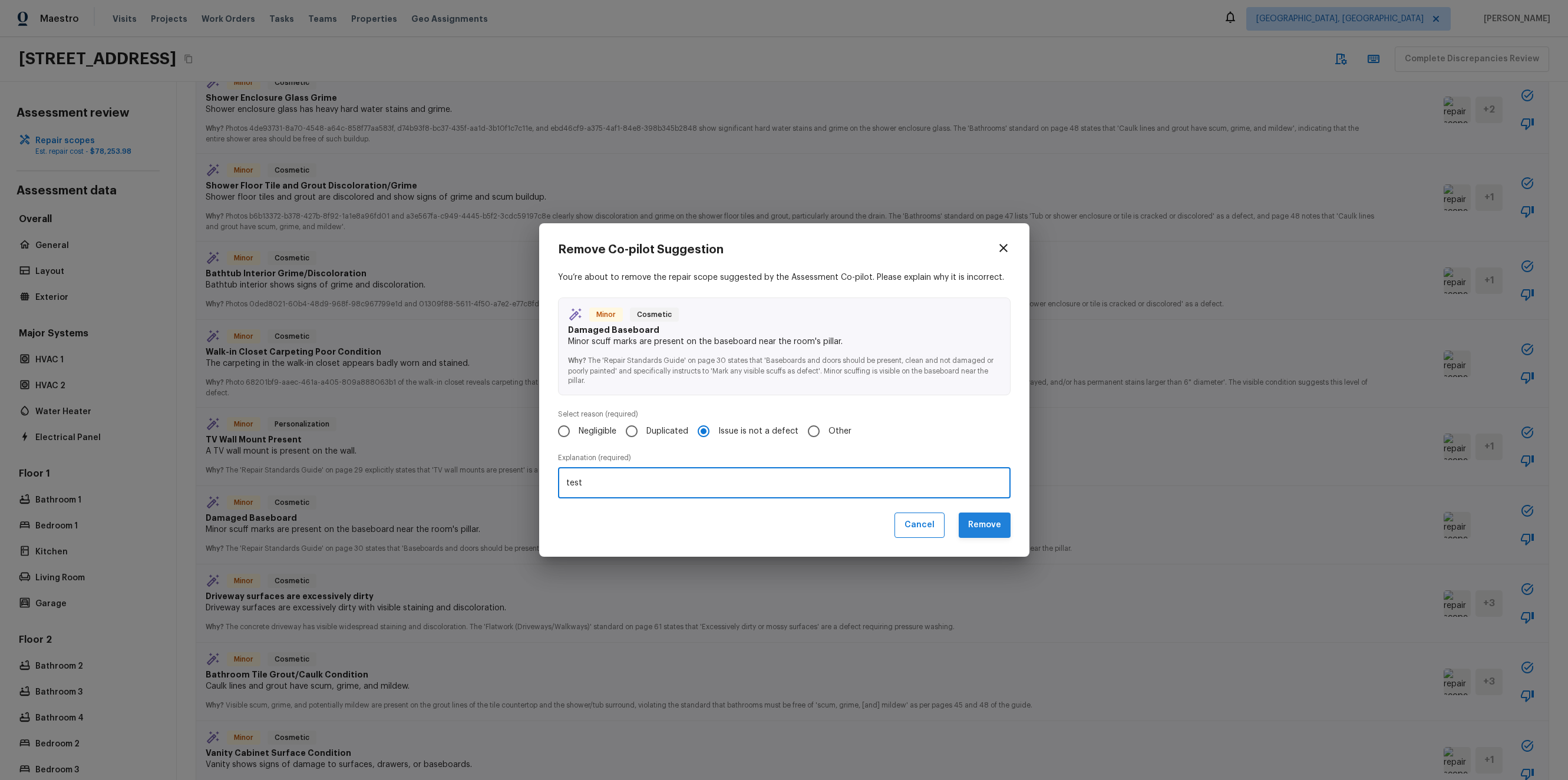
type textarea "test"
click at [976, 526] on button "Remove" at bounding box center [984, 525] width 52 height 25
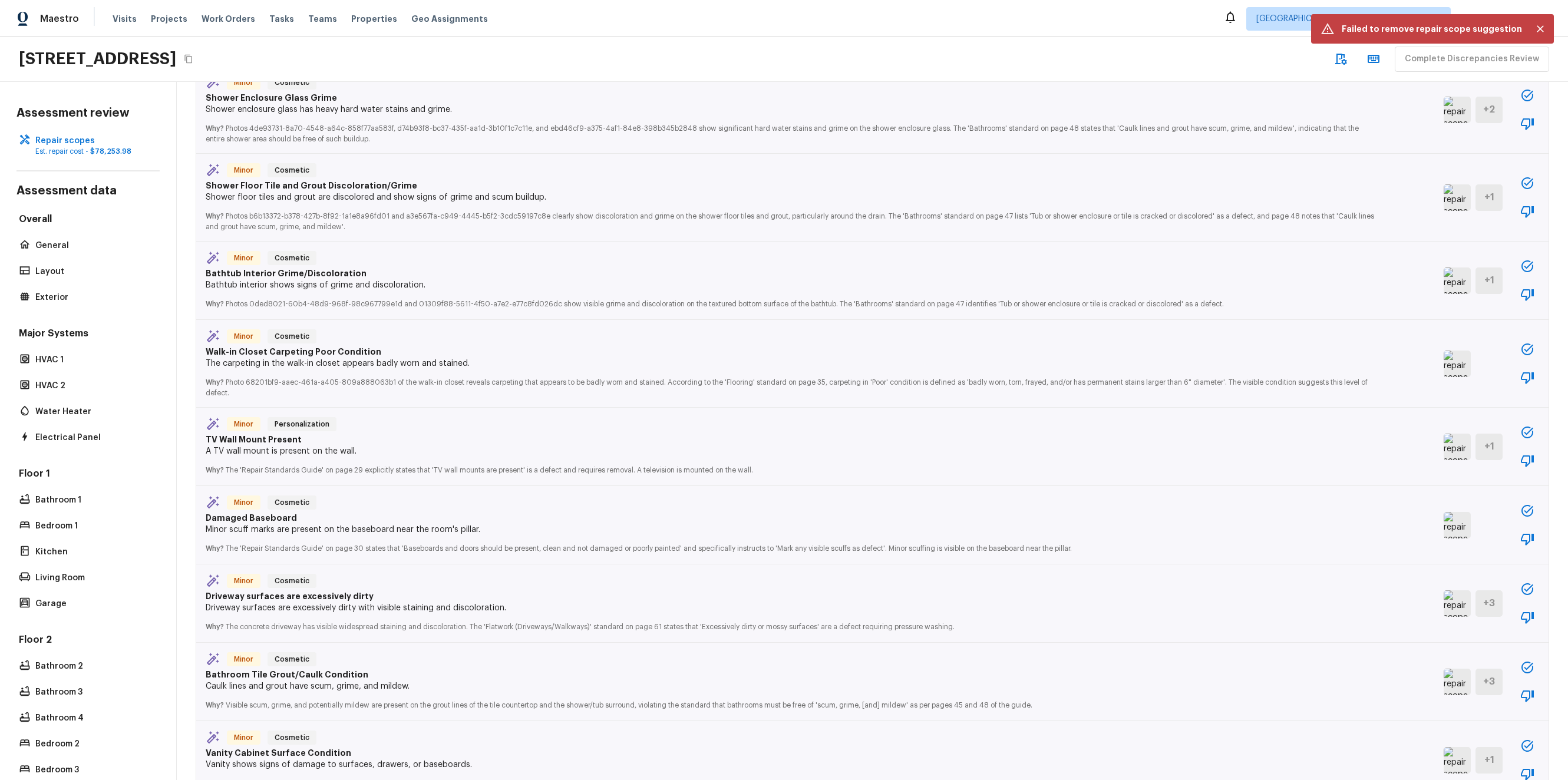
click at [1521, 512] on icon "button" at bounding box center [1527, 510] width 12 height 12
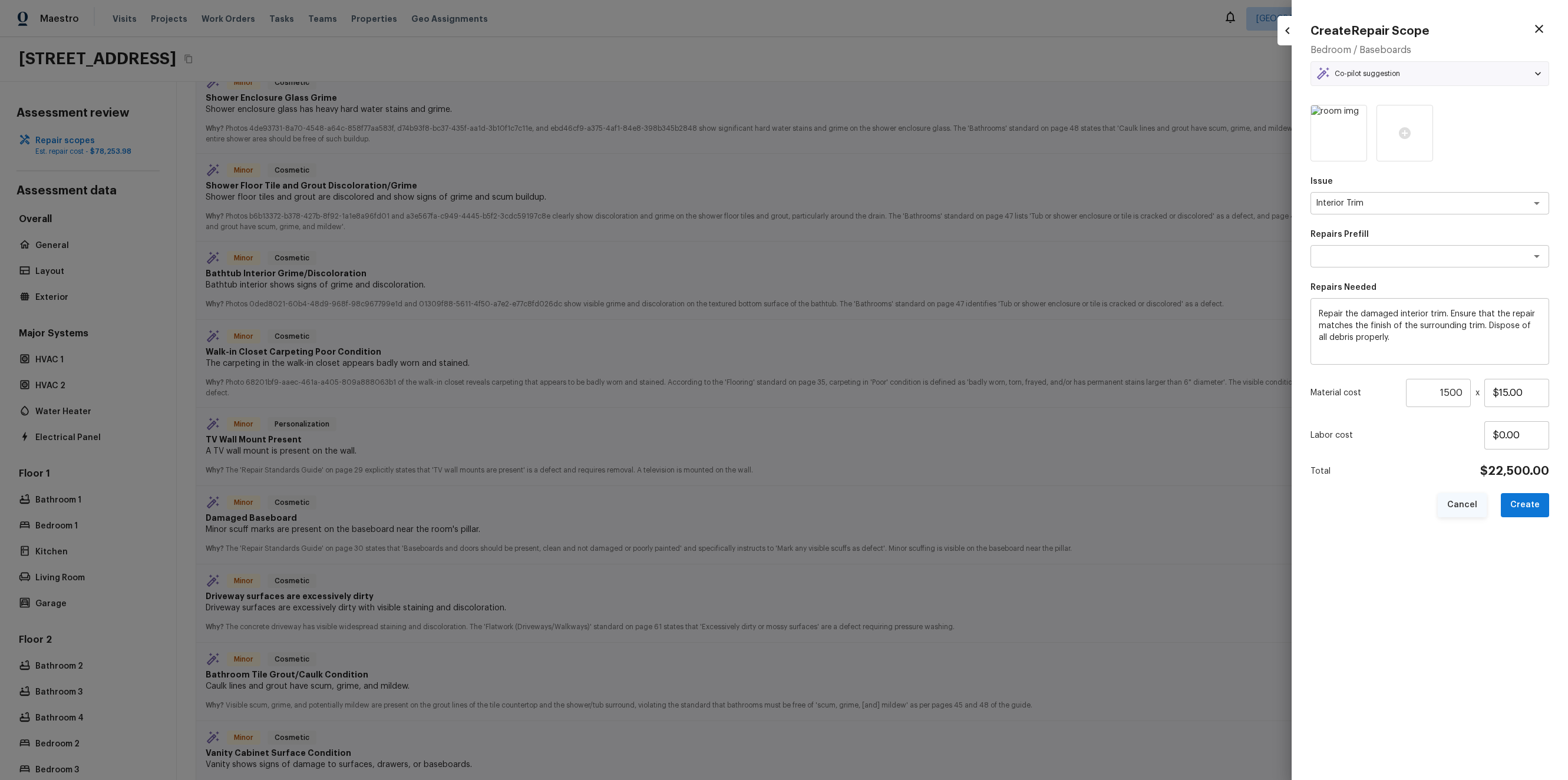
click at [1481, 510] on button "Cancel" at bounding box center [1461, 505] width 49 height 24
type input "1"
type input "$0.00"
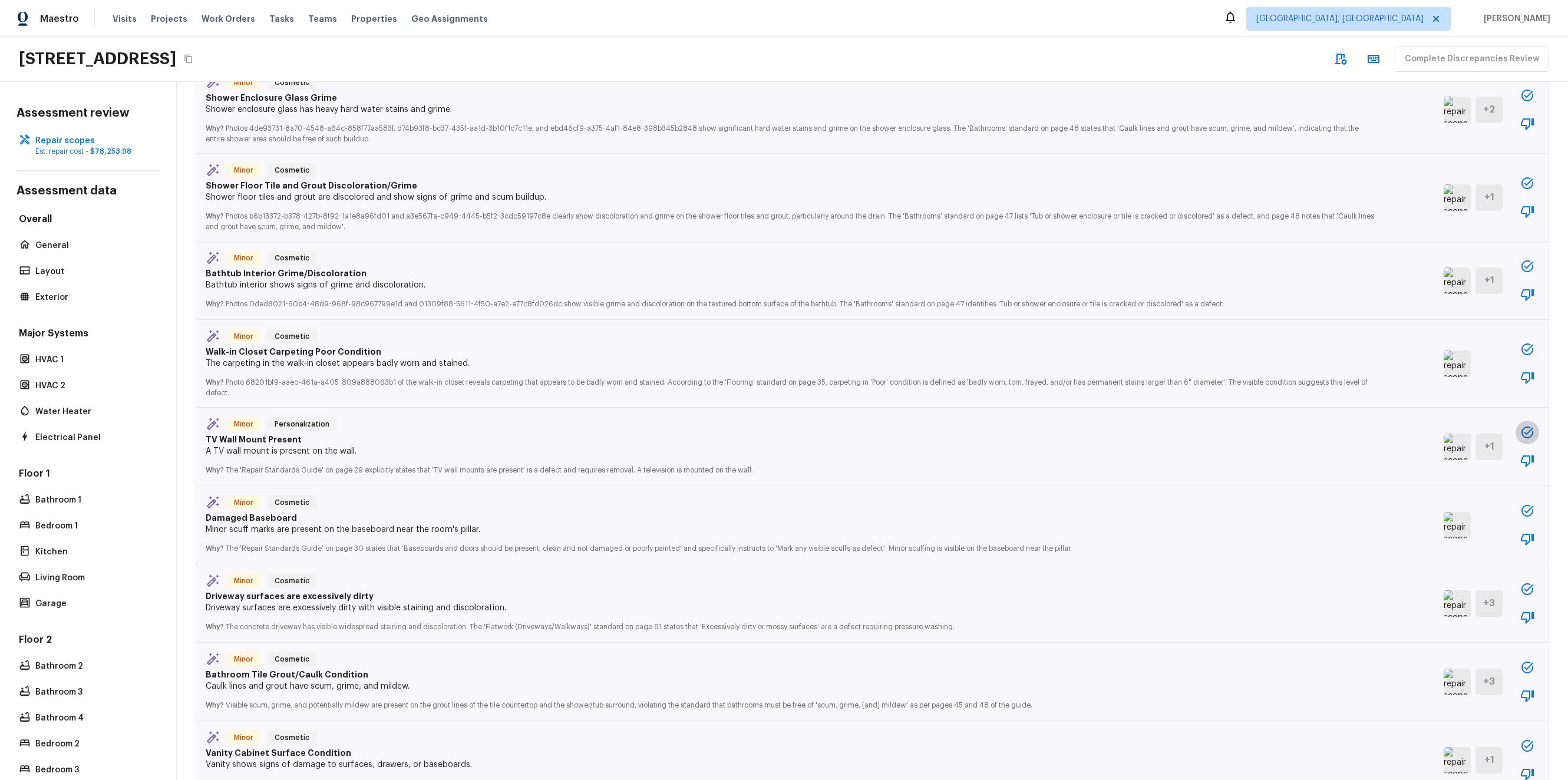
click at [1519, 435] on button "button" at bounding box center [1527, 432] width 23 height 23
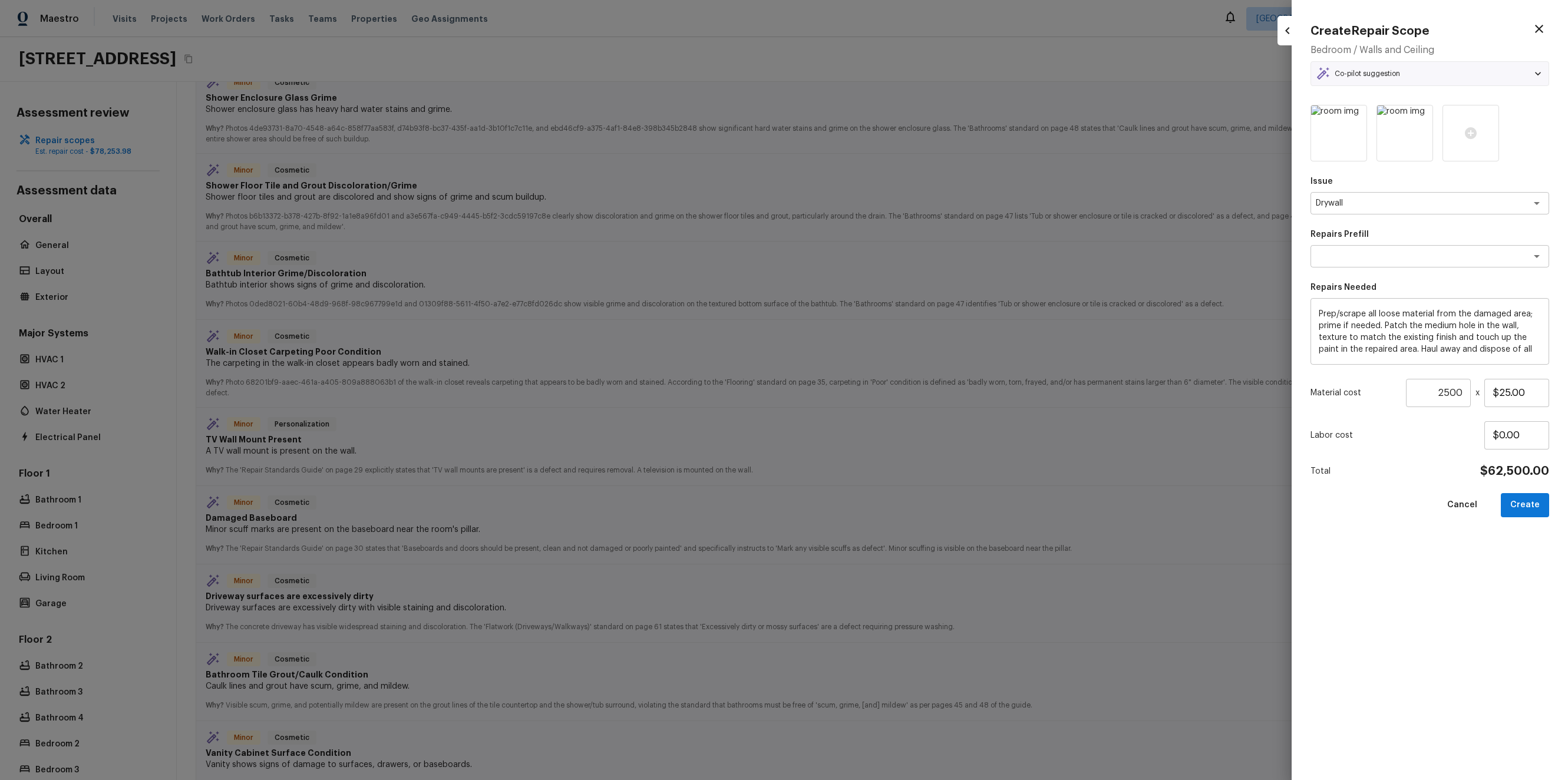
click at [1450, 393] on input "2500" at bounding box center [1438, 392] width 65 height 28
click at [1430, 451] on div "Issue Drywall x ​ Repairs Prefill x ​ Repairs Needed Prep/scrape all loose mate…" at bounding box center [1430, 432] width 238 height 656
click at [1445, 399] on input "1" at bounding box center [1438, 392] width 65 height 28
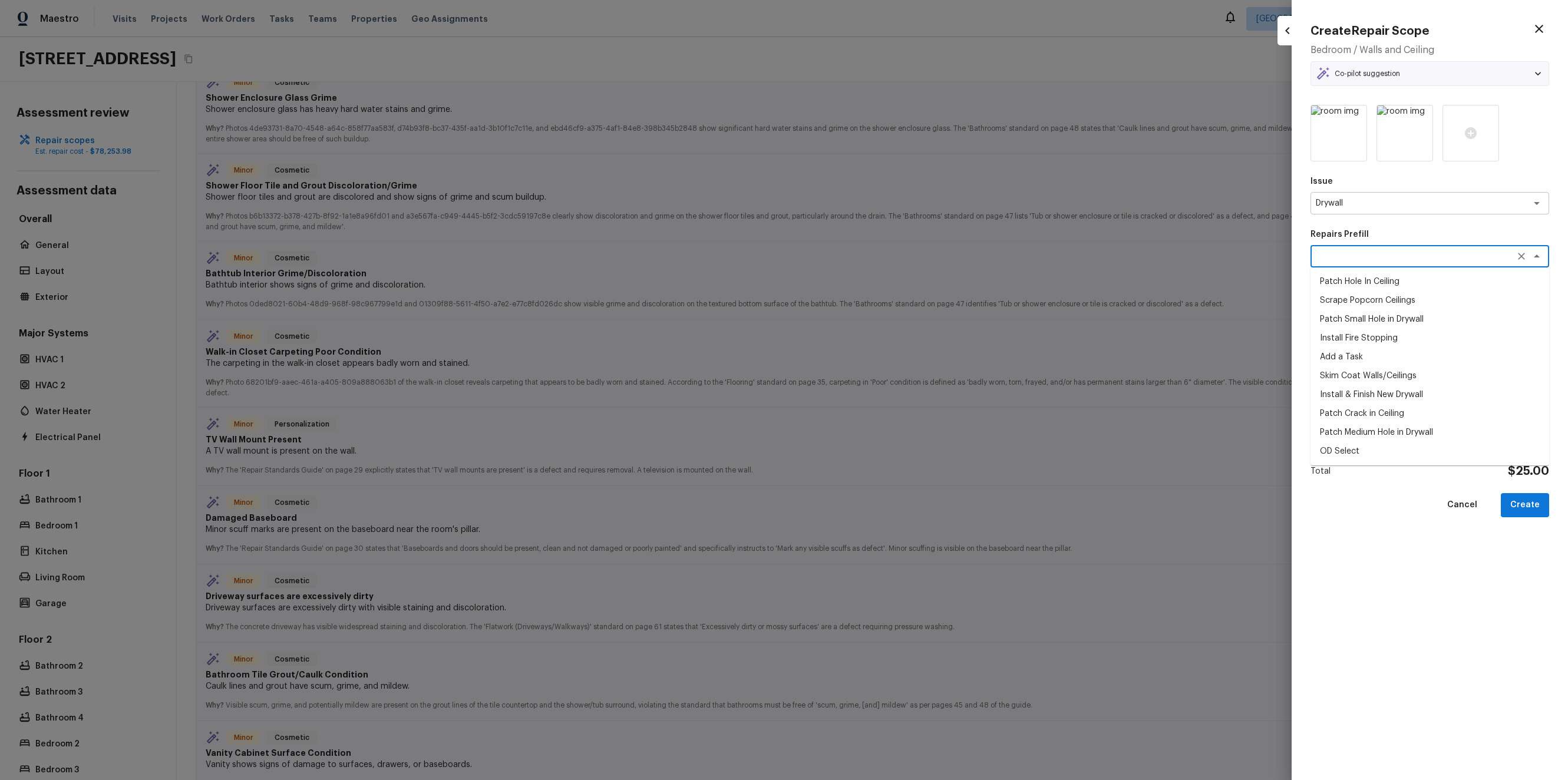
click at [1454, 262] on textarea at bounding box center [1412, 256] width 195 height 12
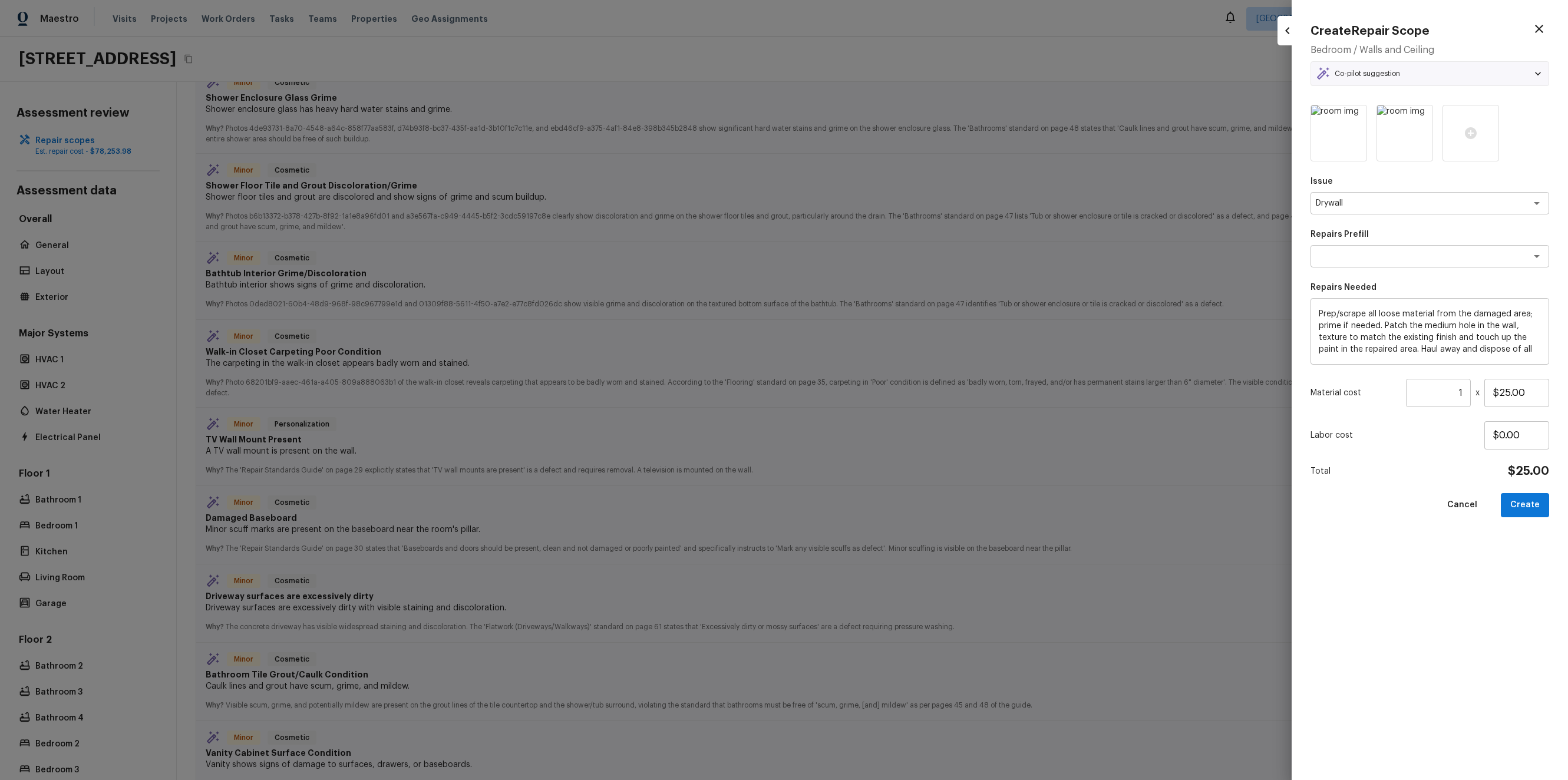
click at [1454, 238] on p "Repairs Prefill" at bounding box center [1430, 234] width 238 height 12
click at [1537, 500] on button "Create" at bounding box center [1525, 505] width 48 height 24
type input "2500"
type input "1"
type input "$0.00"
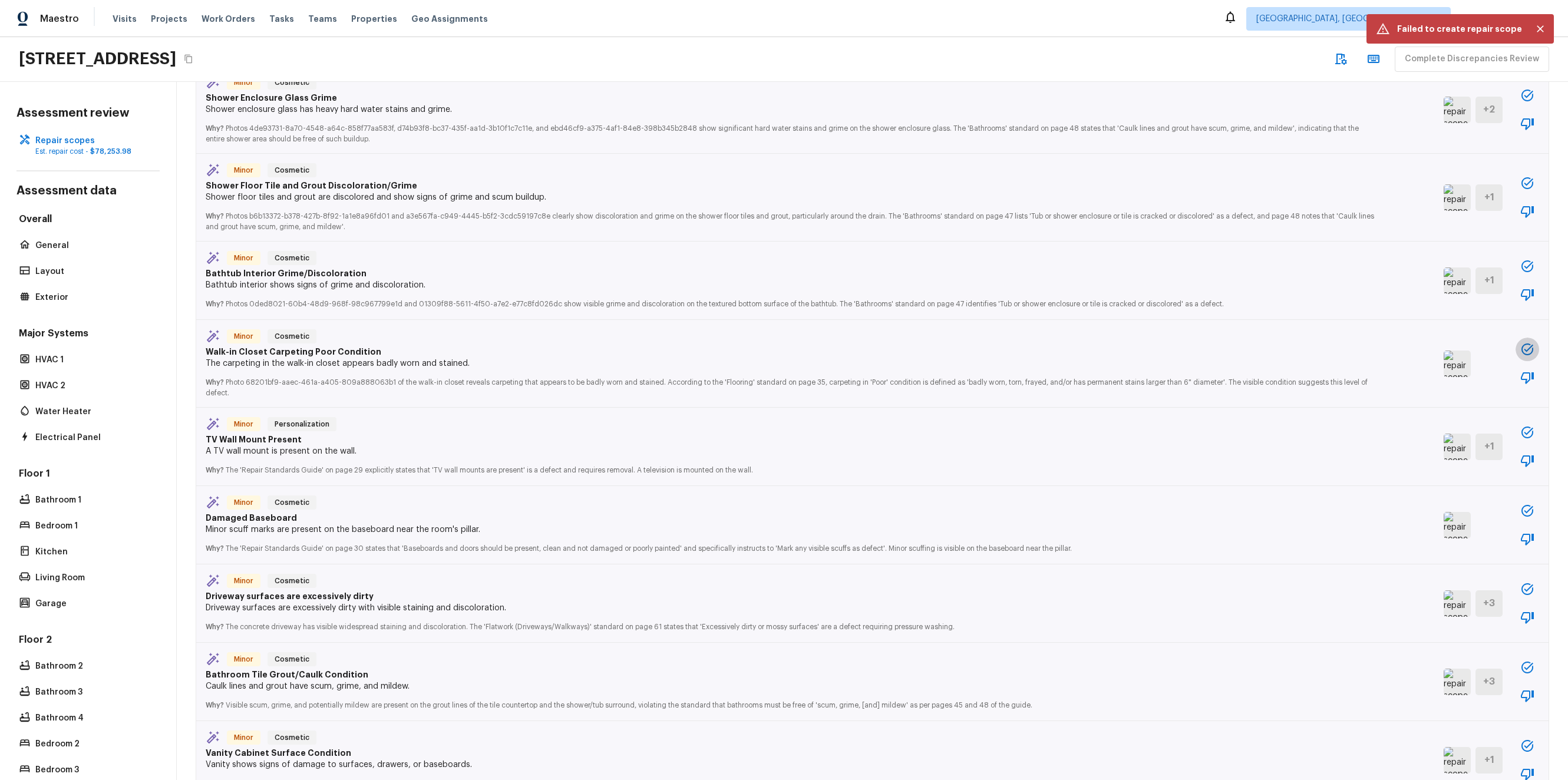
click at [1515, 352] on button "button" at bounding box center [1527, 349] width 23 height 23
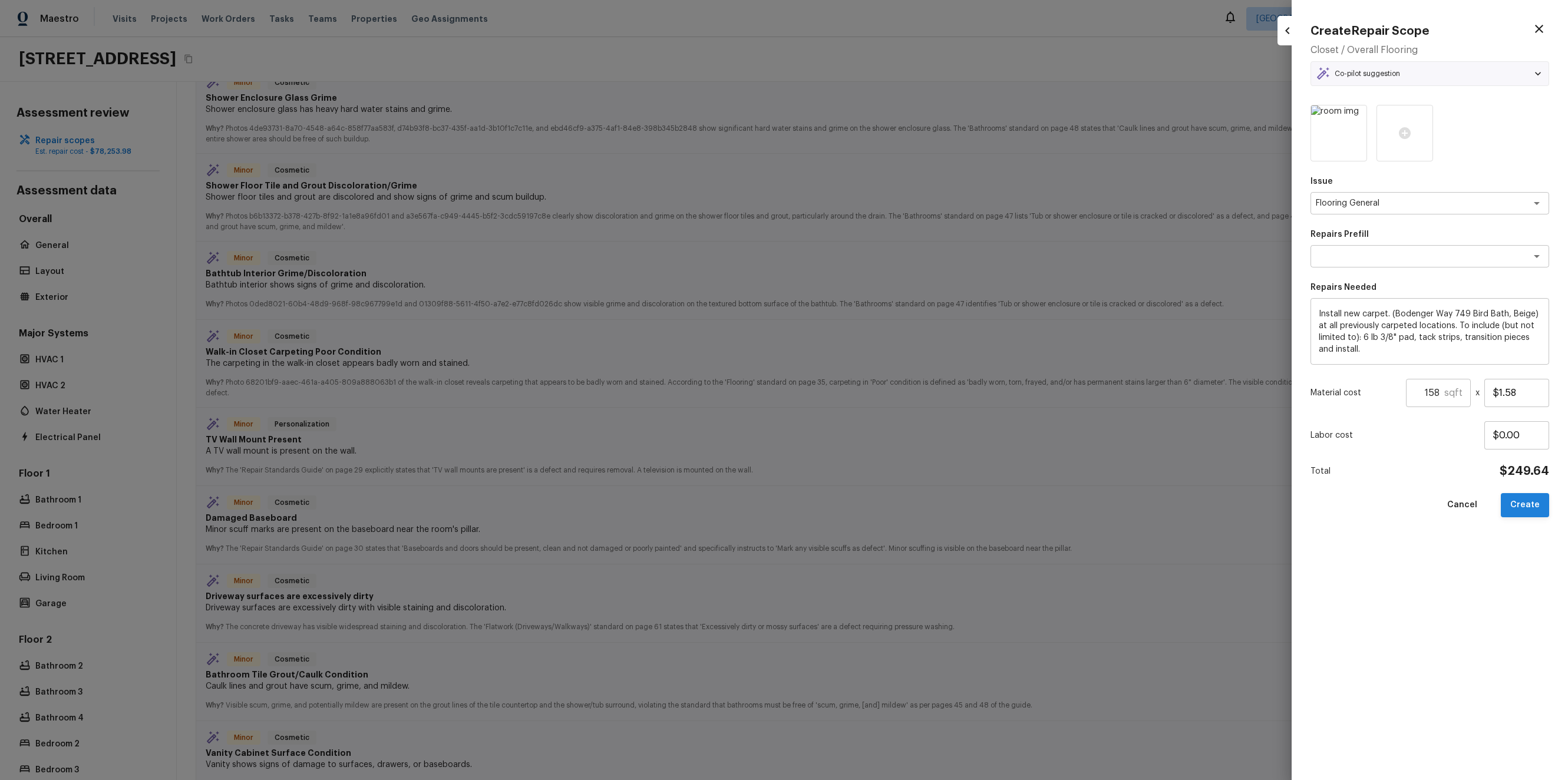
click at [1541, 502] on button "Create" at bounding box center [1525, 505] width 48 height 24
type input "1"
type input "$0.00"
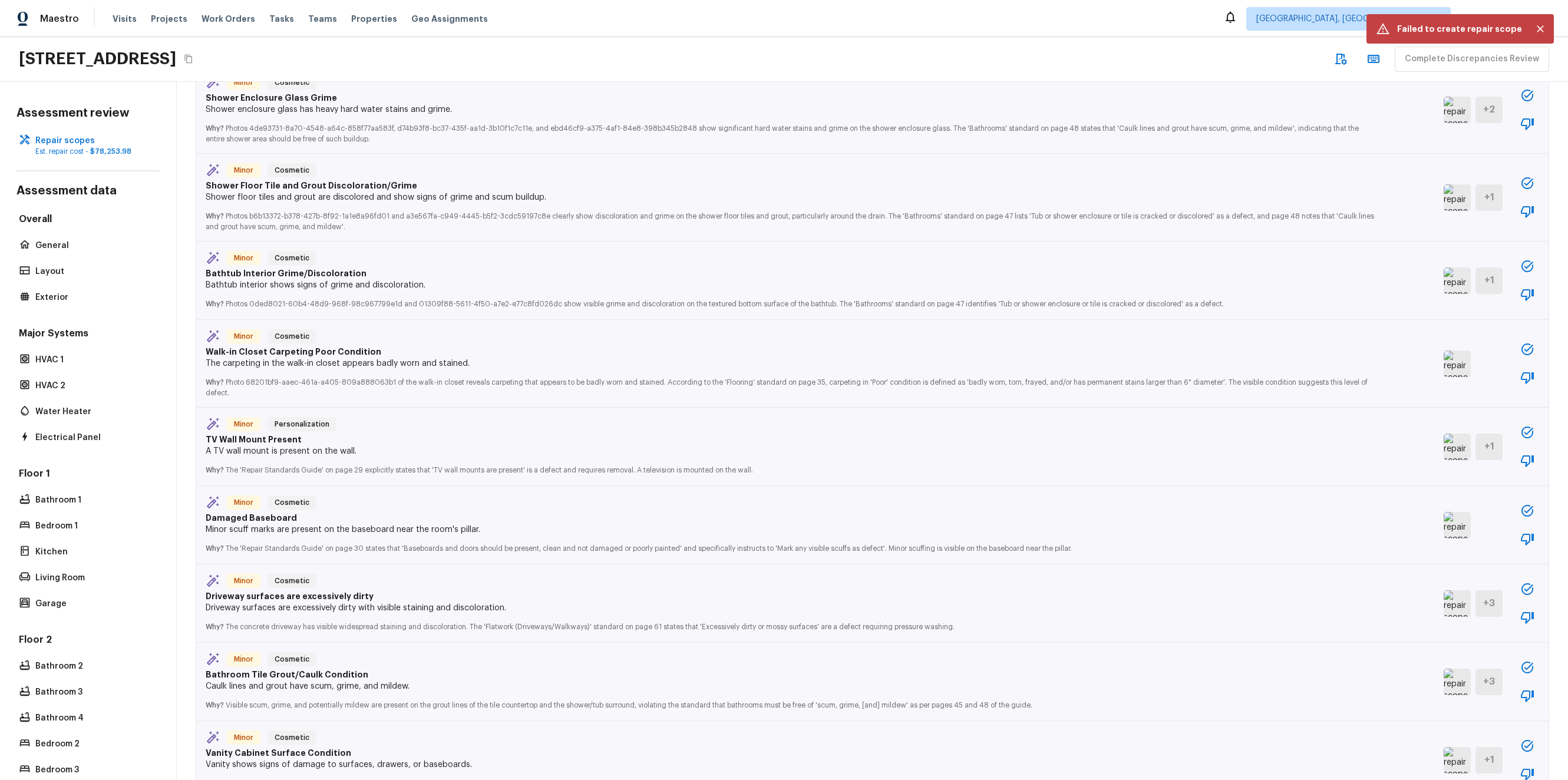
click at [1475, 34] on p "Failed to create repair scope" at bounding box center [1459, 28] width 125 height 12
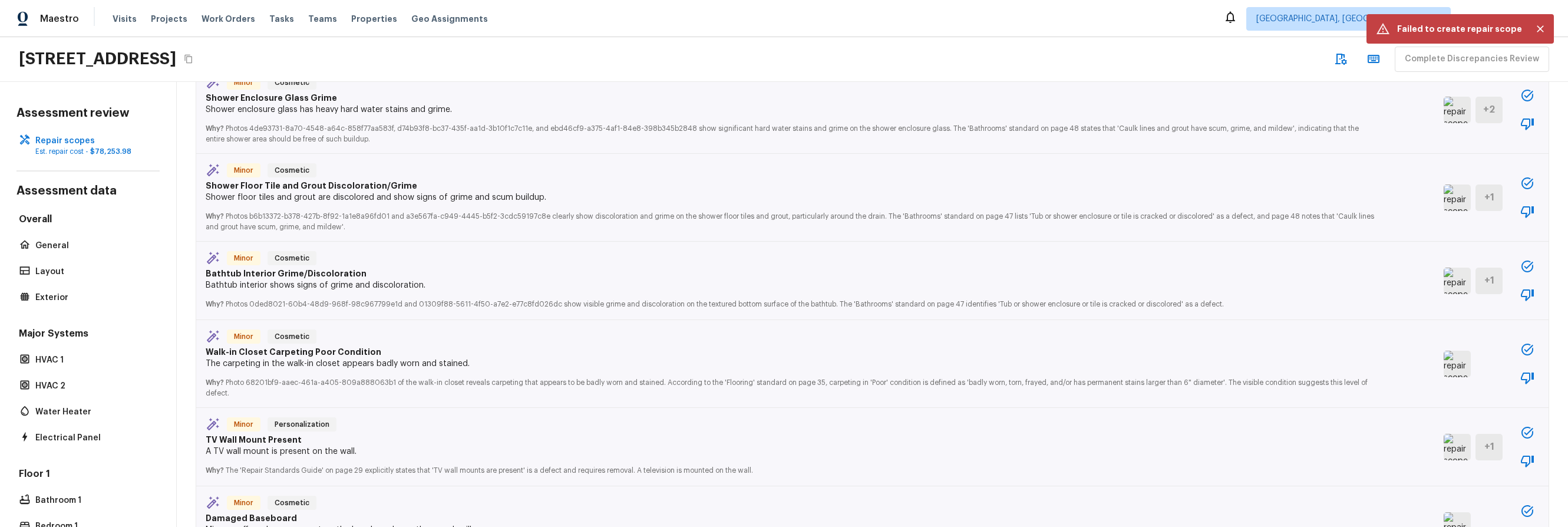
click at [1515, 353] on button "button" at bounding box center [1527, 349] width 23 height 23
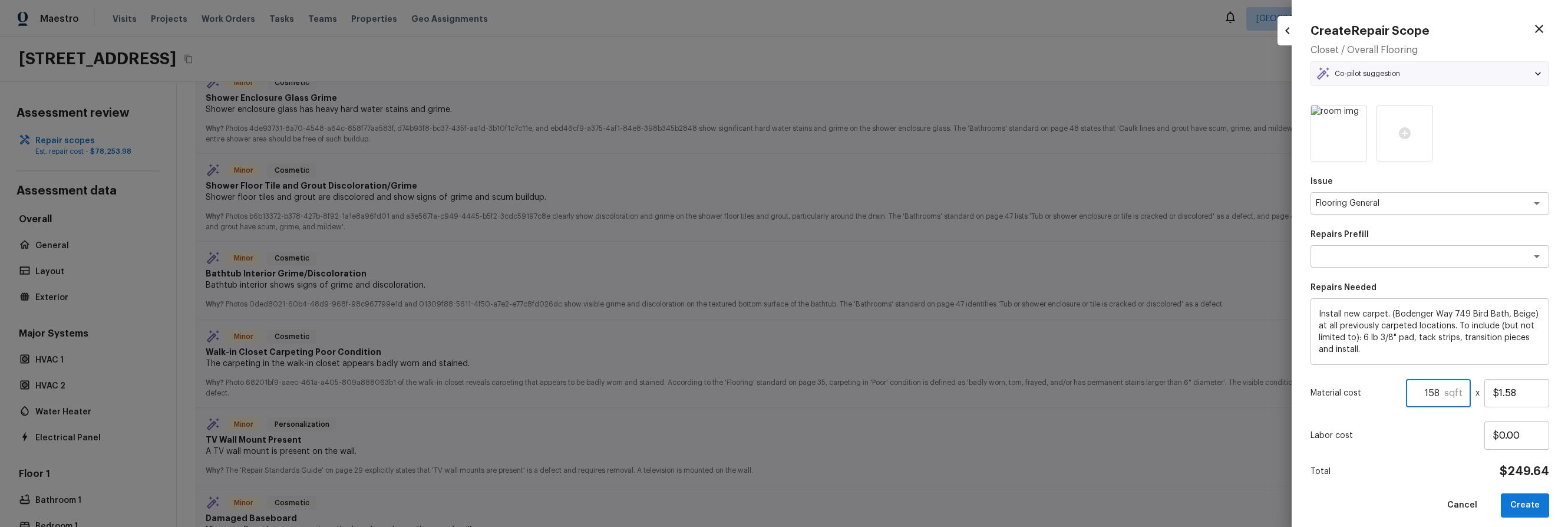
click at [1425, 393] on input "158" at bounding box center [1425, 393] width 39 height 28
type input "1"
click at [1520, 502] on button "Create" at bounding box center [1525, 505] width 48 height 24
type input "1"
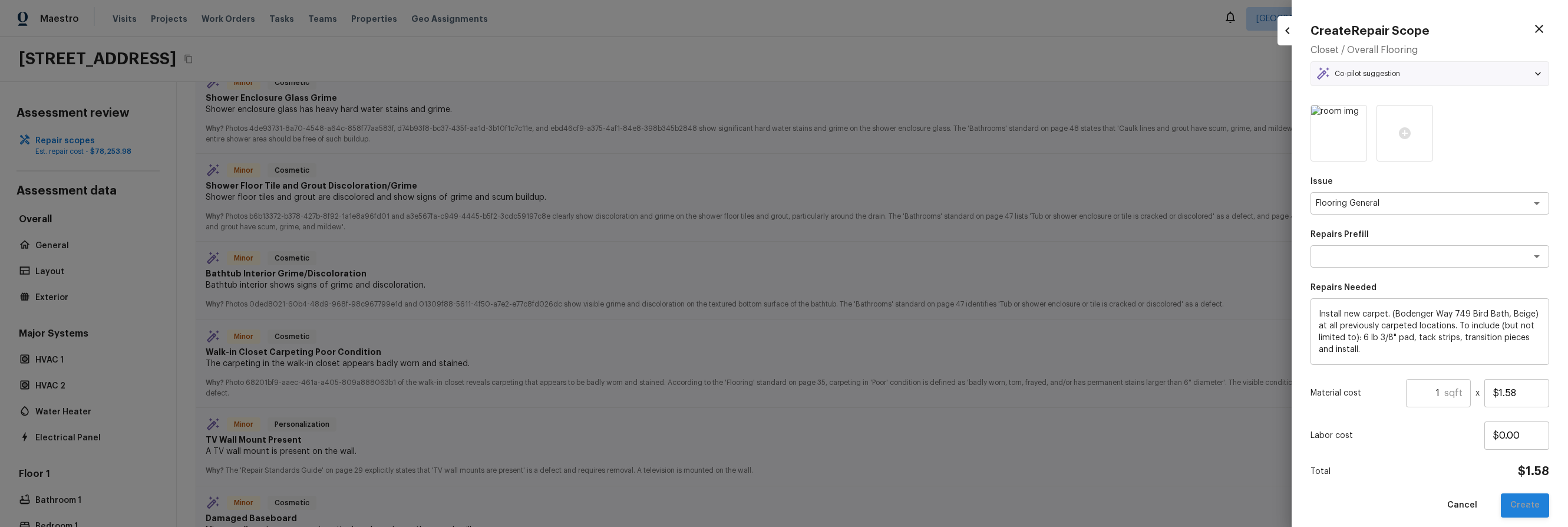
type input "$0.00"
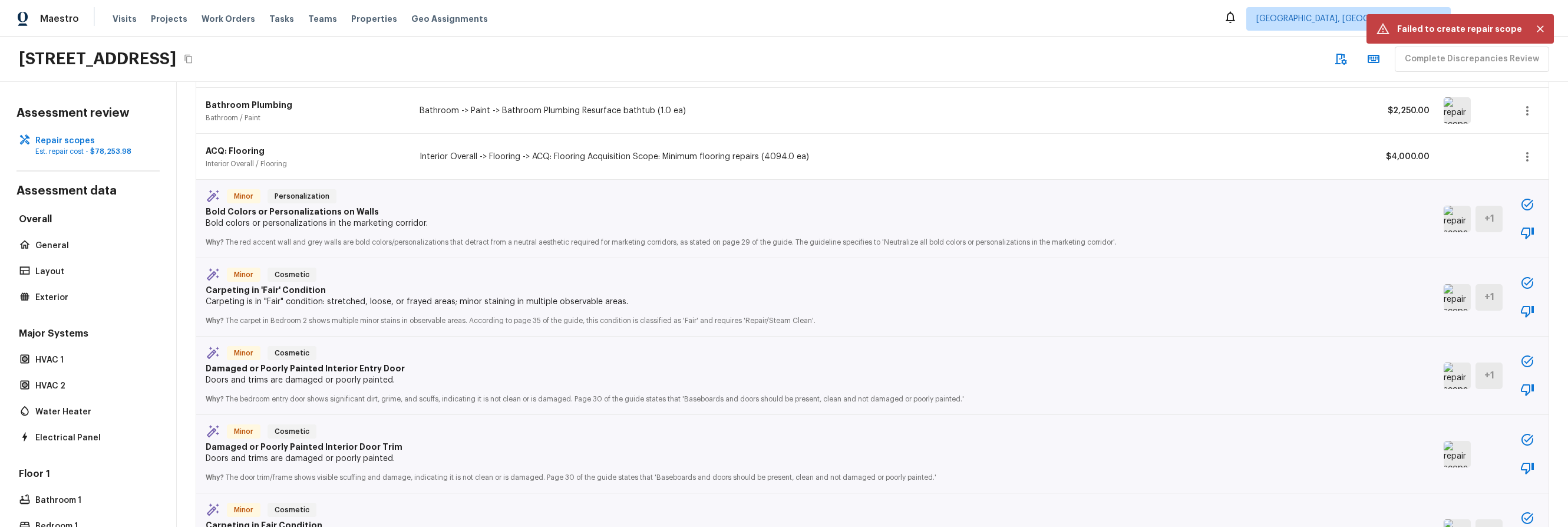
scroll to position [718, 0]
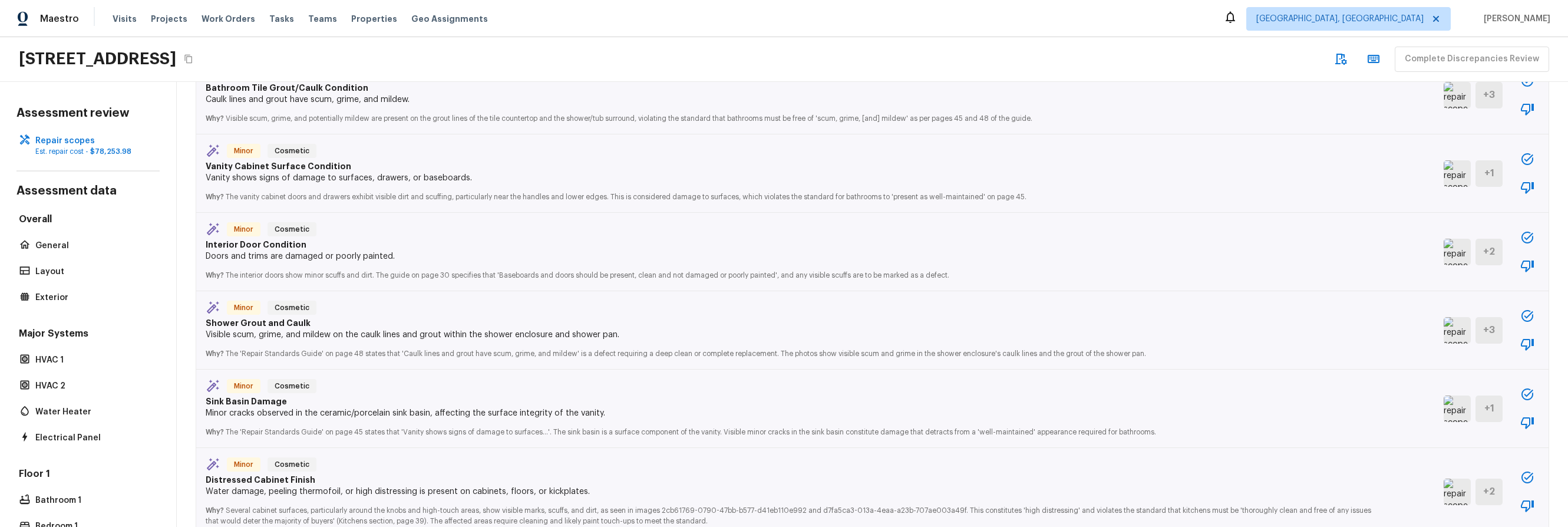
scroll to position [1837, 0]
click at [1521, 395] on icon "button" at bounding box center [1527, 391] width 12 height 12
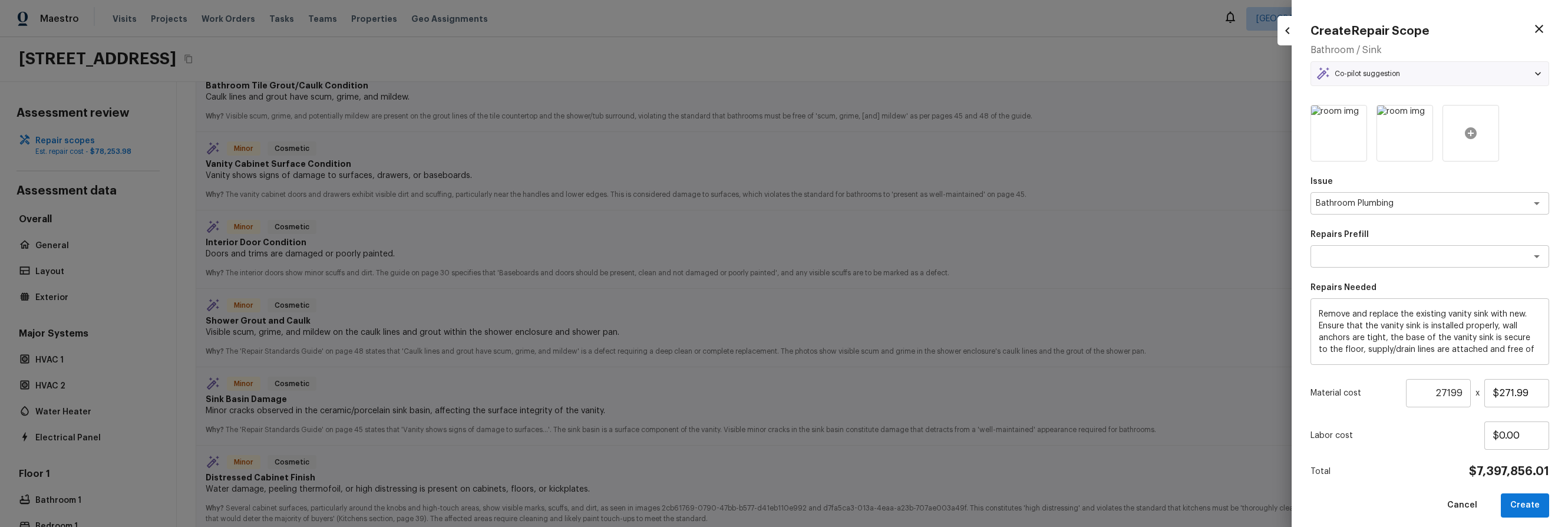
type input "1"
type input "$0.00"
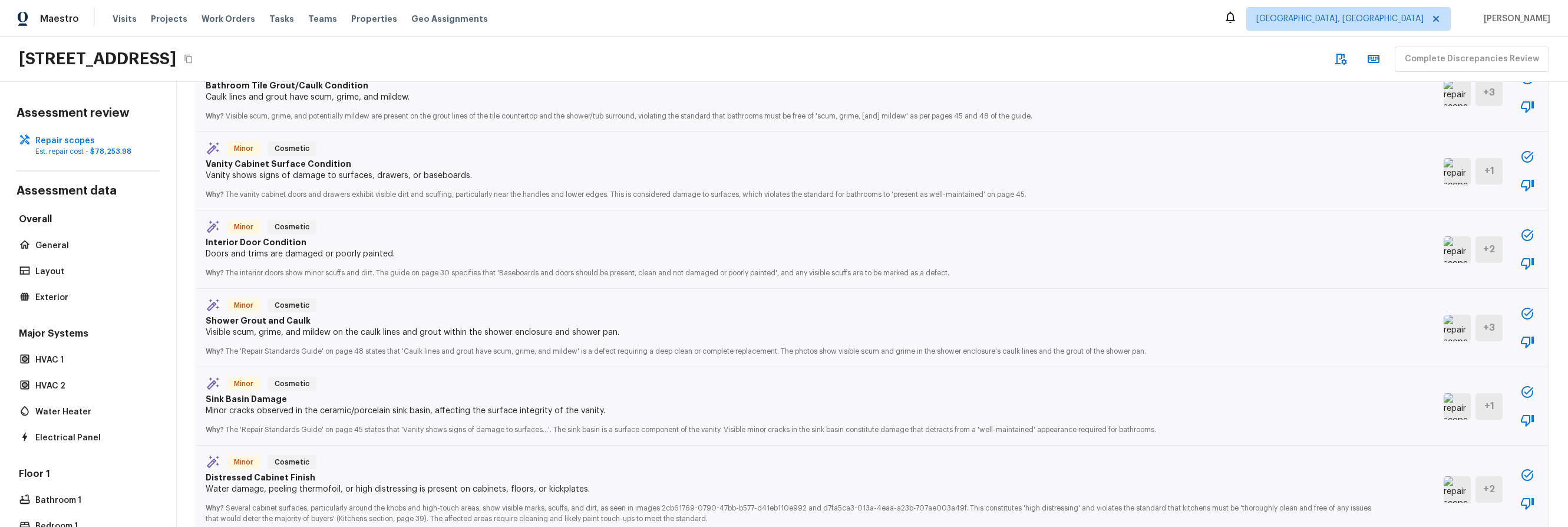
click at [1520, 309] on icon "button" at bounding box center [1527, 313] width 14 height 14
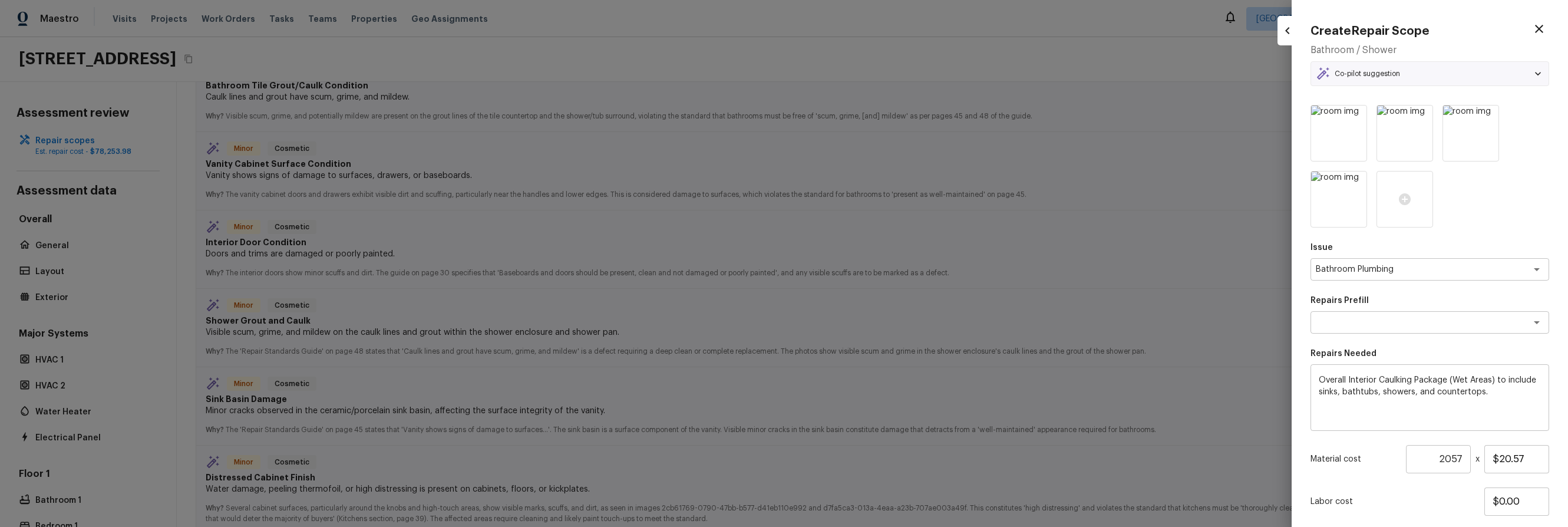
scroll to position [76, 0]
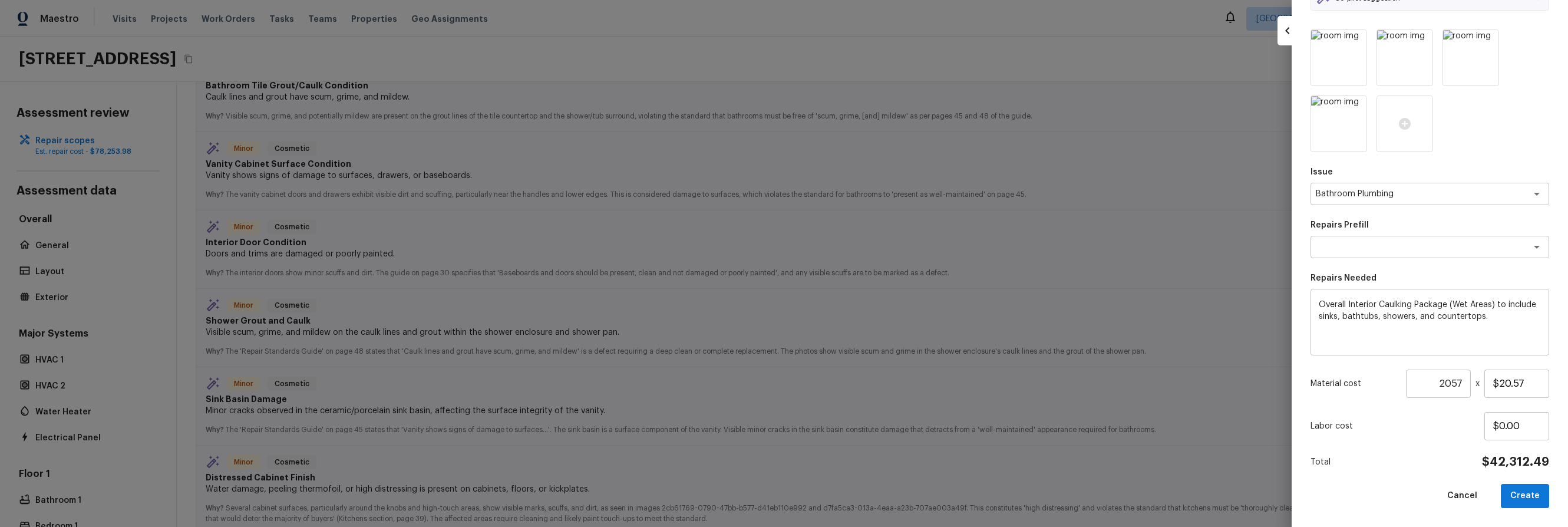
click at [1229, 444] on div at bounding box center [784, 263] width 1568 height 527
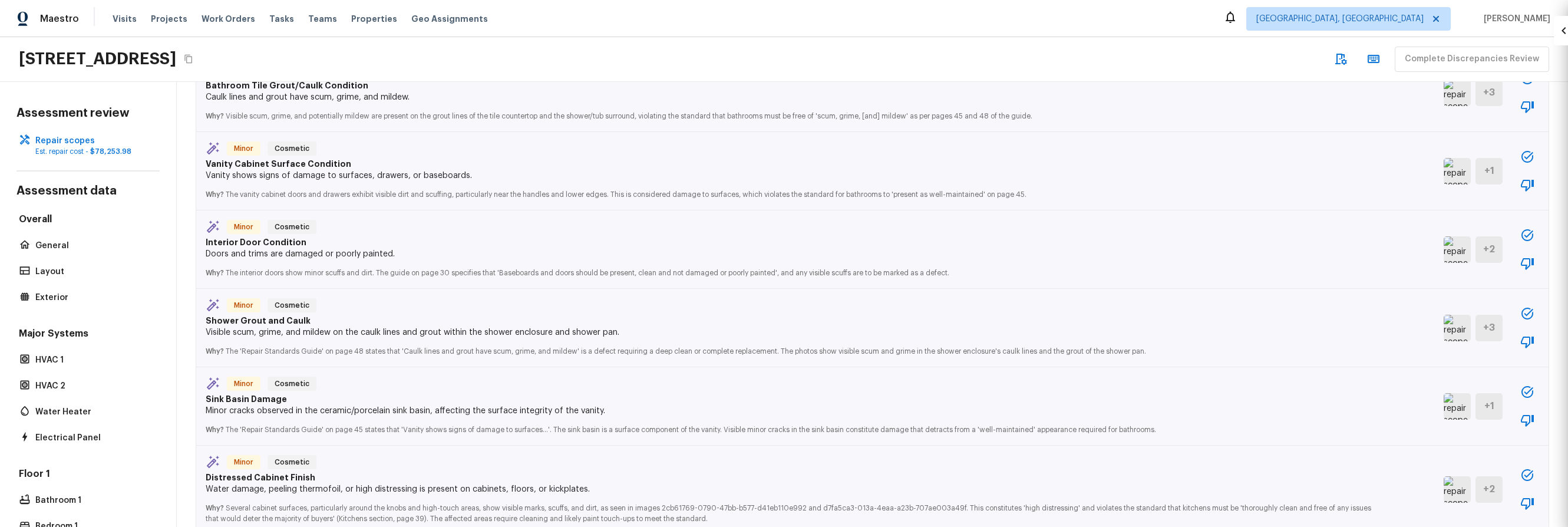
type input "1"
type input "$0.00"
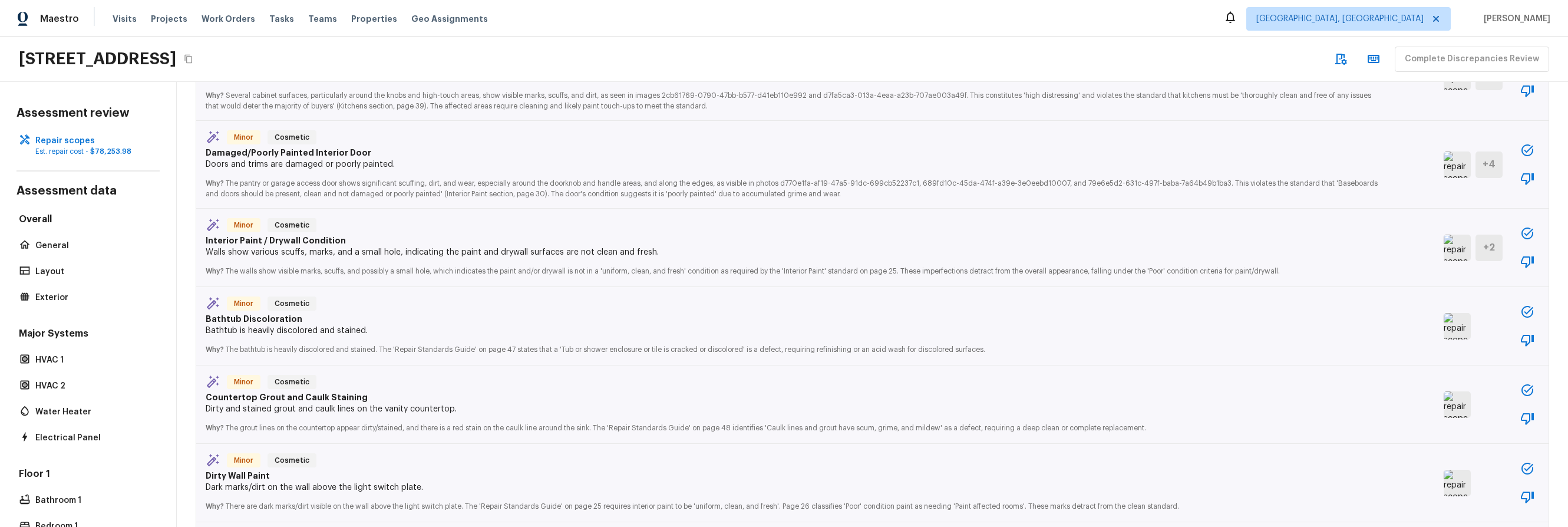
scroll to position [2342, 0]
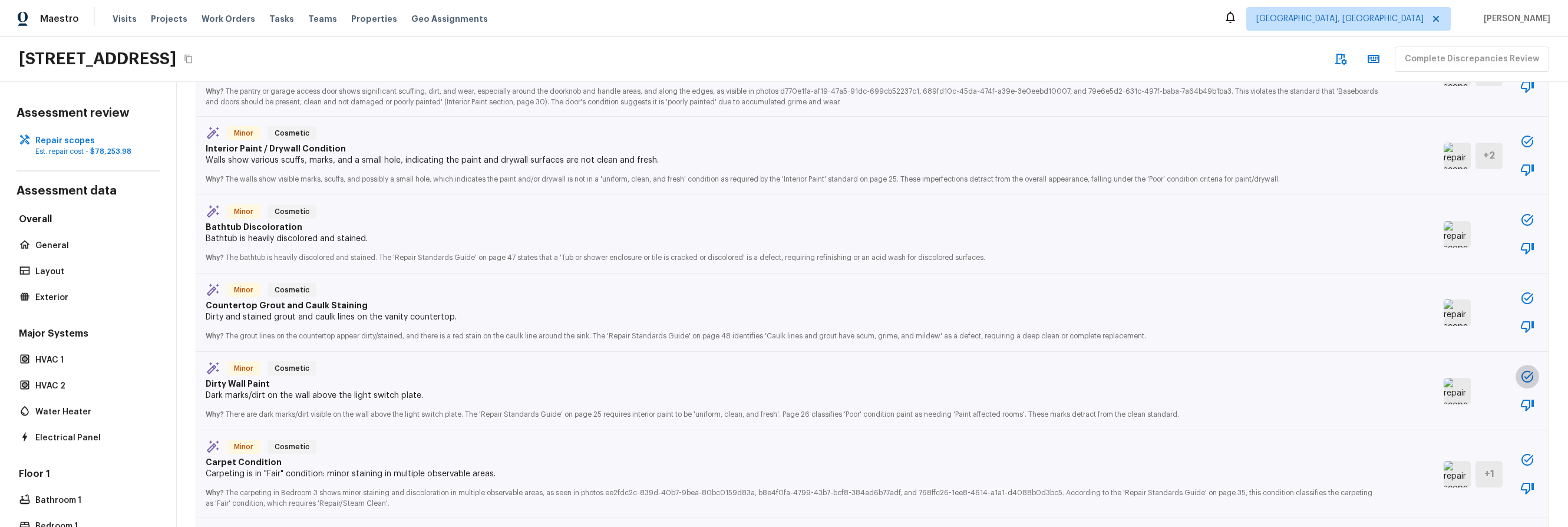
click at [1520, 383] on icon "button" at bounding box center [1527, 376] width 14 height 14
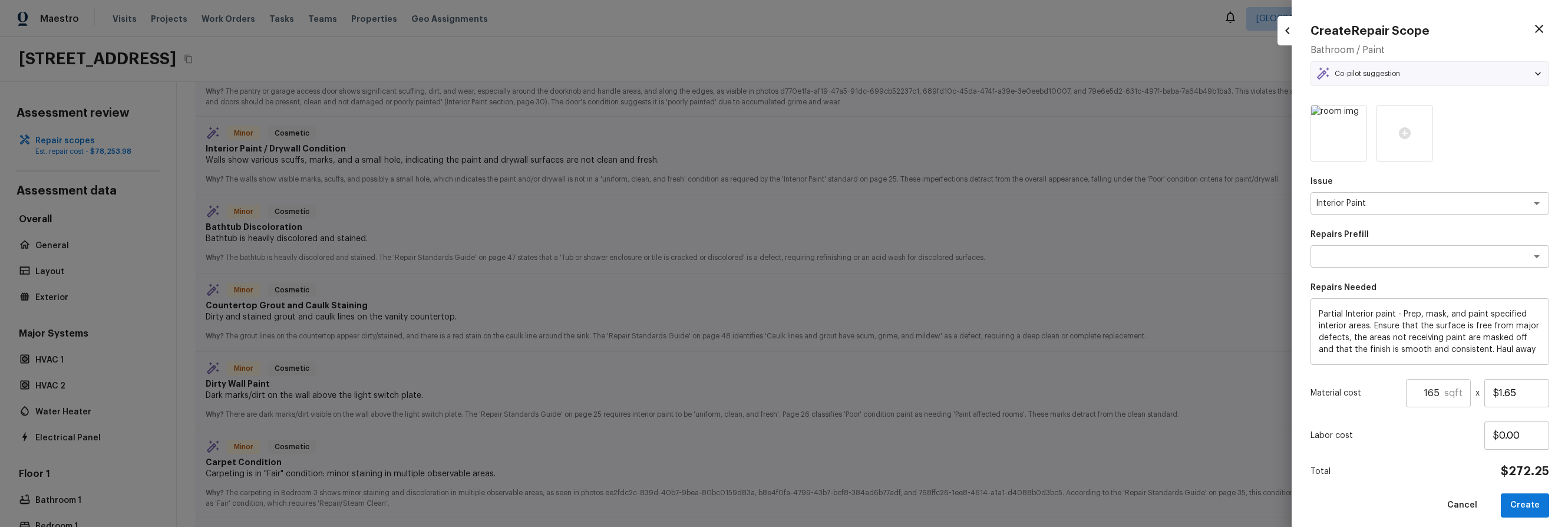
click at [1425, 380] on input "165" at bounding box center [1425, 393] width 39 height 28
click at [1517, 495] on button "Create" at bounding box center [1525, 505] width 48 height 24
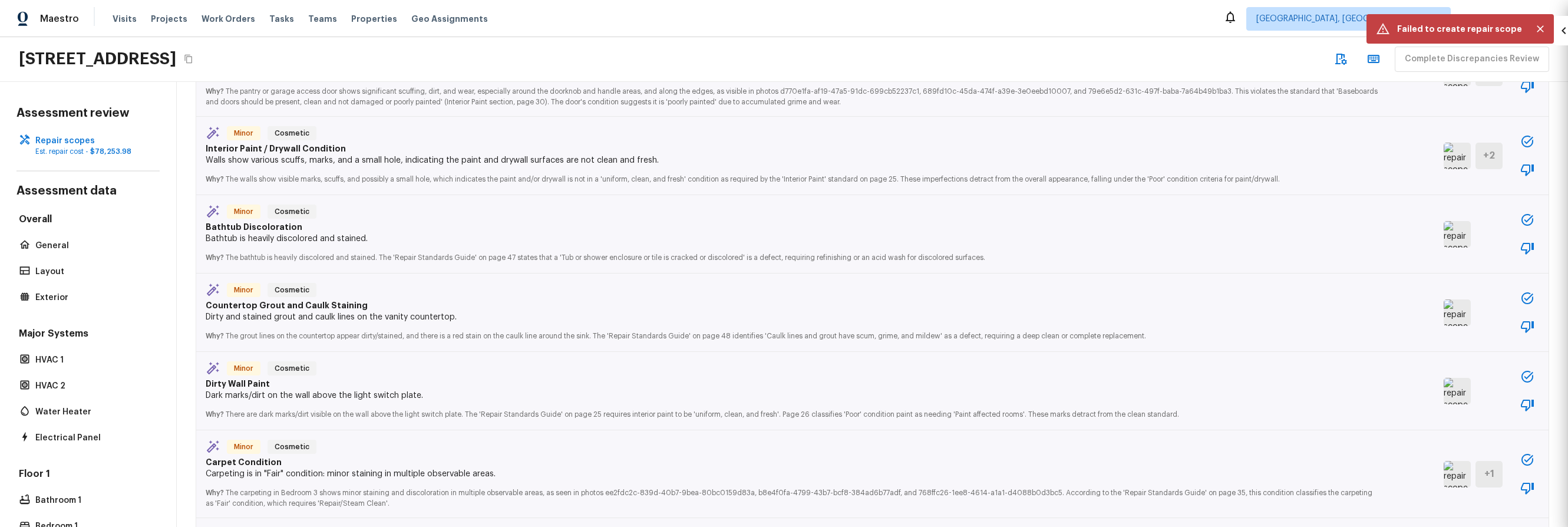
type input "165"
type input "1"
type input "$0.00"
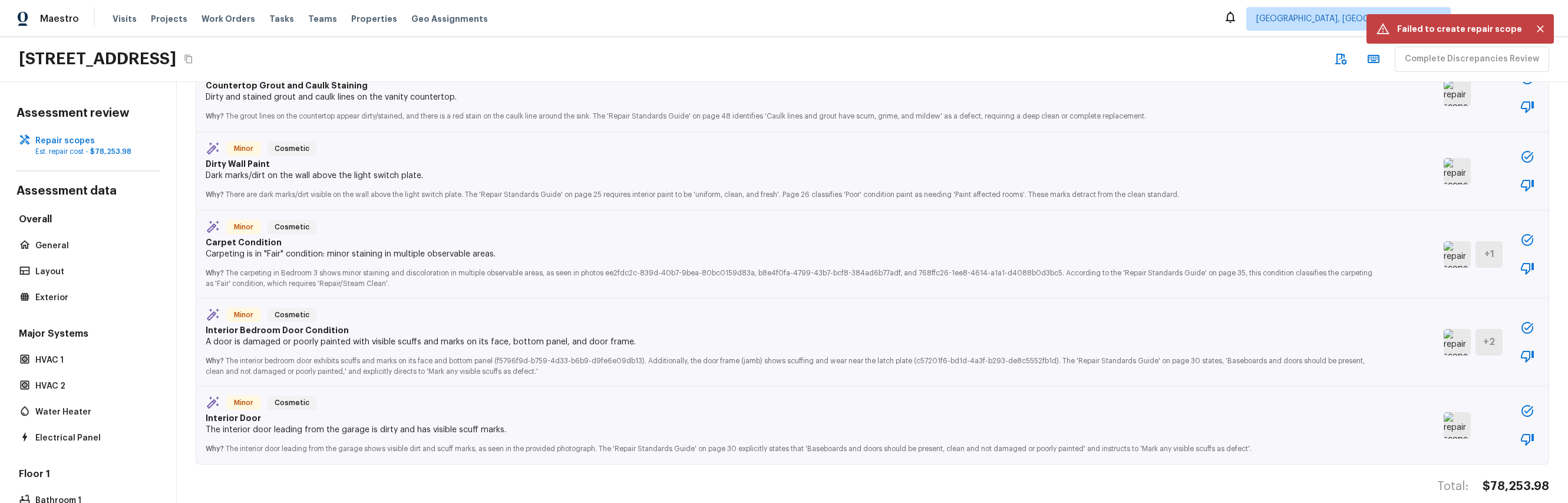
scroll to position [1557, 0]
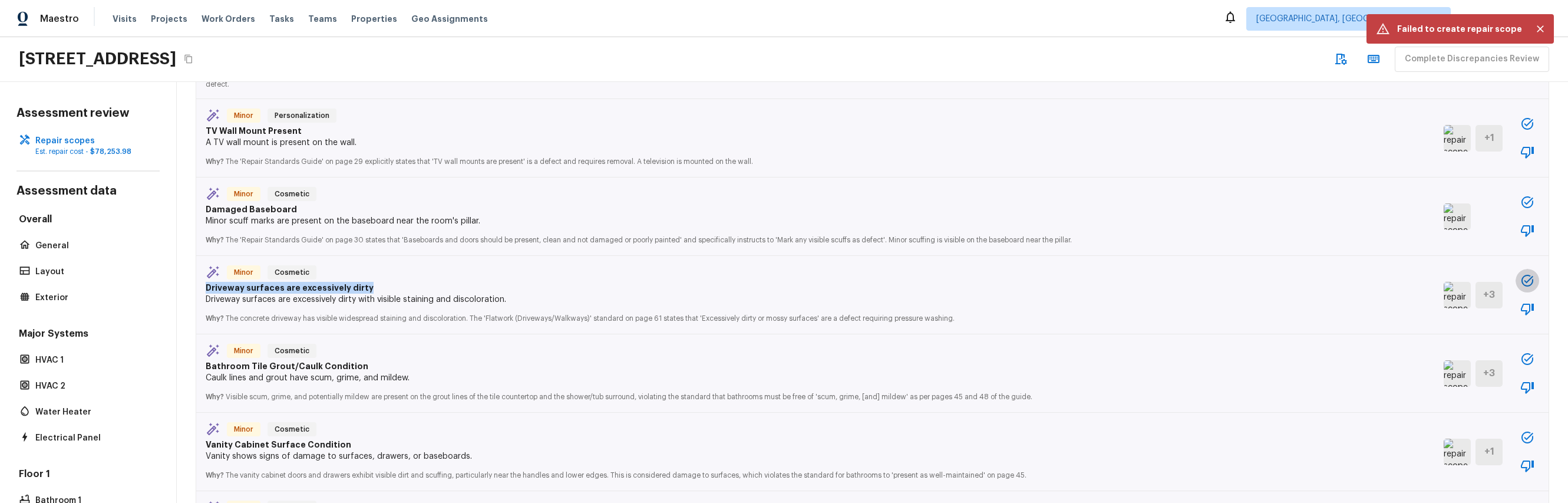
click at [1518, 270] on button "button" at bounding box center [1527, 280] width 23 height 23
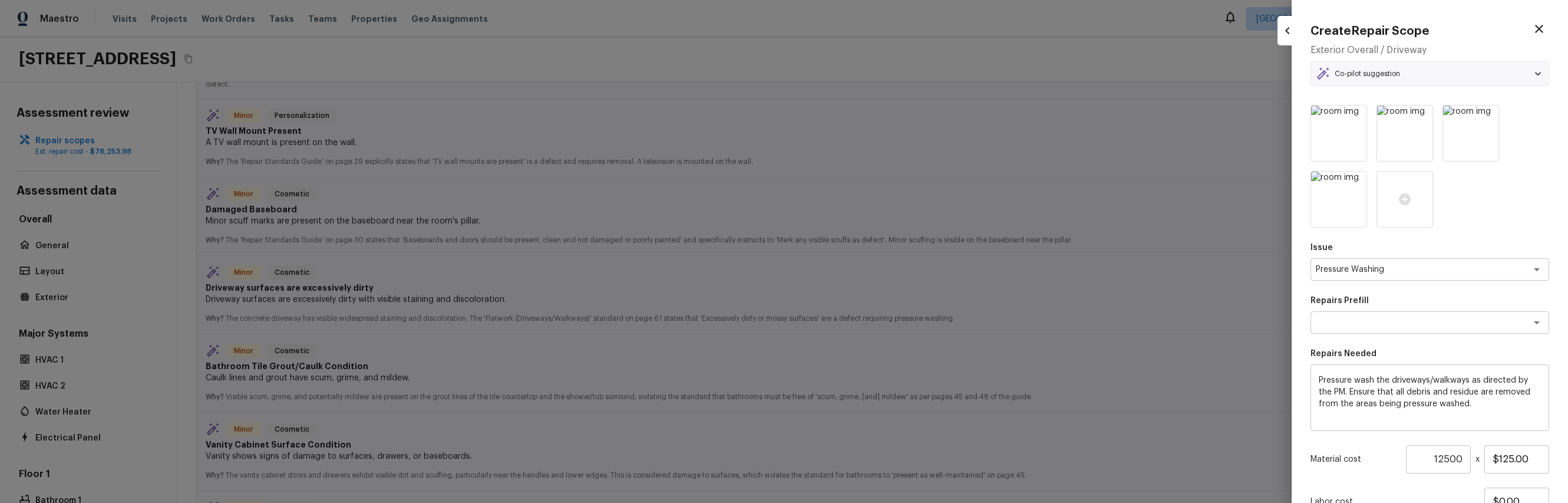
scroll to position [100, 0]
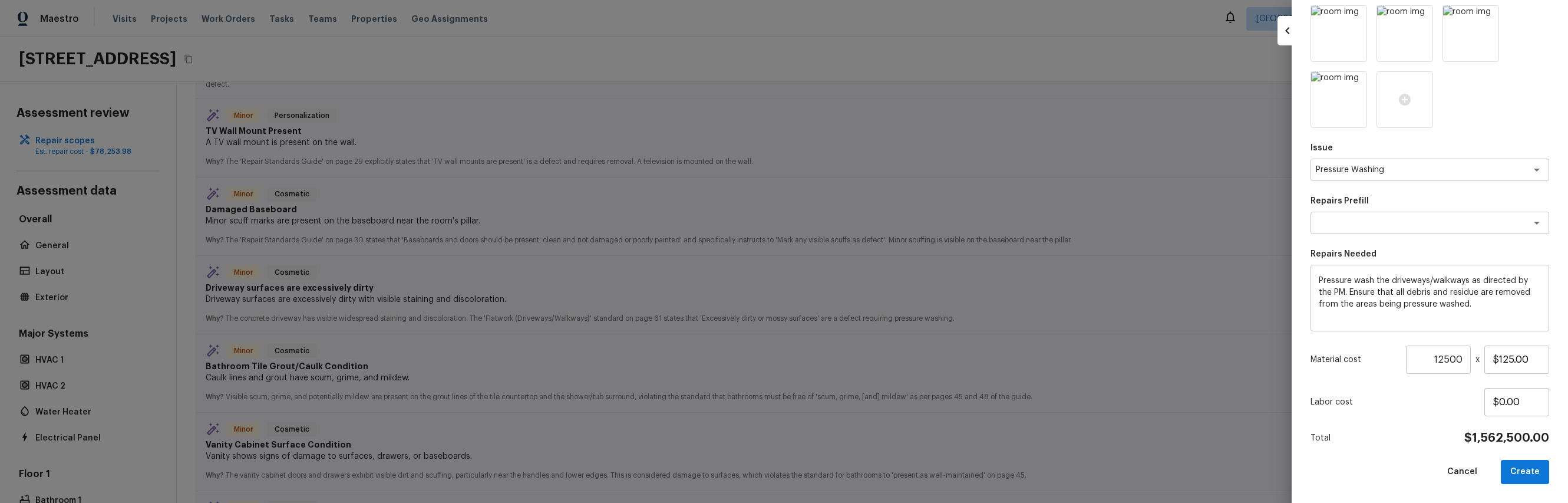
click at [1437, 366] on input "12500" at bounding box center [1438, 359] width 65 height 28
click at [1519, 465] on button "Create" at bounding box center [1525, 471] width 48 height 24
type input "12500"
type input "1"
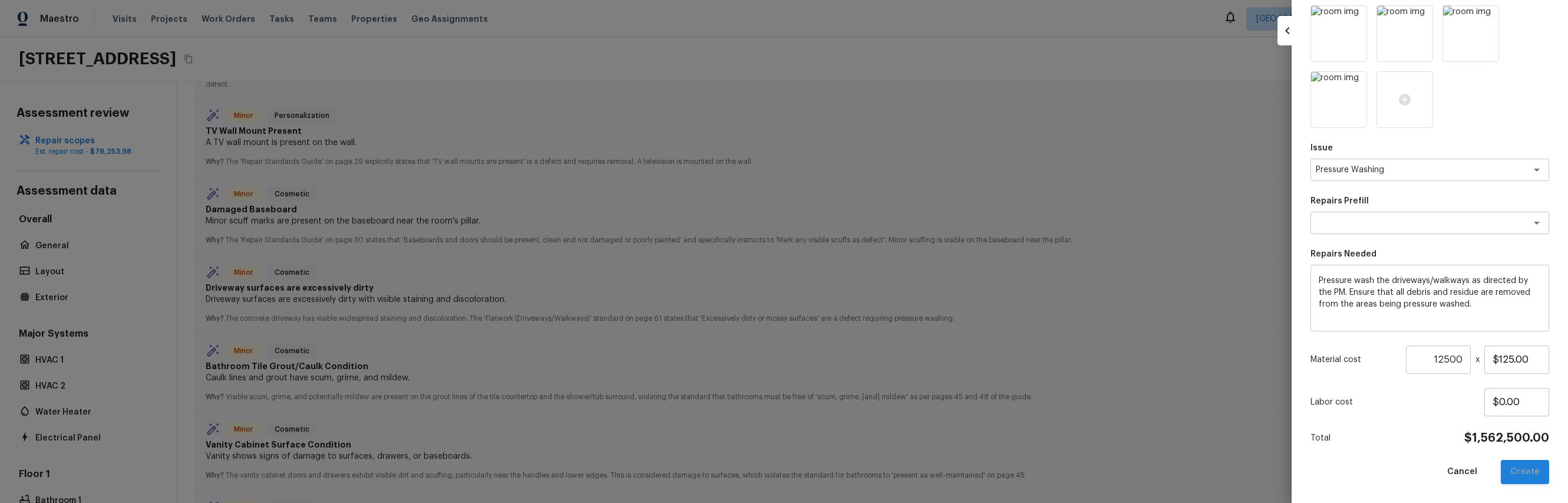
type input "$0.00"
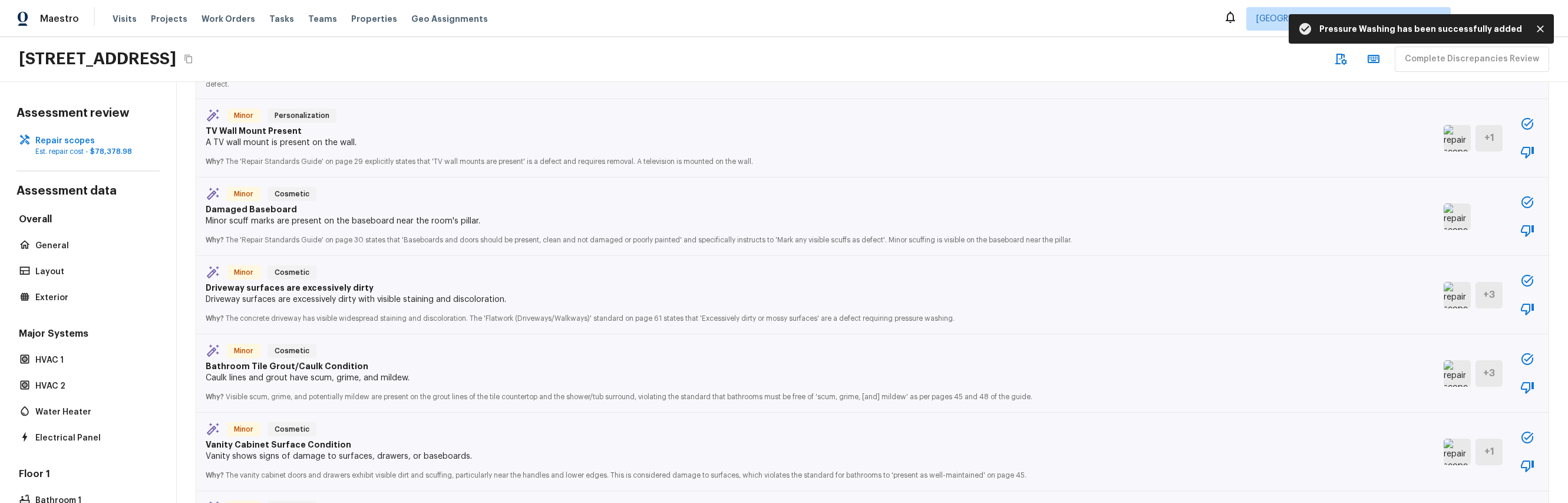
scroll to position [1765, 0]
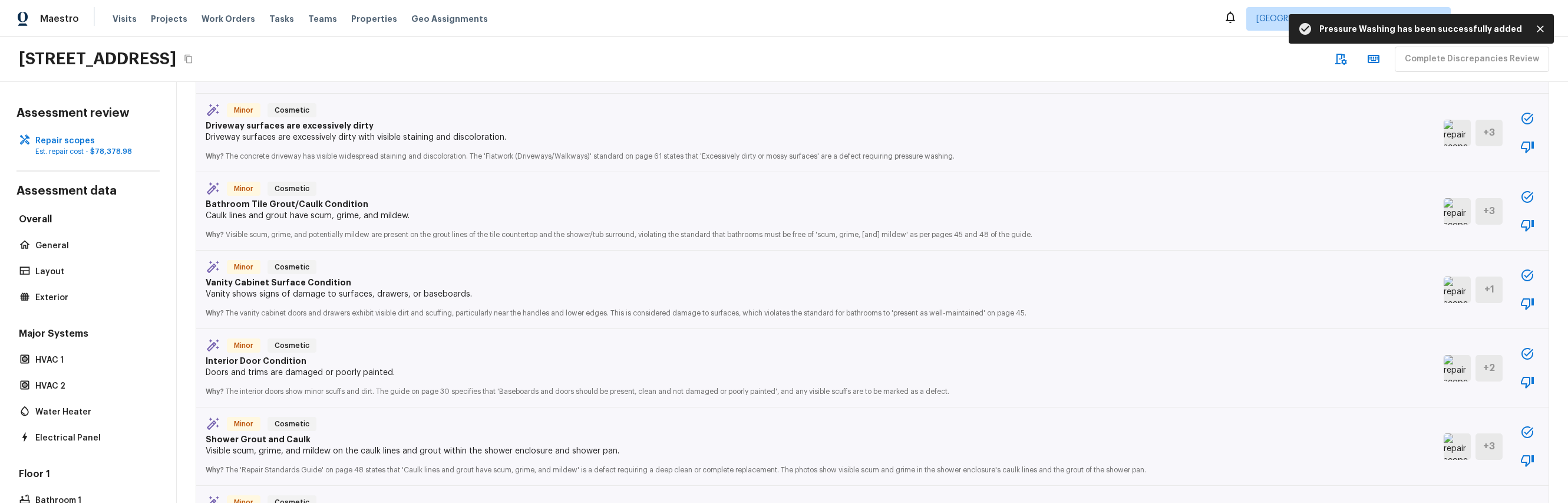
click at [912, 392] on div "Minor Cosmetic Interior Door Condition Doors and trims are damaged or poorly pa…" at bounding box center [872, 368] width 1352 height 79
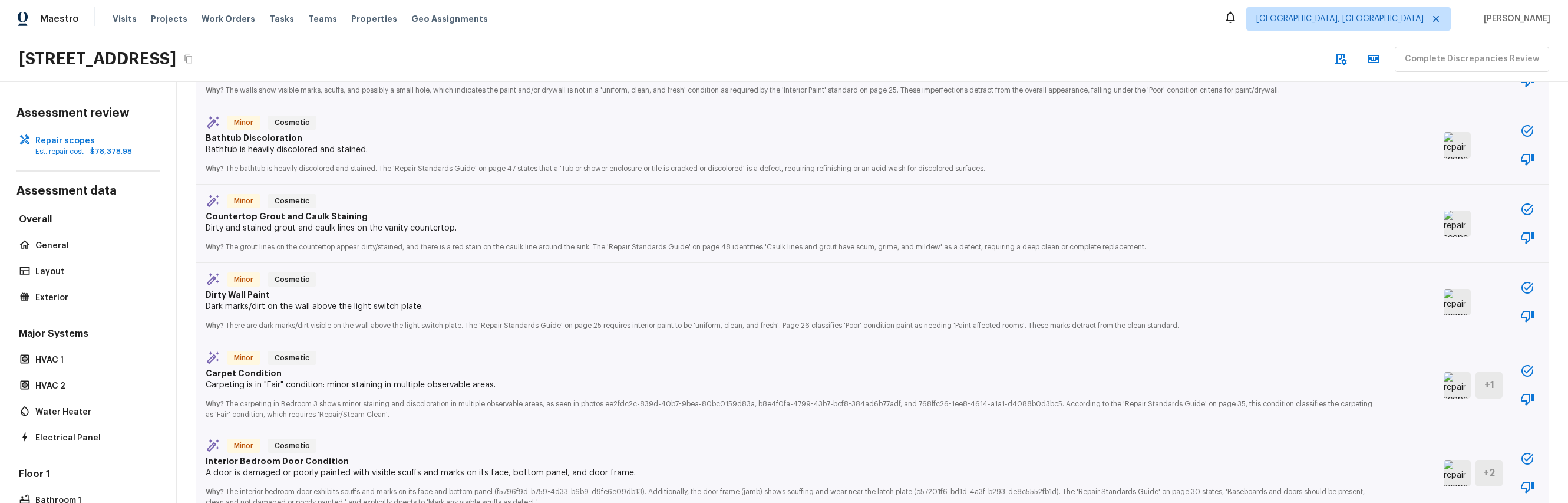
scroll to position [2632, 0]
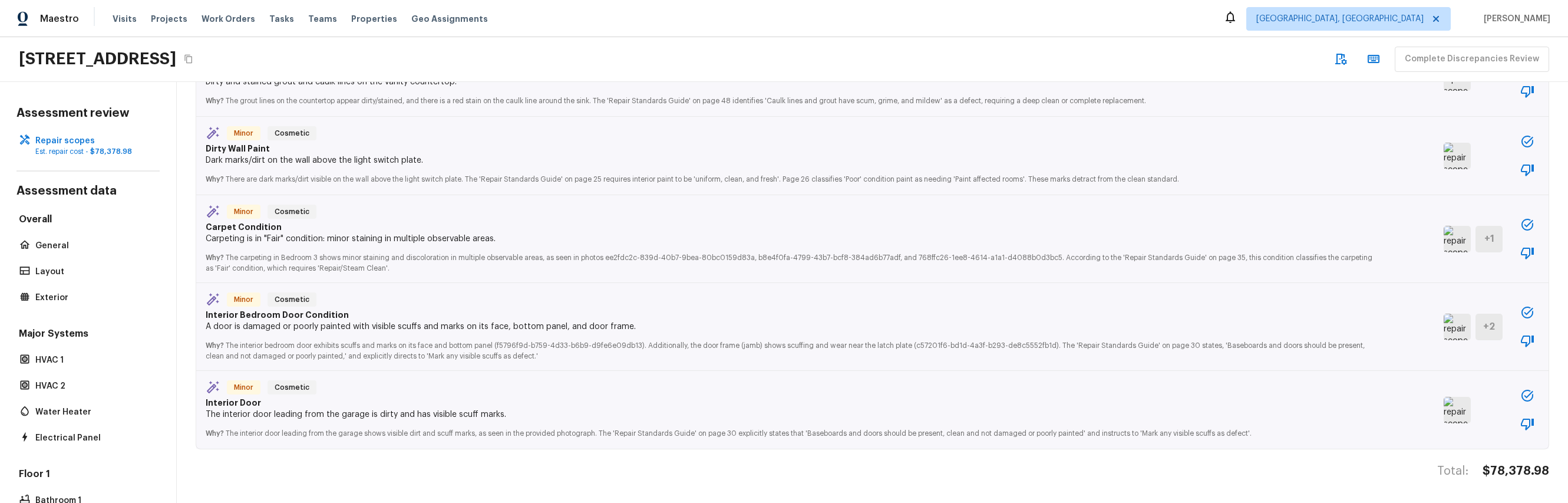
click at [1443, 397] on img at bounding box center [1456, 410] width 27 height 26
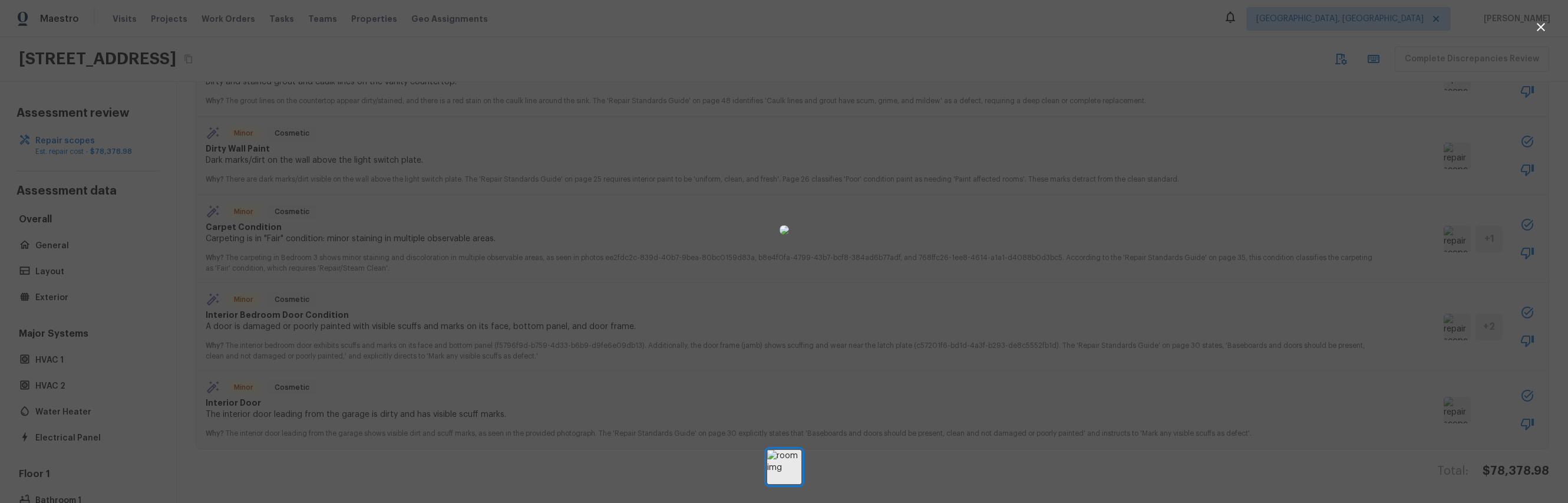
click at [587, 398] on div at bounding box center [784, 229] width 1568 height 422
